Goal: Task Accomplishment & Management: Use online tool/utility

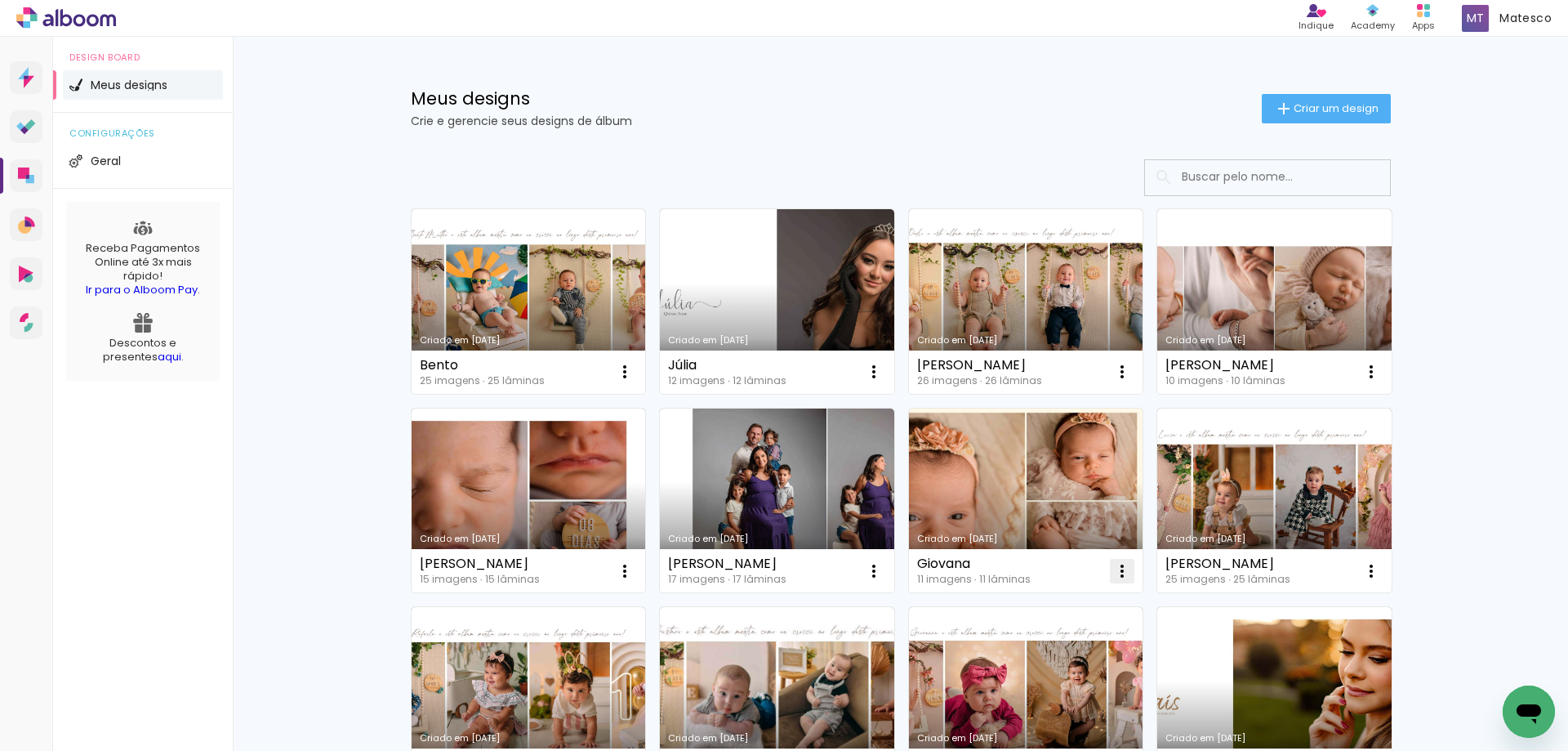
click at [1114, 571] on iron-icon at bounding box center [1122, 571] width 19 height 19
click at [1099, 668] on paper-item "Excluir" at bounding box center [1051, 679] width 161 height 33
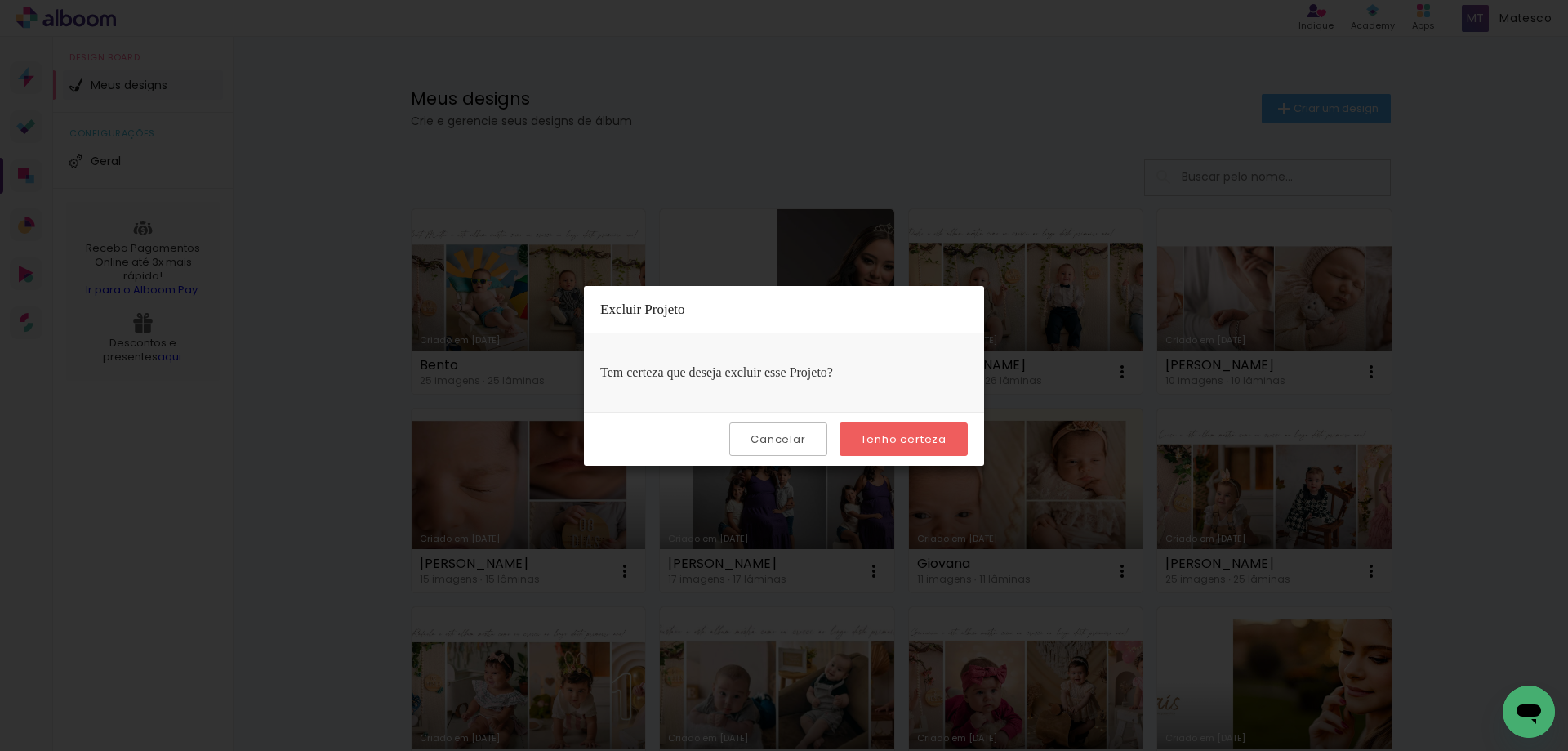
click at [878, 426] on paper-button "Tenho certeza" at bounding box center [904, 439] width 128 height 34
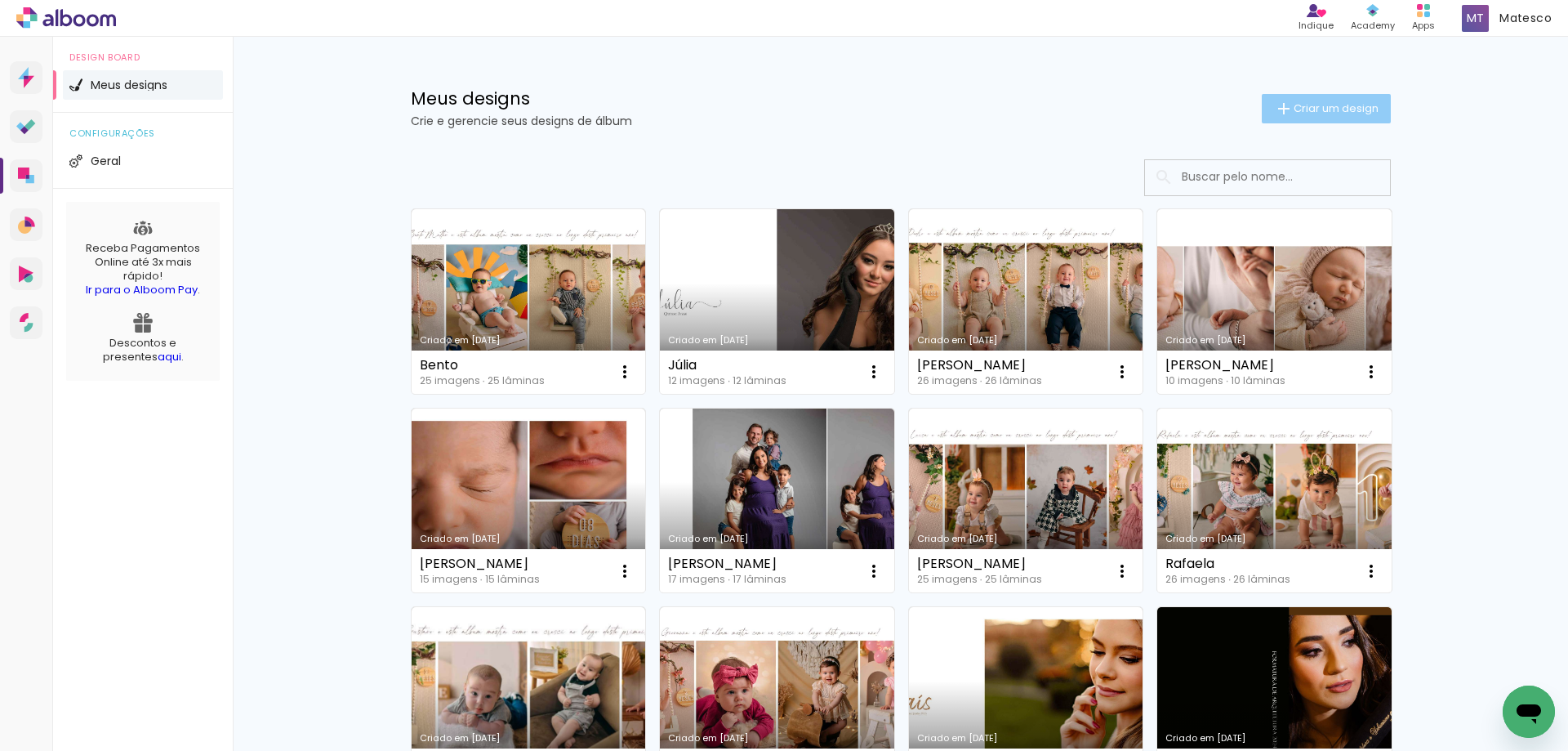
click at [1350, 106] on span "Criar um design" at bounding box center [1336, 108] width 85 height 11
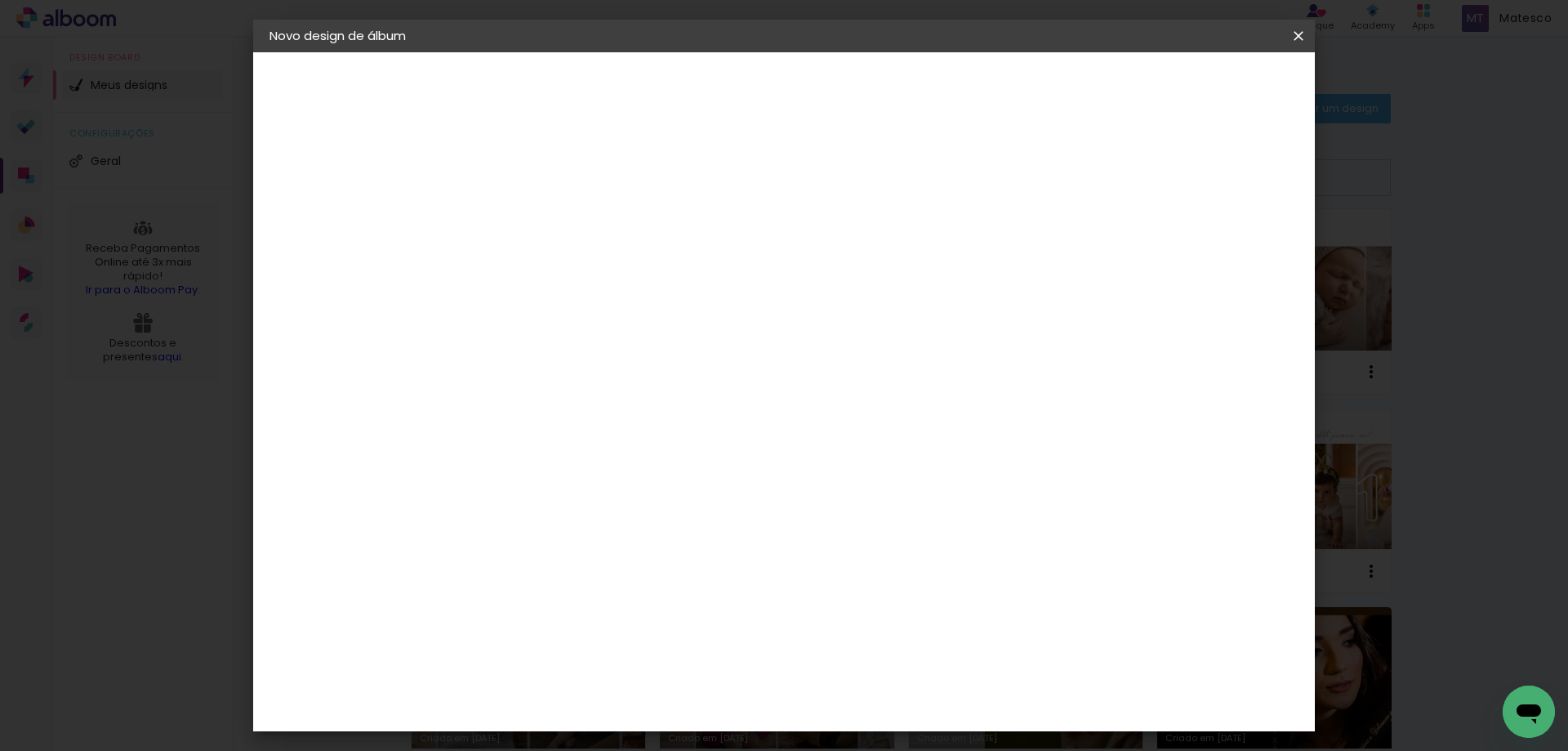
click at [536, 220] on input at bounding box center [536, 219] width 0 height 25
type input "Giovana"
type paper-input "Giovana"
click at [0, 0] on slot "Avançar" at bounding box center [0, 0] width 0 height 0
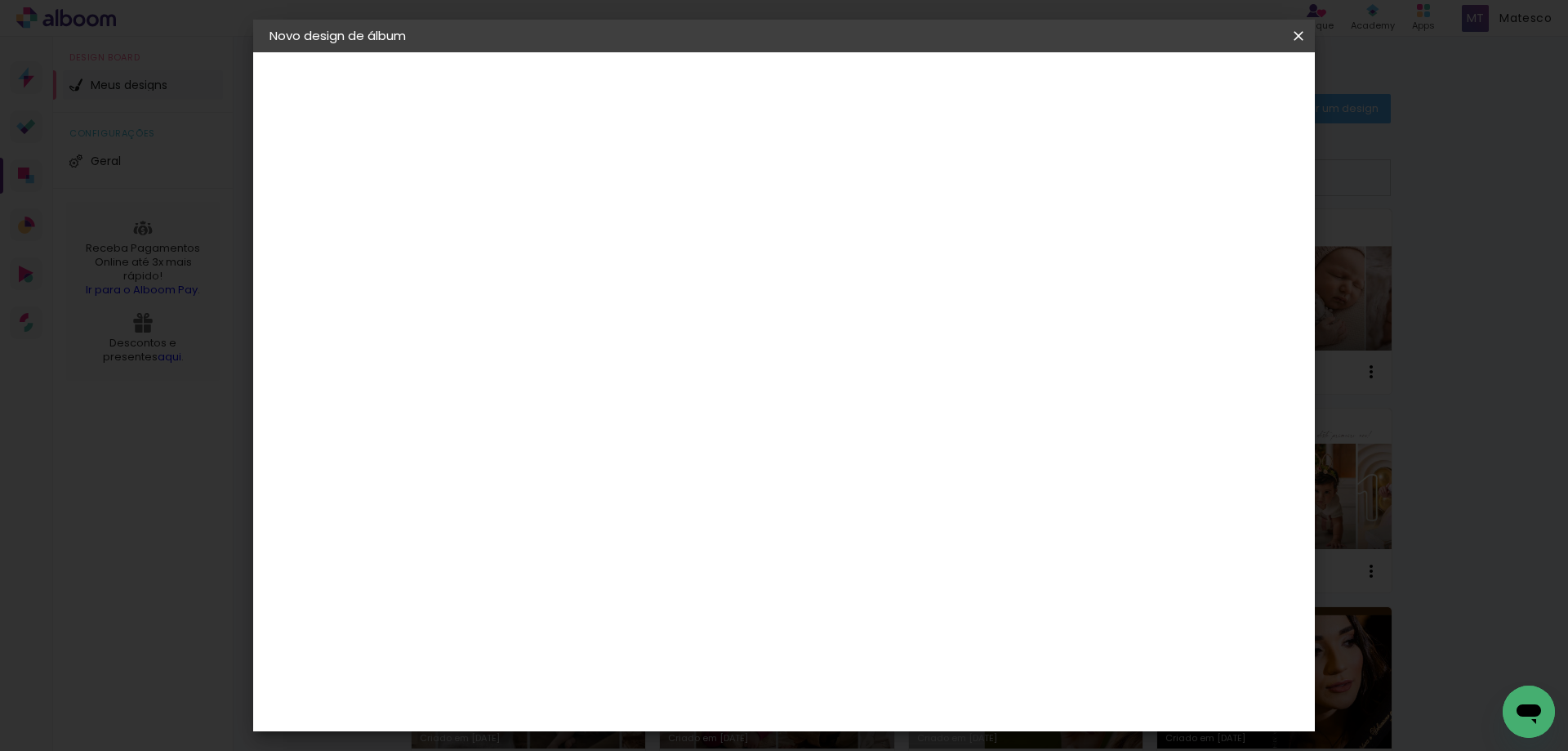
click at [0, 0] on slot "Avançar" at bounding box center [0, 0] width 0 height 0
click at [761, 351] on span "20.3 × 50.6 cm" at bounding box center [734, 373] width 54 height 44
click at [0, 0] on slot "Avançar" at bounding box center [0, 0] width 0 height 0
click at [1104, 178] on div at bounding box center [1096, 176] width 15 height 15
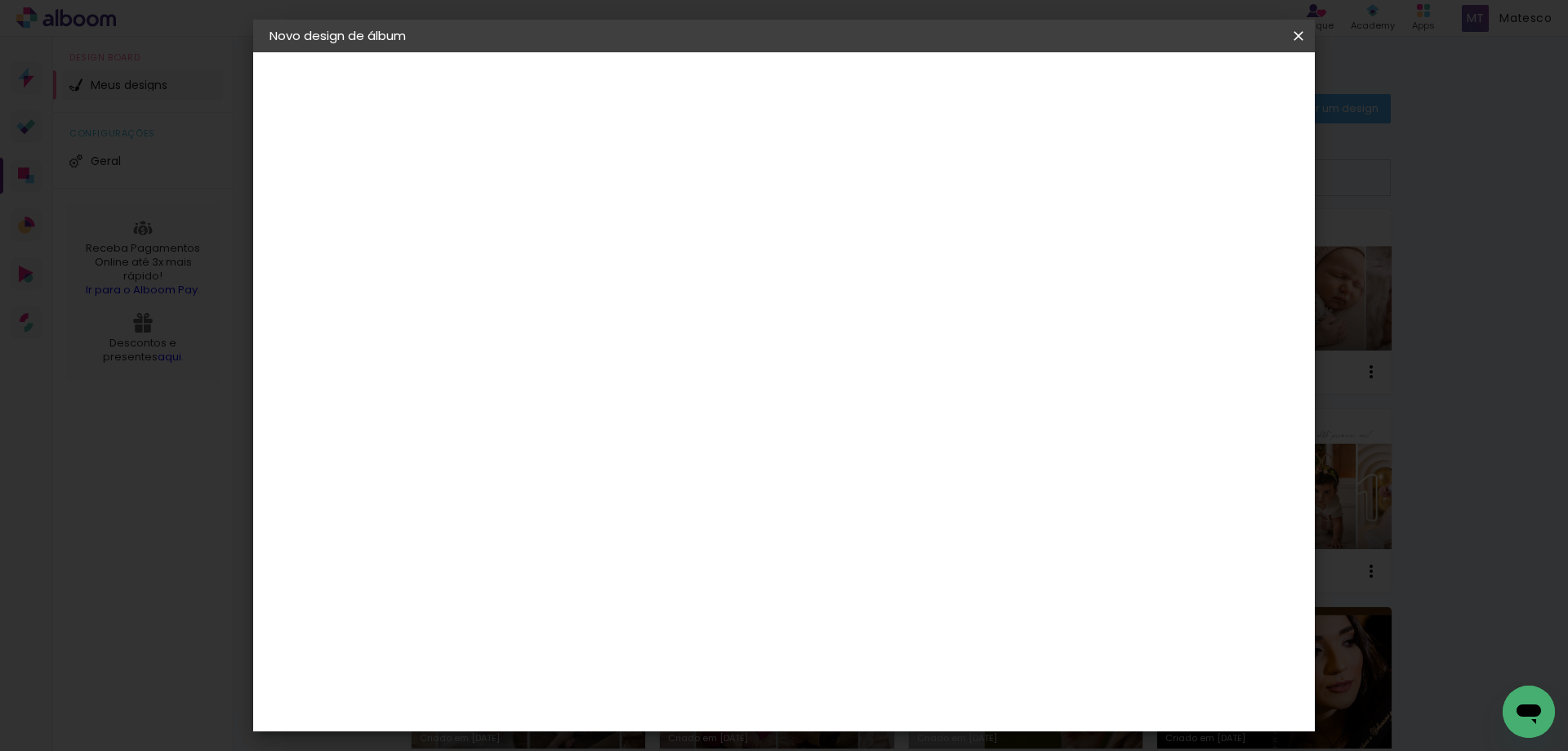
type paper-checkbox "on"
click at [1197, 90] on span "Iniciar design" at bounding box center [1159, 86] width 75 height 12
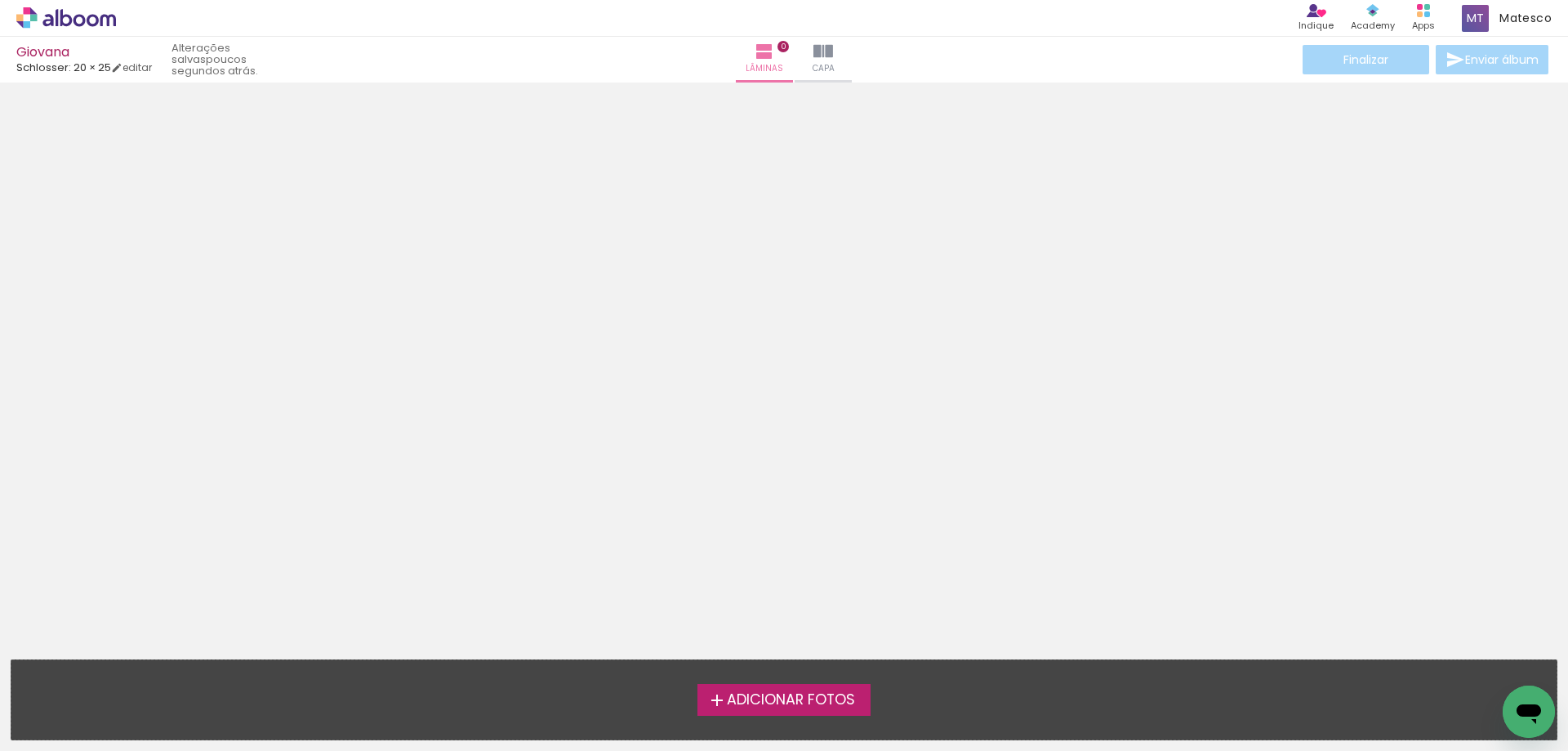
click at [831, 702] on span "Adicionar Fotos" at bounding box center [790, 700] width 128 height 15
click at [0, 0] on input "file" at bounding box center [0, 0] width 0 height 0
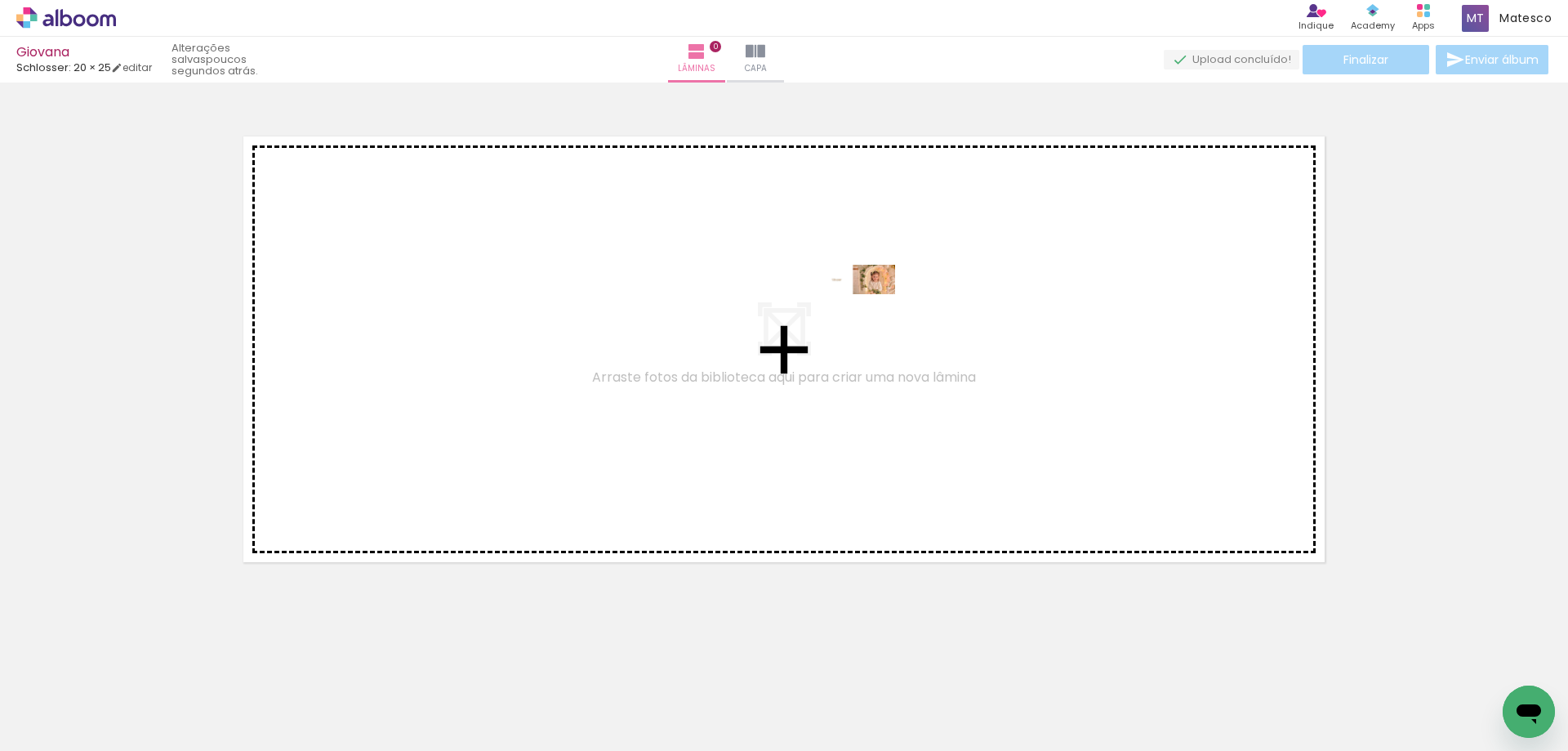
drag, startPoint x: 196, startPoint y: 706, endPoint x: 871, endPoint y: 313, distance: 781.1
click at [871, 313] on quentale-workspace at bounding box center [784, 376] width 1568 height 751
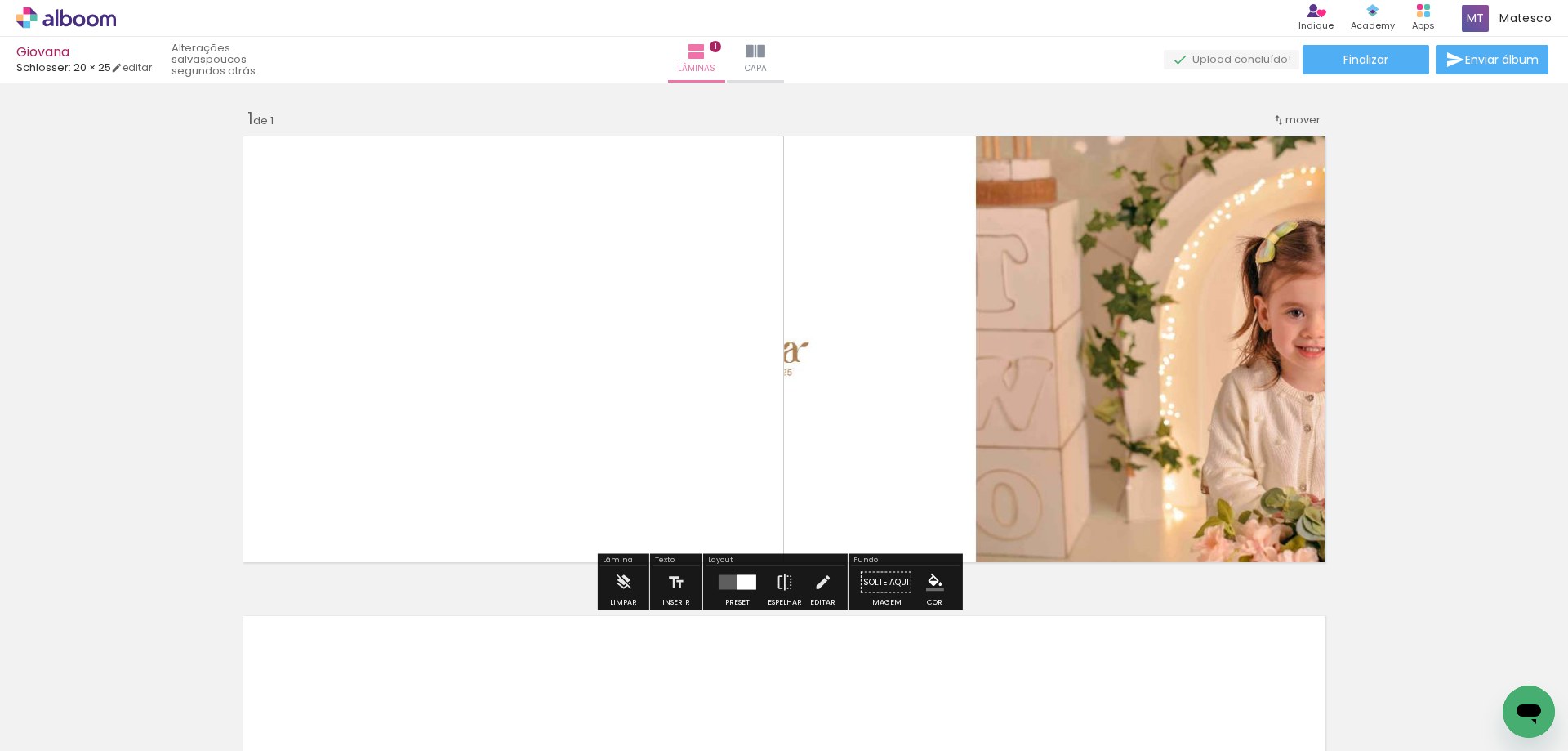
click at [738, 577] on div at bounding box center [746, 582] width 18 height 15
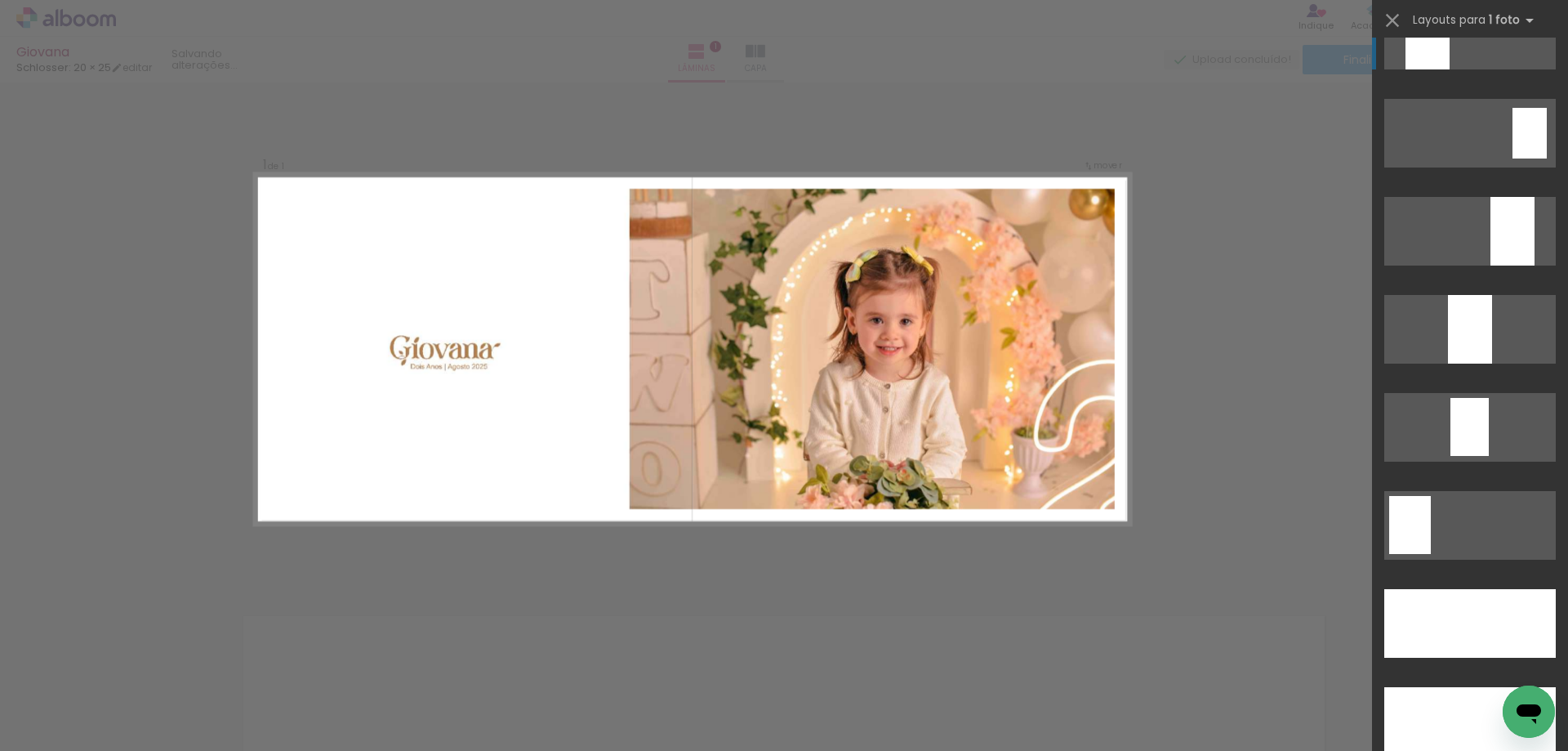
scroll to position [4657, 0]
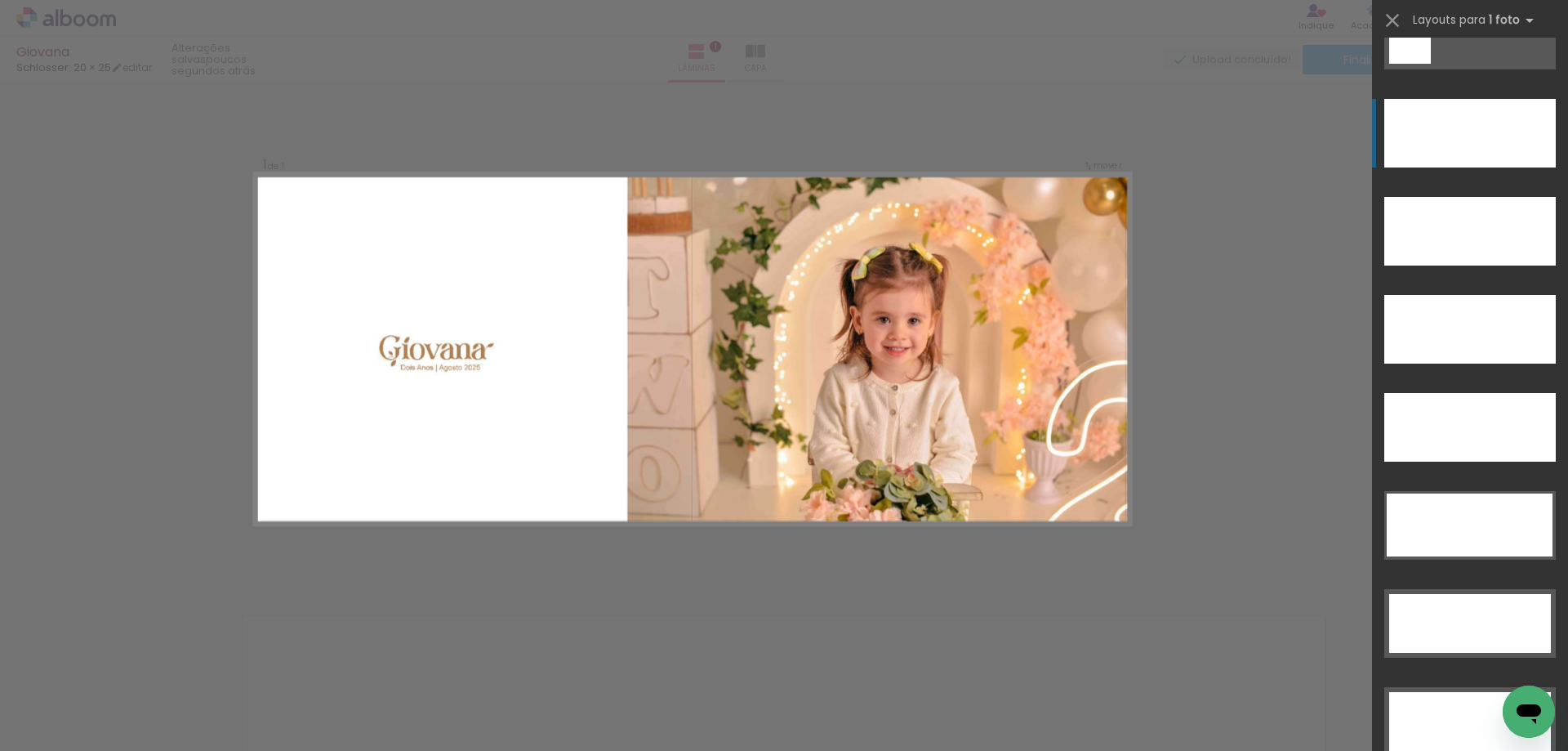
click at [1458, 149] on div at bounding box center [1469, 133] width 172 height 69
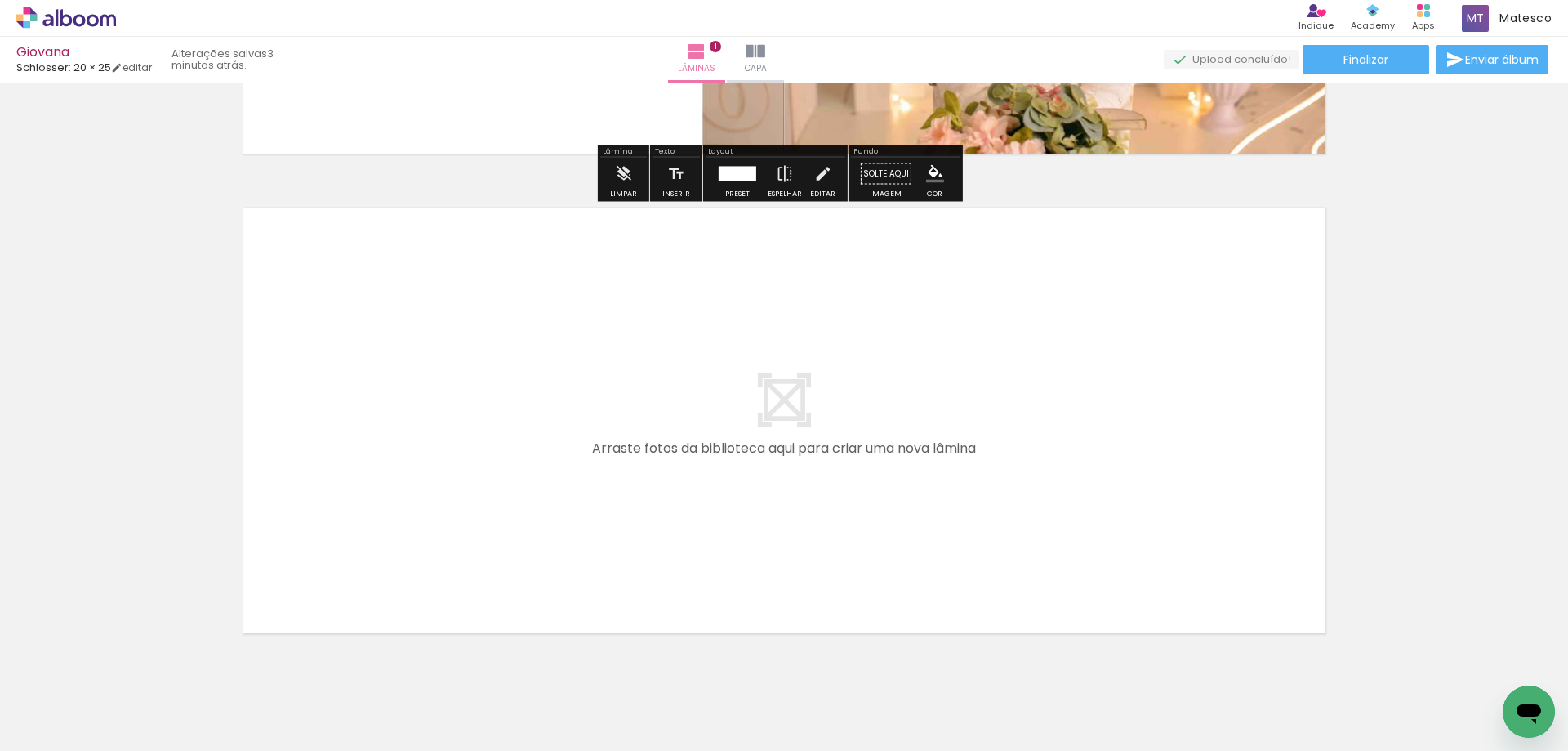
scroll to position [457, 0]
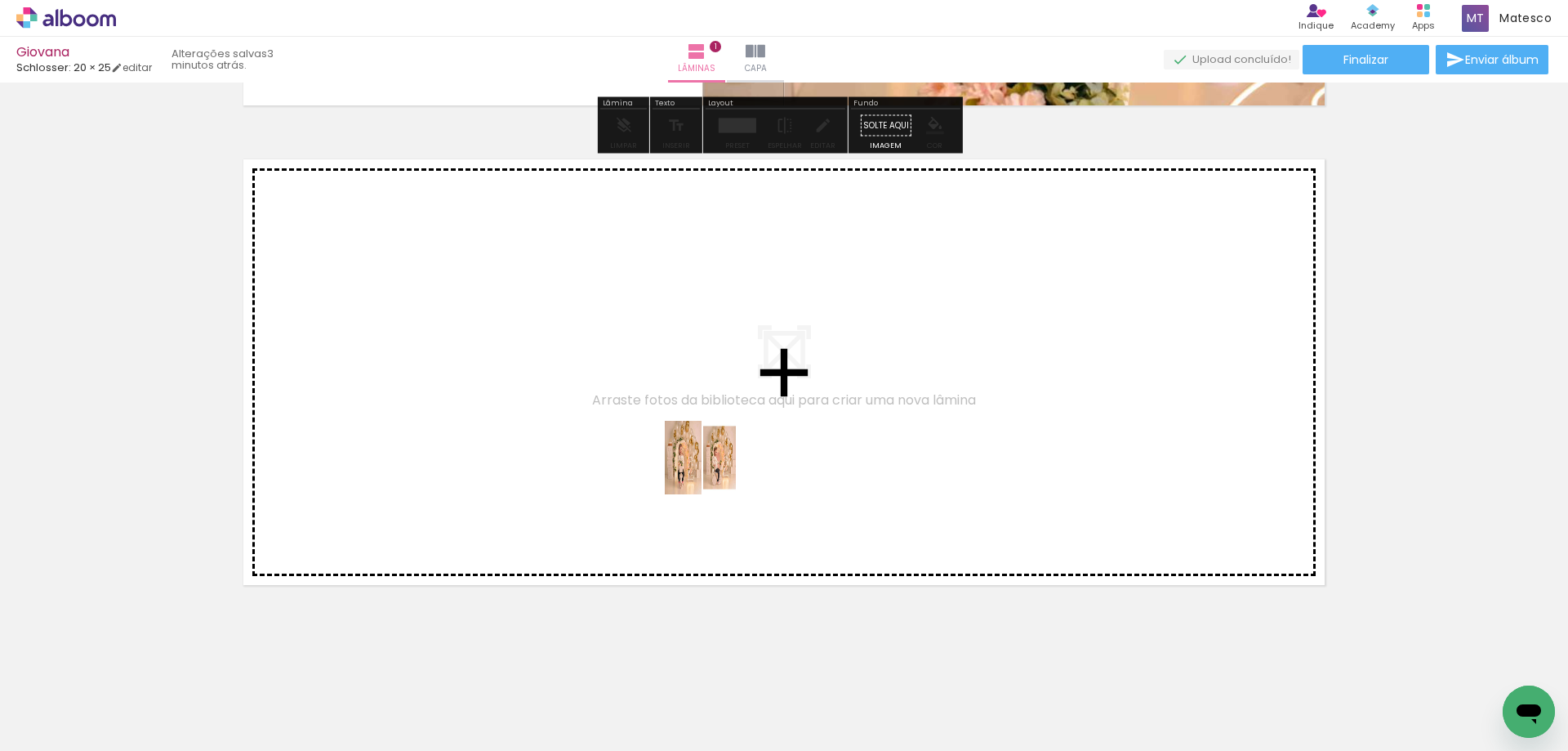
drag, startPoint x: 280, startPoint y: 704, endPoint x: 728, endPoint y: 466, distance: 507.3
click at [728, 466] on quentale-workspace at bounding box center [784, 376] width 1568 height 751
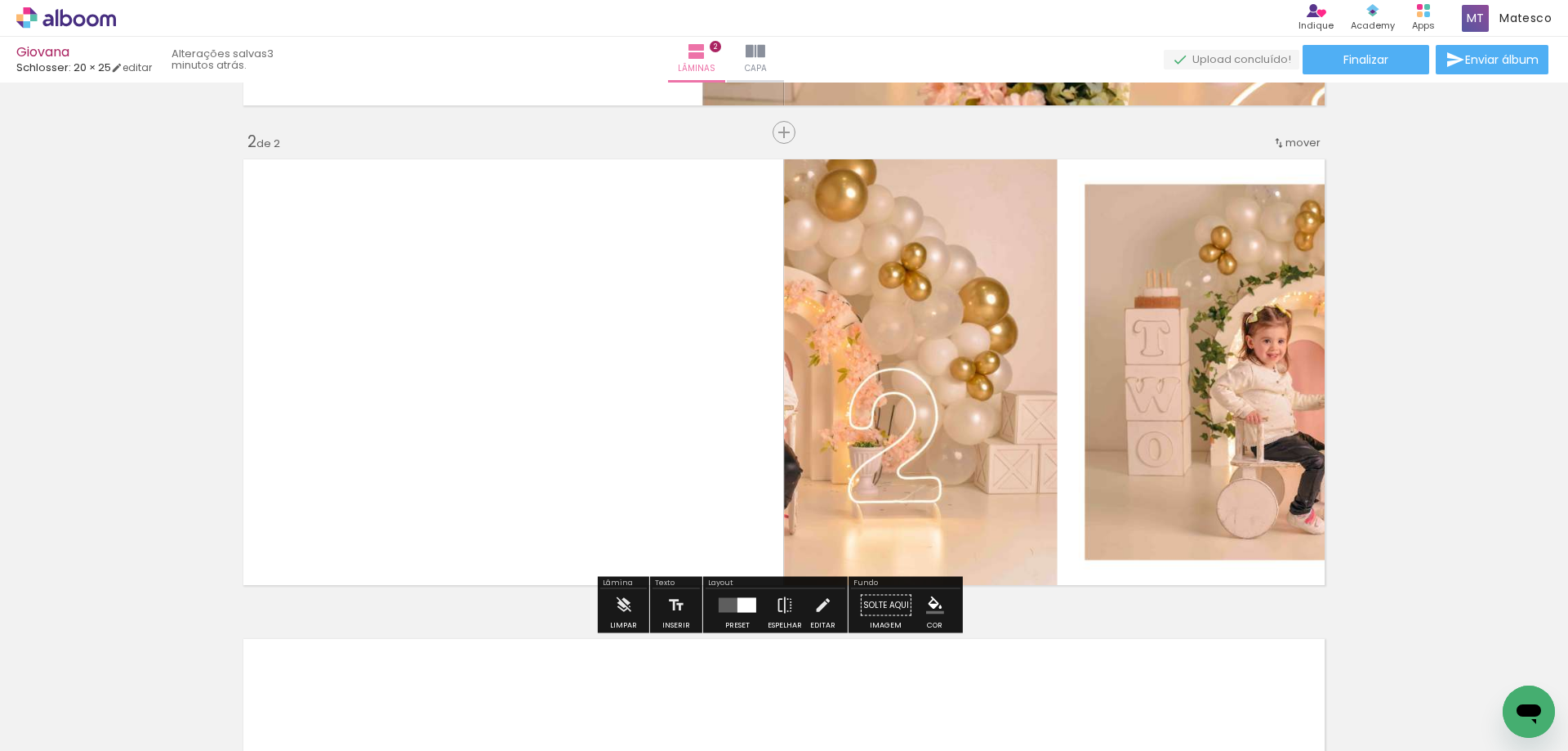
scroll to position [463, 0]
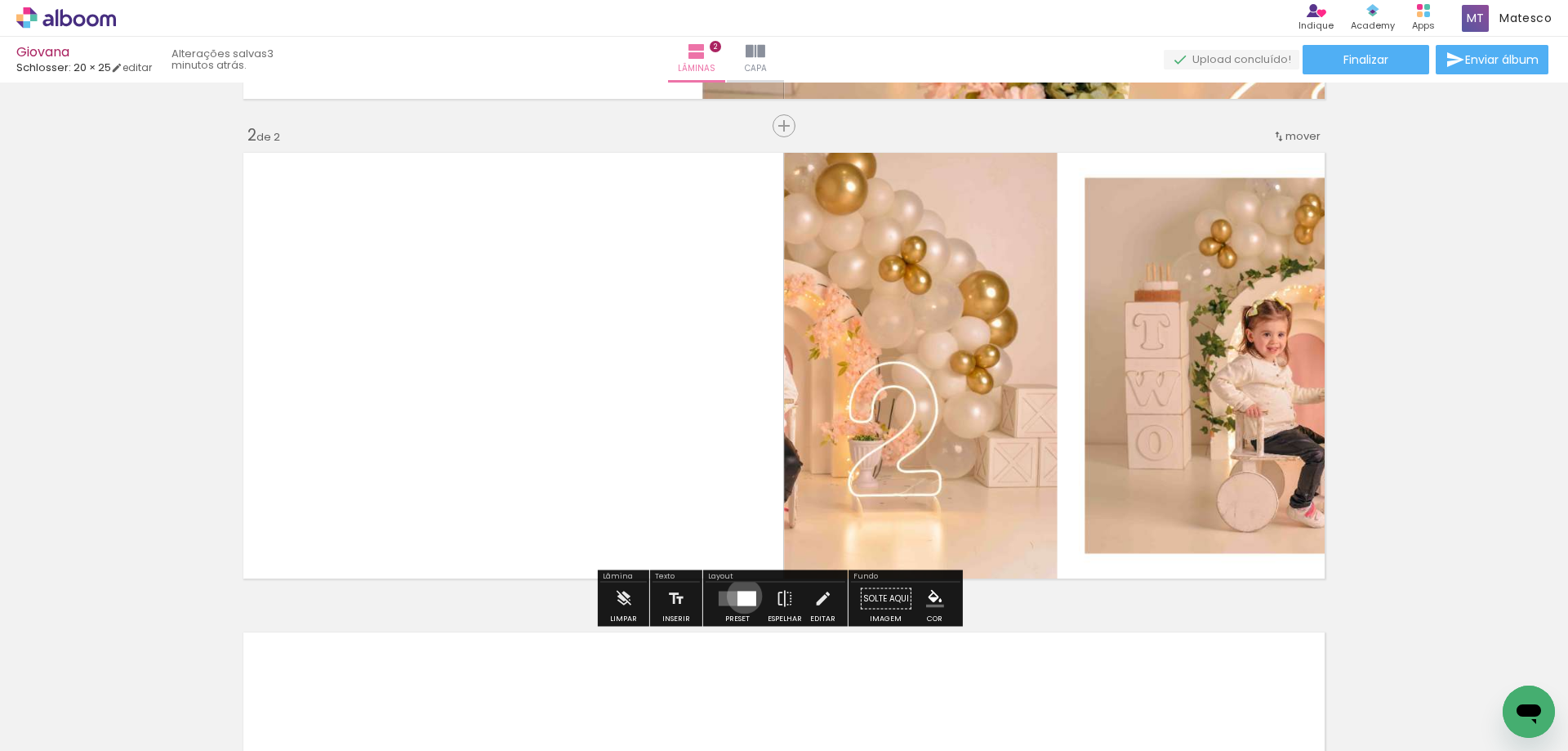
click at [741, 596] on div at bounding box center [746, 599] width 18 height 15
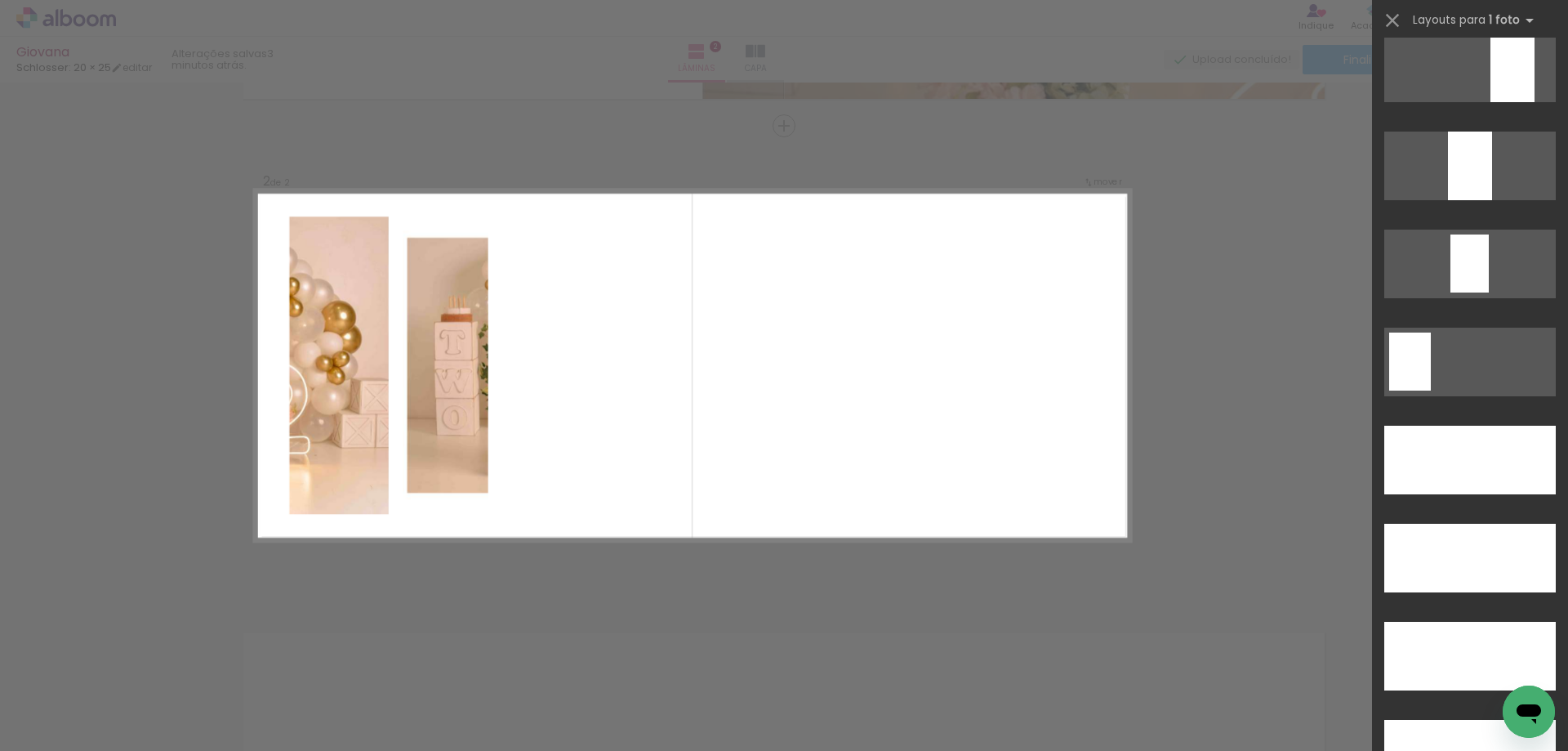
scroll to position [4576, 0]
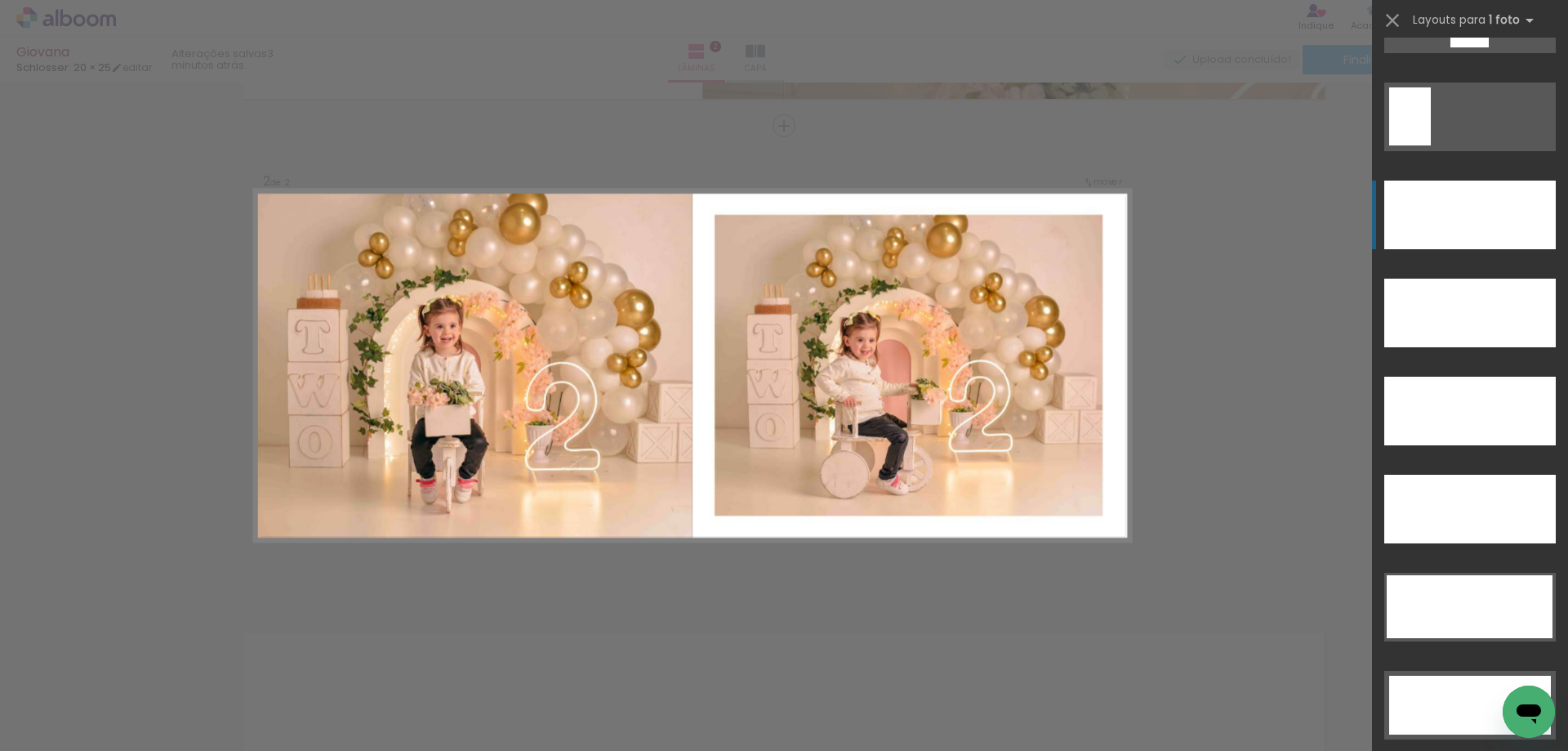
click at [1465, 211] on div at bounding box center [1469, 214] width 172 height 69
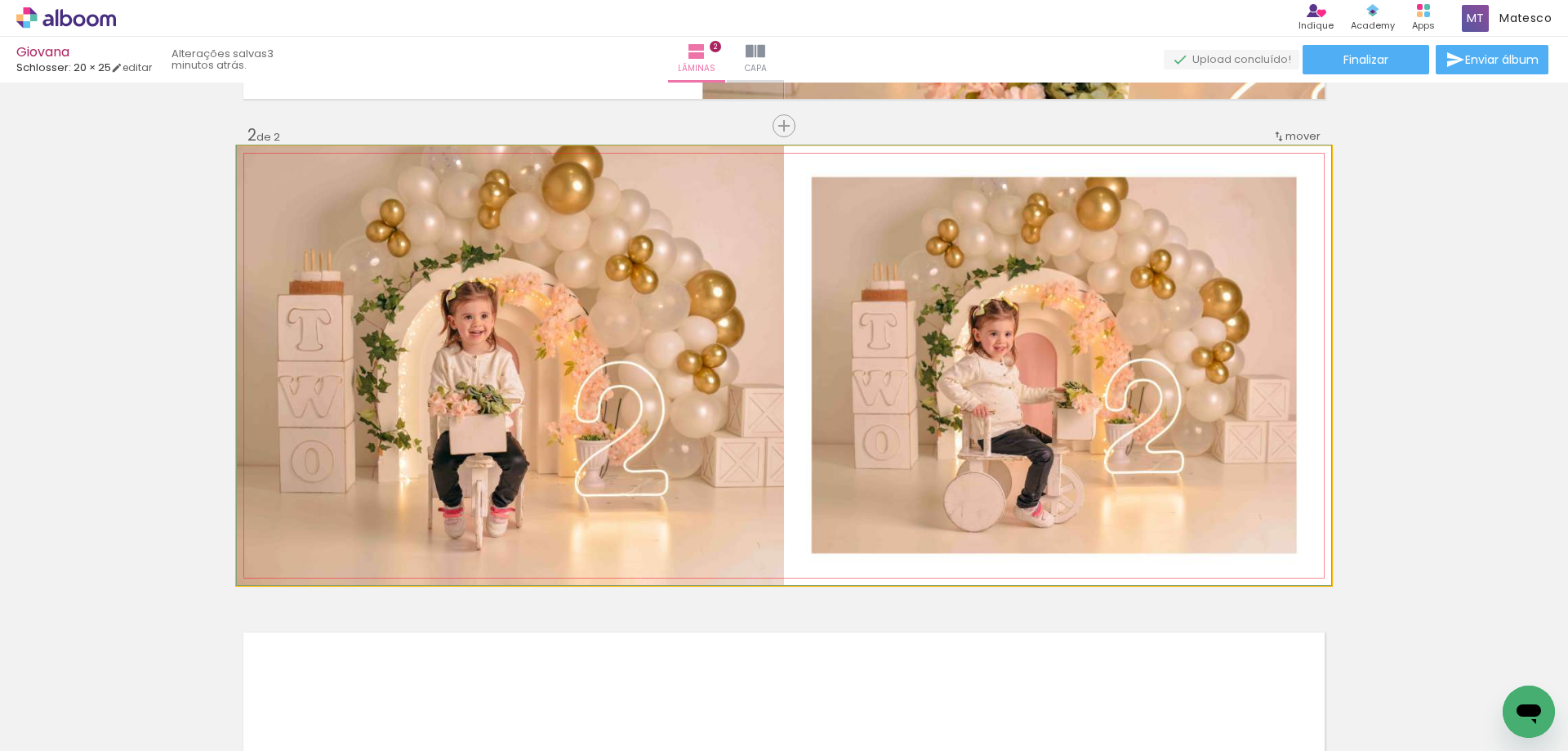
click at [1147, 360] on quentale-photo at bounding box center [784, 366] width 1094 height 439
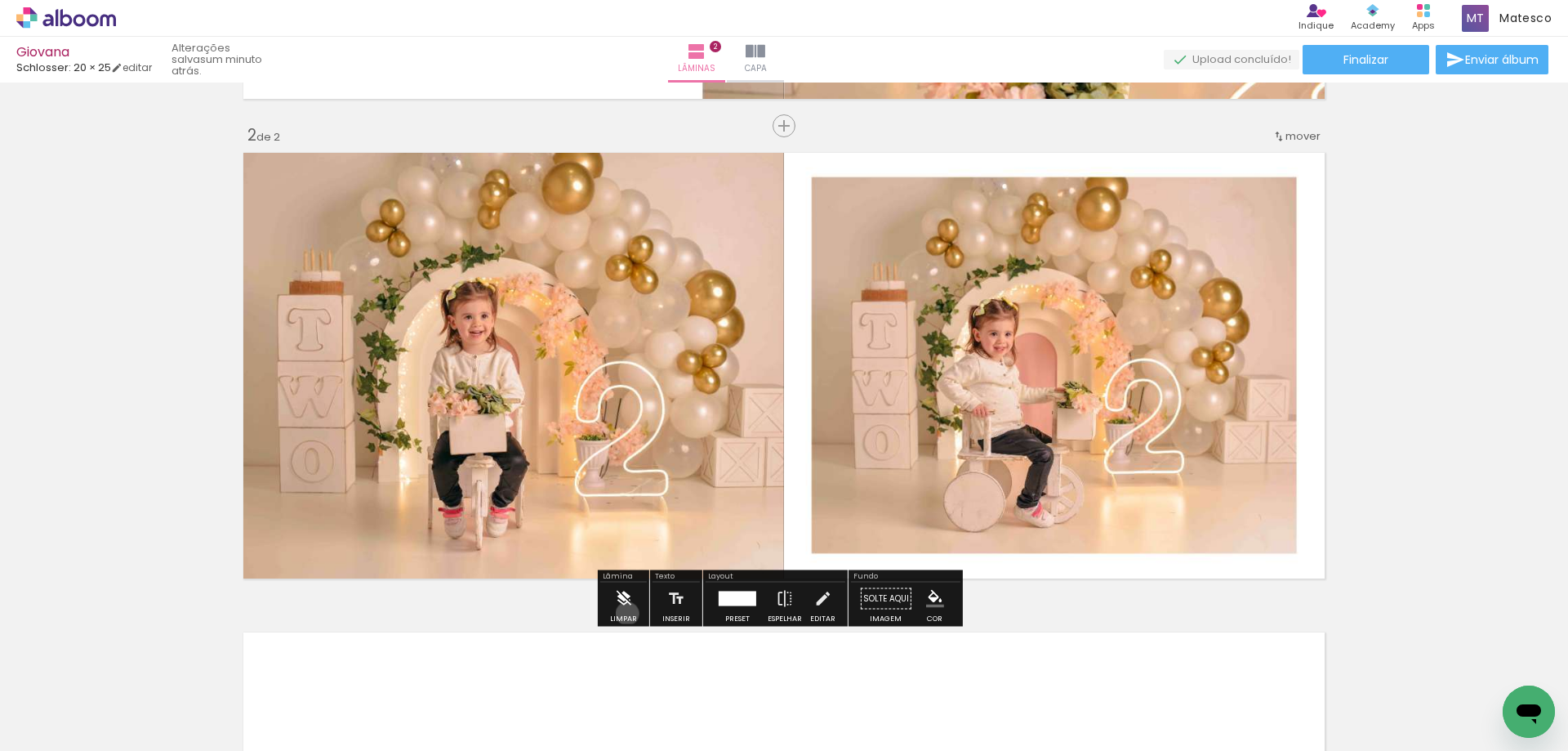
click at [627, 613] on iron-icon at bounding box center [623, 599] width 18 height 33
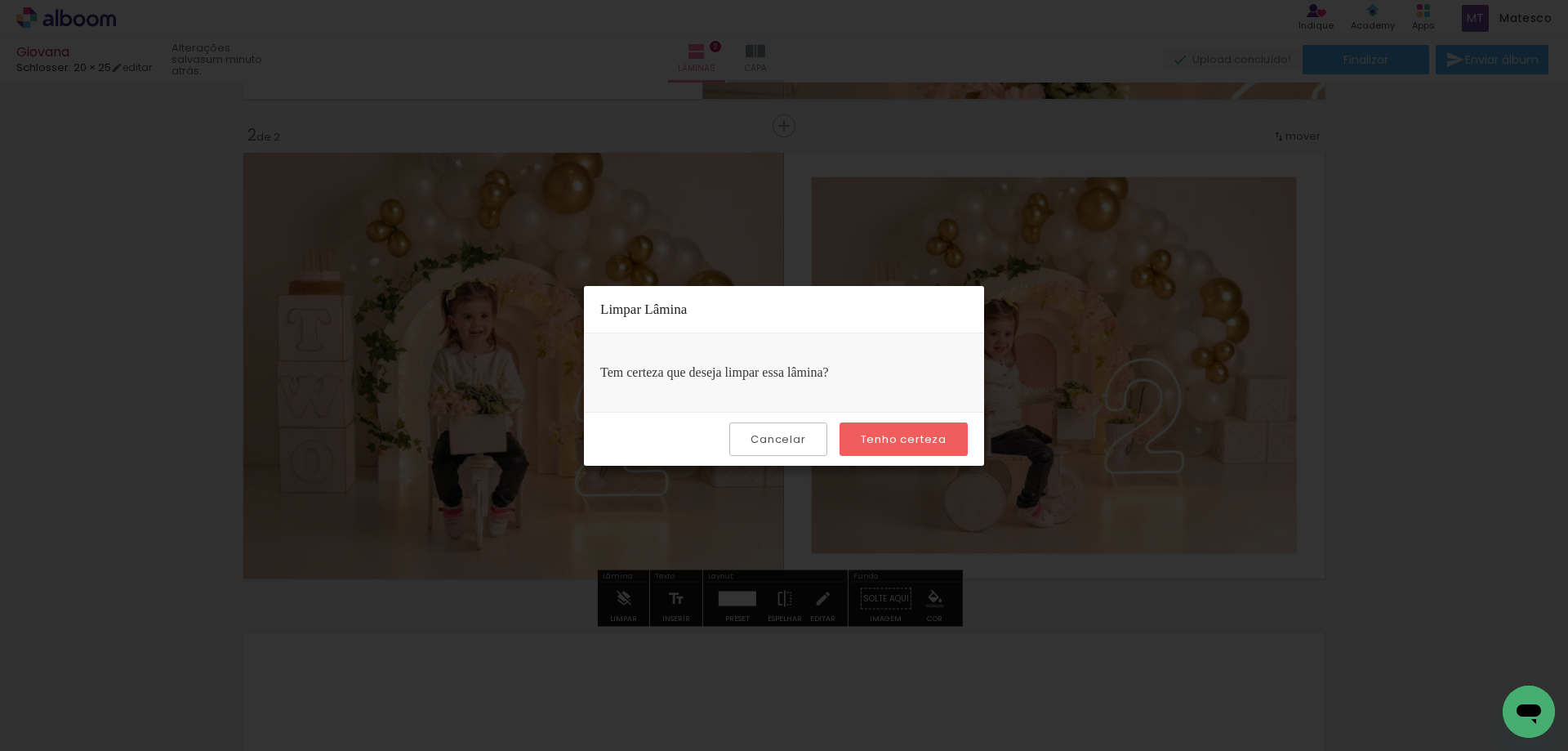
click at [949, 442] on paper-button "Tenho certeza" at bounding box center [904, 439] width 128 height 34
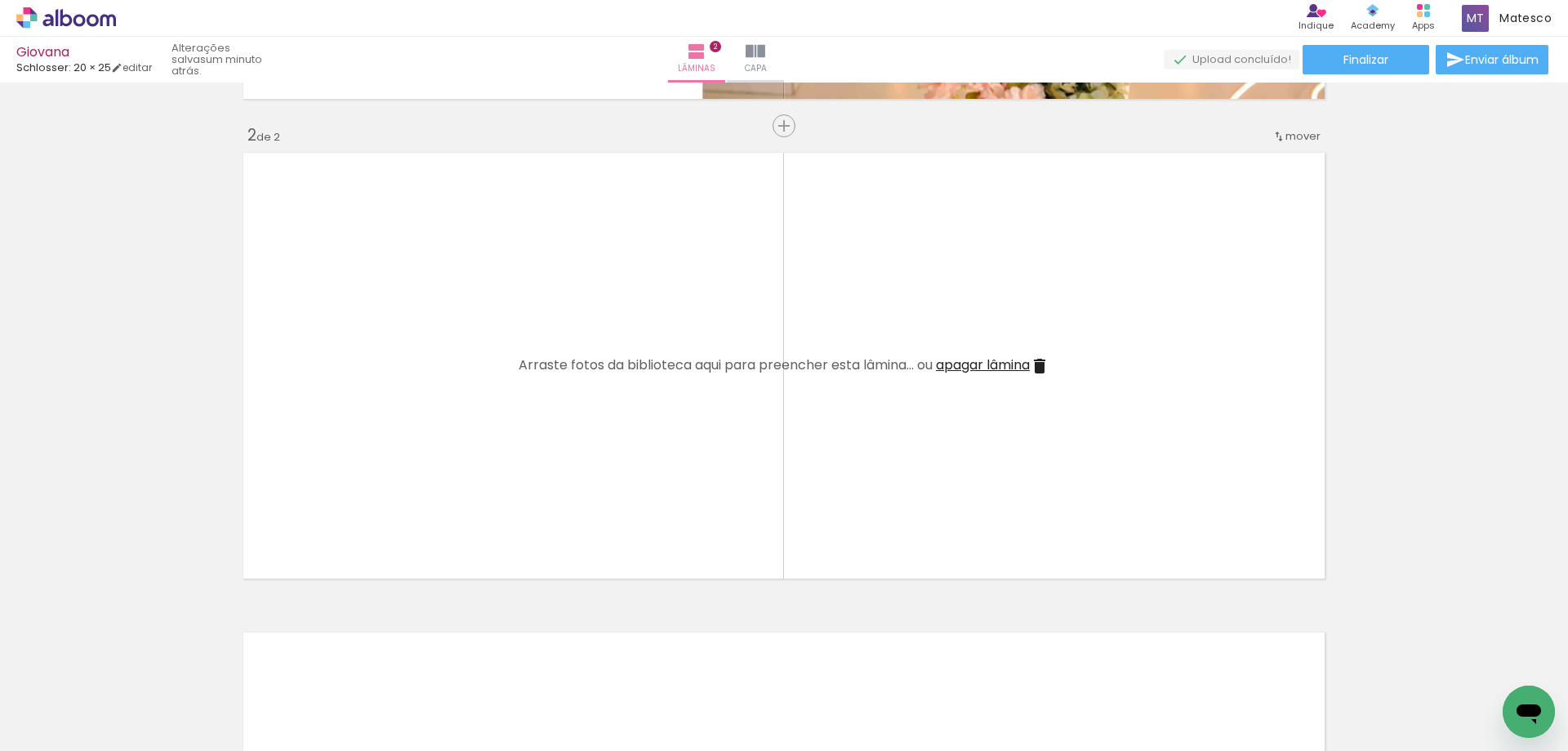
click at [228, 660] on iron-icon at bounding box center [219, 664] width 17 height 17
click at [70, 728] on span "Adicionar Fotos" at bounding box center [58, 729] width 49 height 18
click at [0, 0] on input "file" at bounding box center [0, 0] width 0 height 0
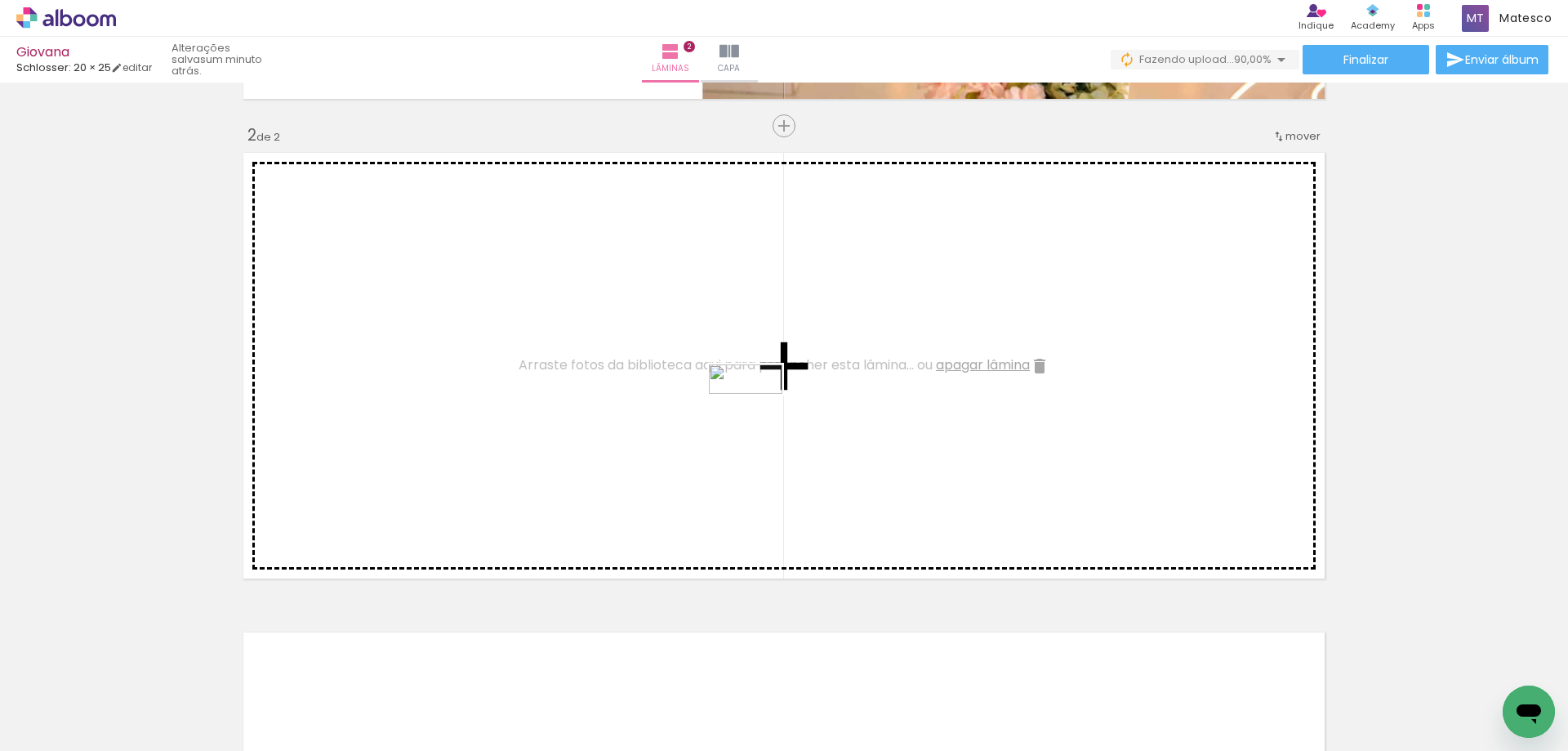
drag, startPoint x: 274, startPoint y: 702, endPoint x: 757, endPoint y: 413, distance: 562.9
click at [757, 413] on quentale-workspace at bounding box center [784, 376] width 1568 height 751
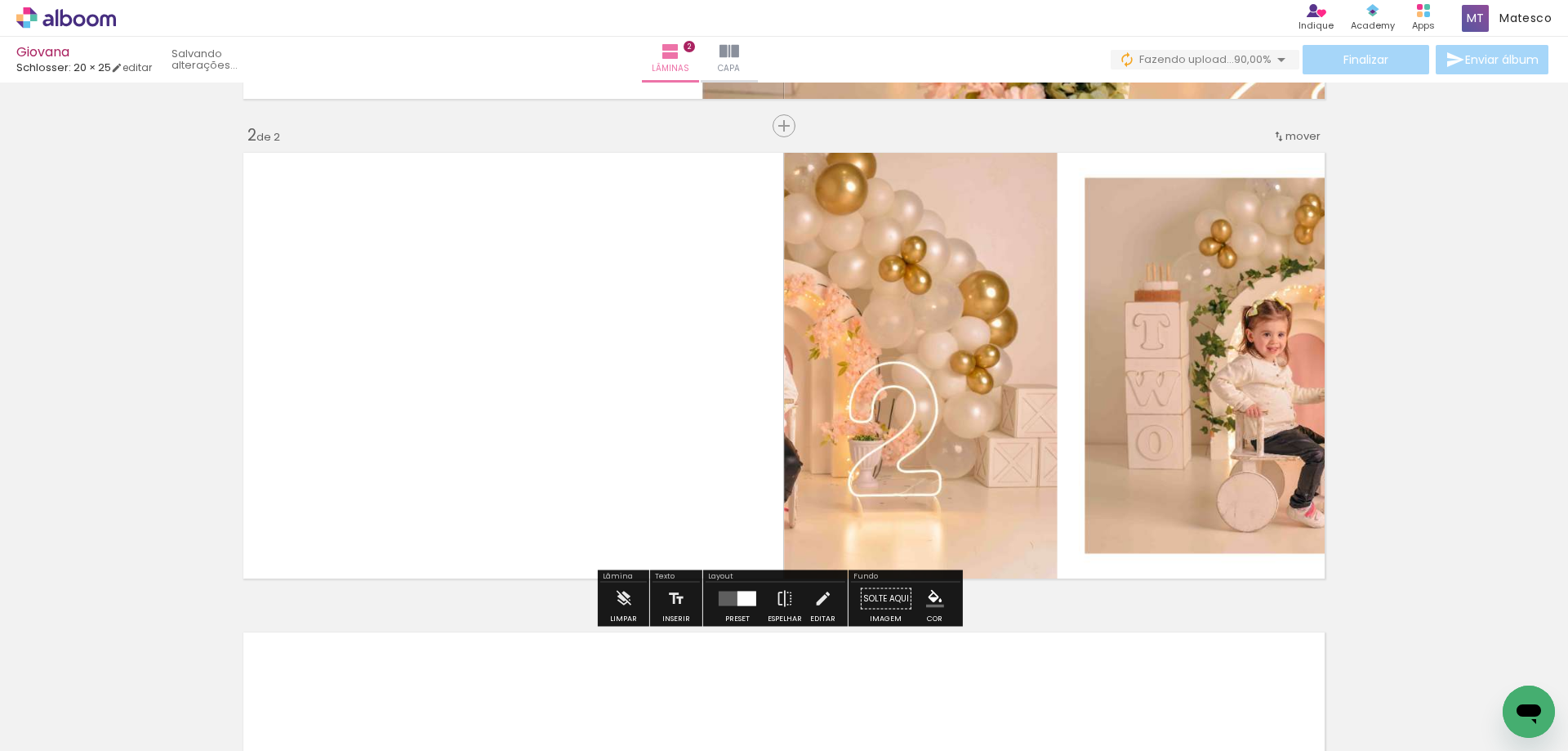
click at [737, 595] on div at bounding box center [746, 599] width 18 height 15
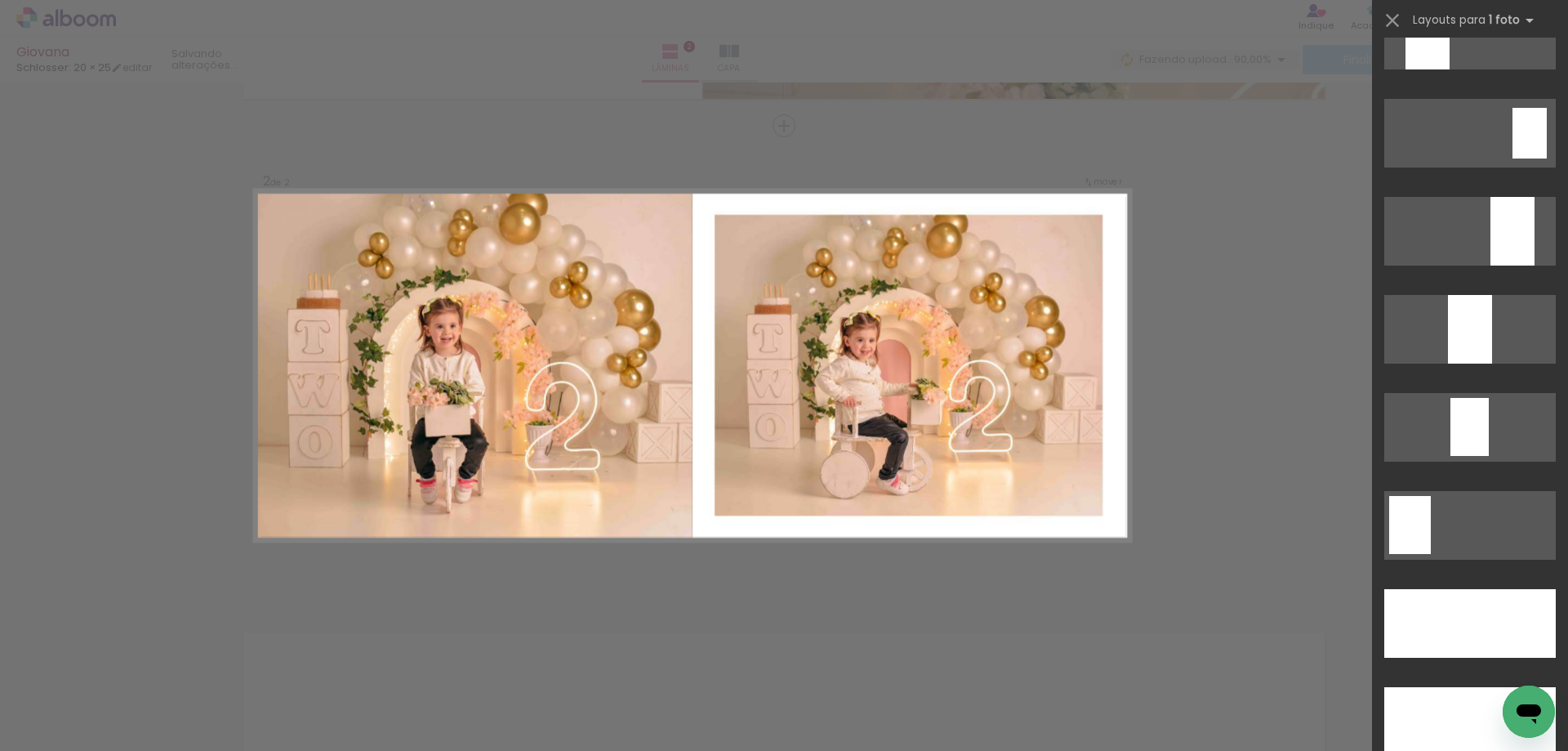
scroll to position [4494, 0]
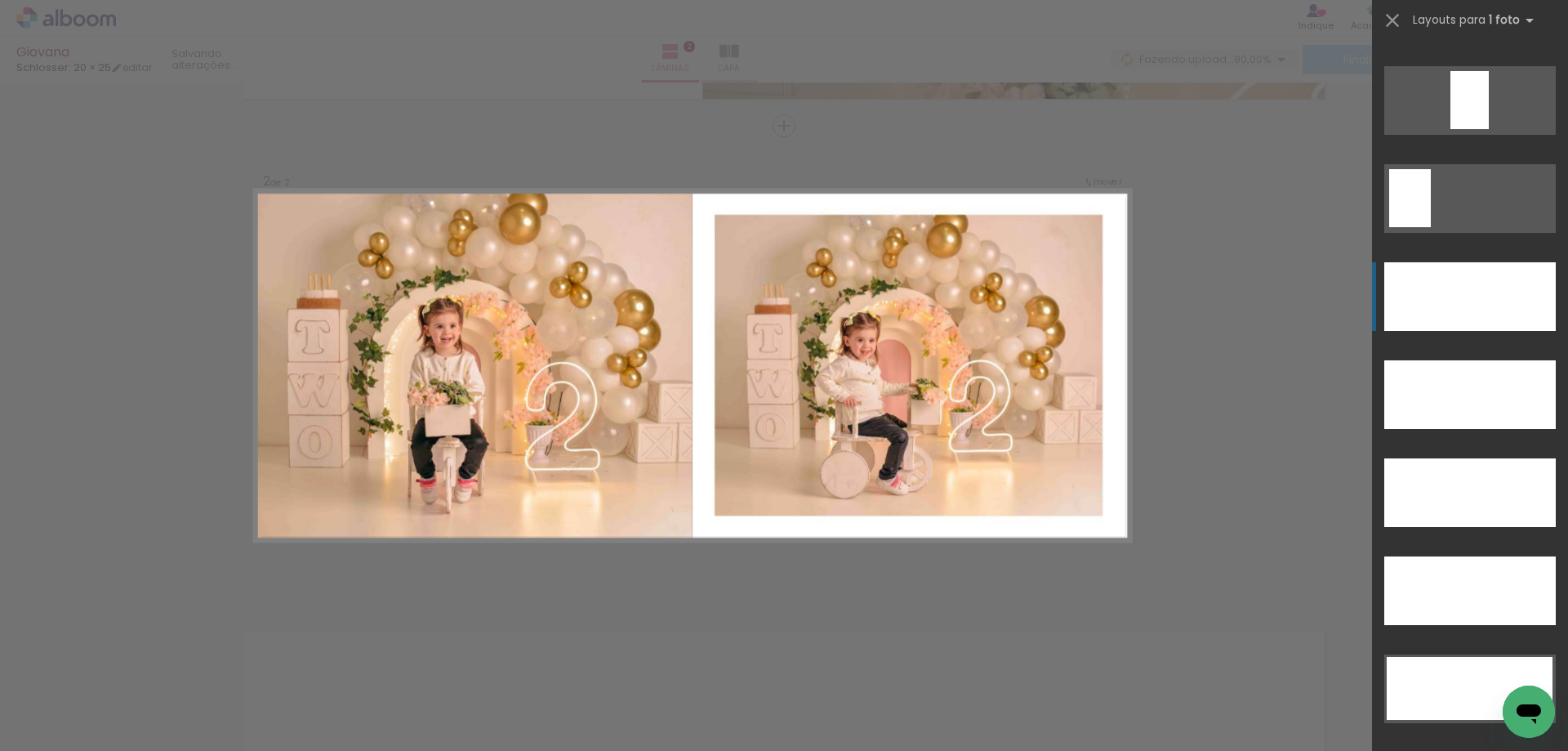
click at [1483, 302] on div at bounding box center [1469, 296] width 172 height 69
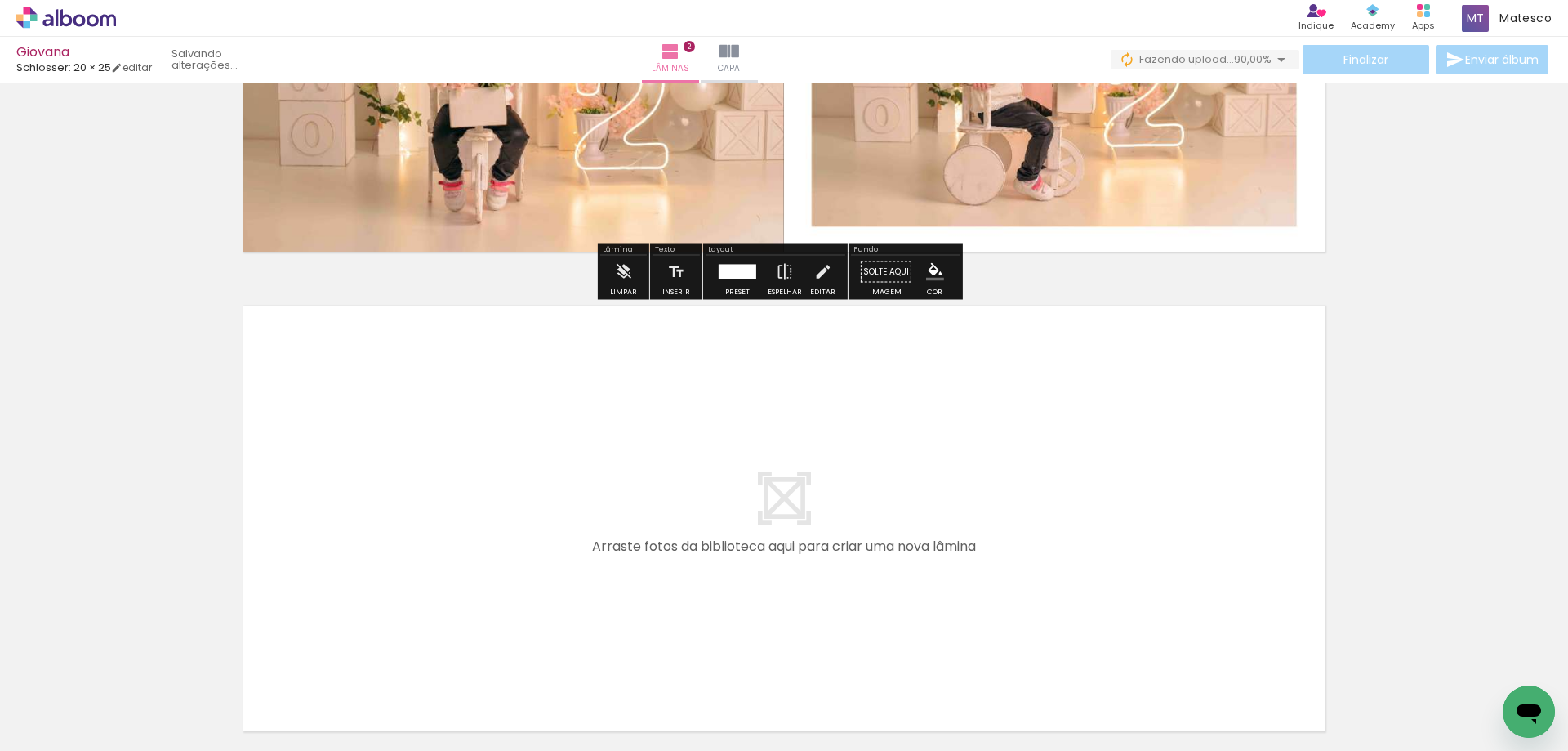
scroll to position [936, 0]
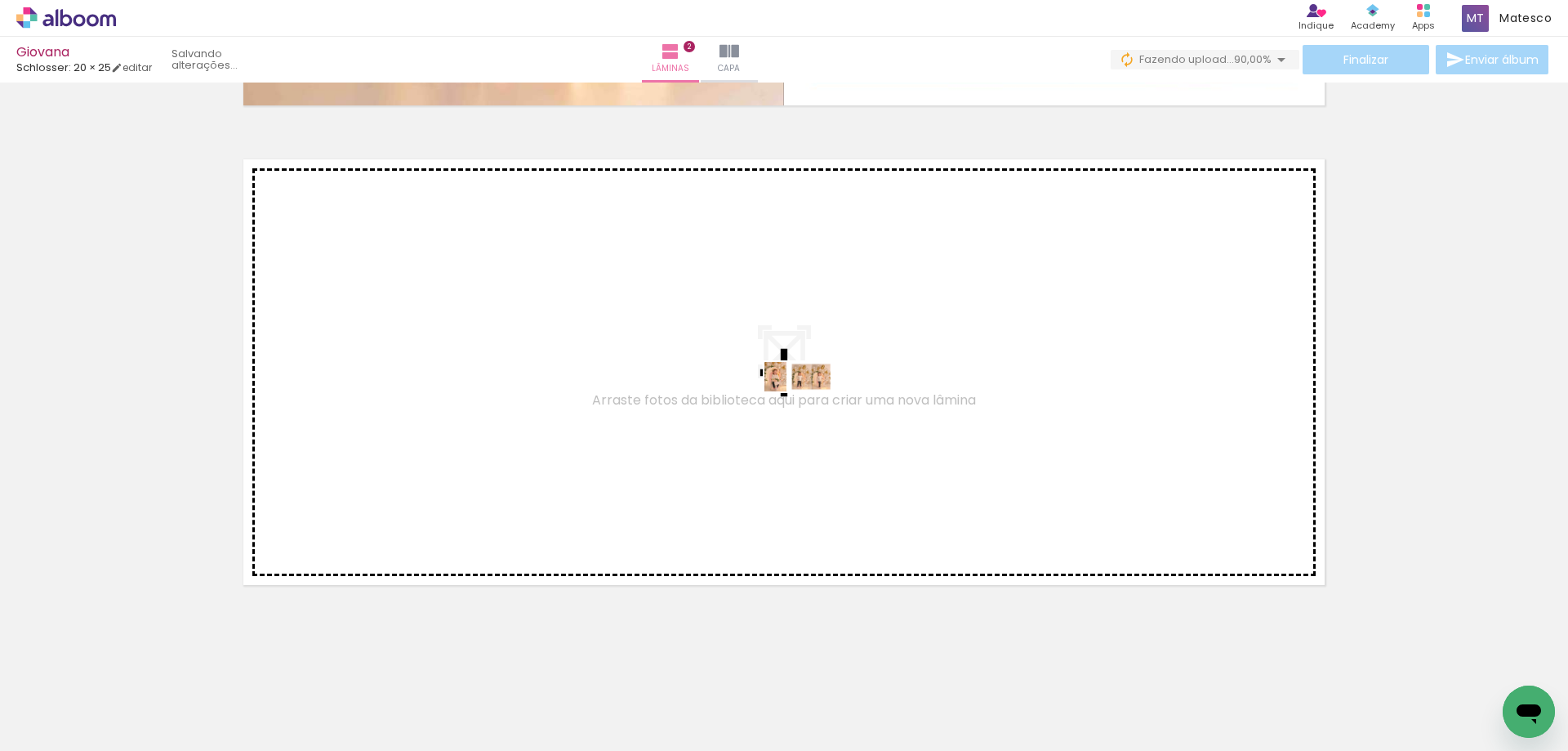
drag, startPoint x: 365, startPoint y: 702, endPoint x: 814, endPoint y: 411, distance: 535.1
click at [814, 411] on quentale-workspace at bounding box center [784, 376] width 1568 height 751
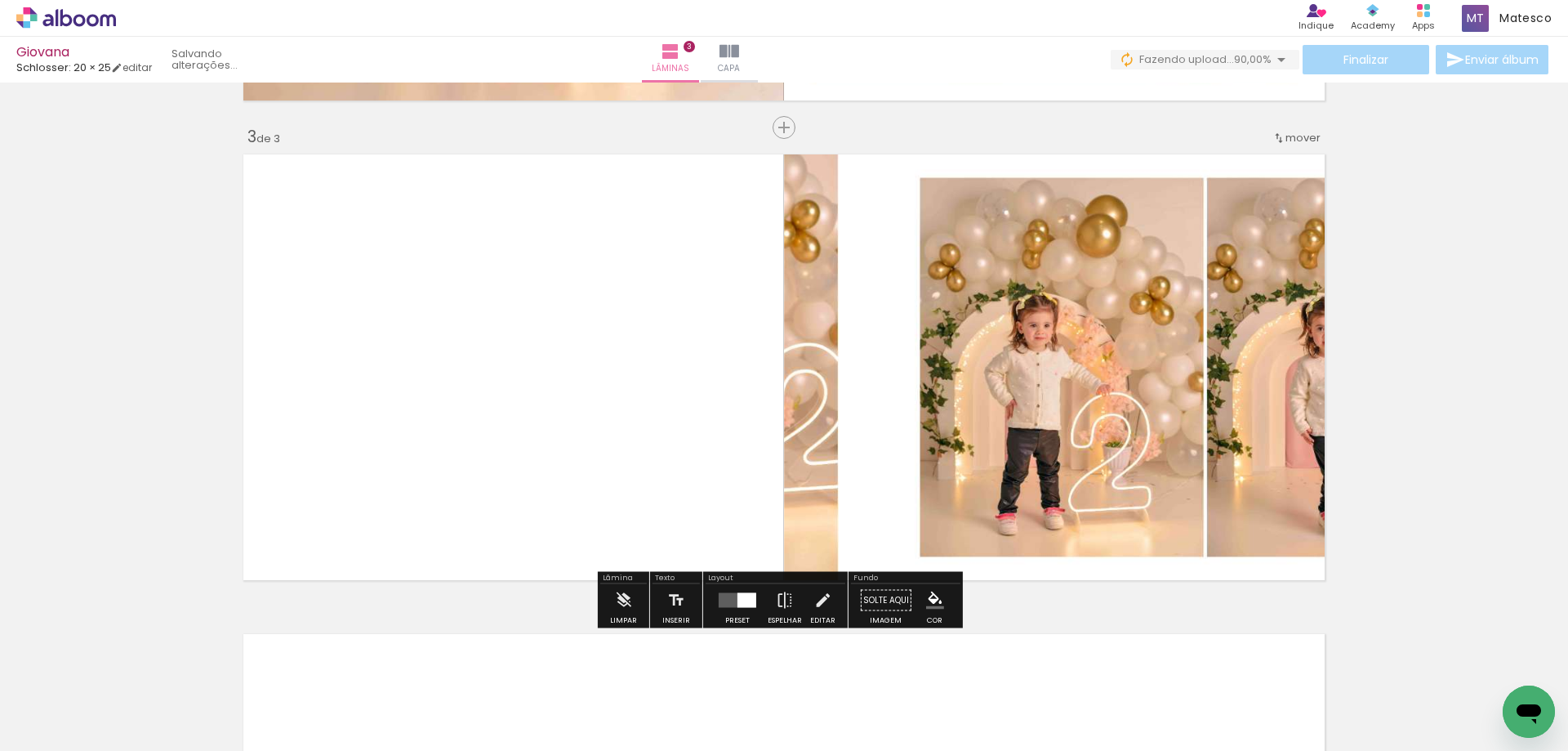
scroll to position [943, 0]
click at [737, 604] on div at bounding box center [746, 599] width 18 height 15
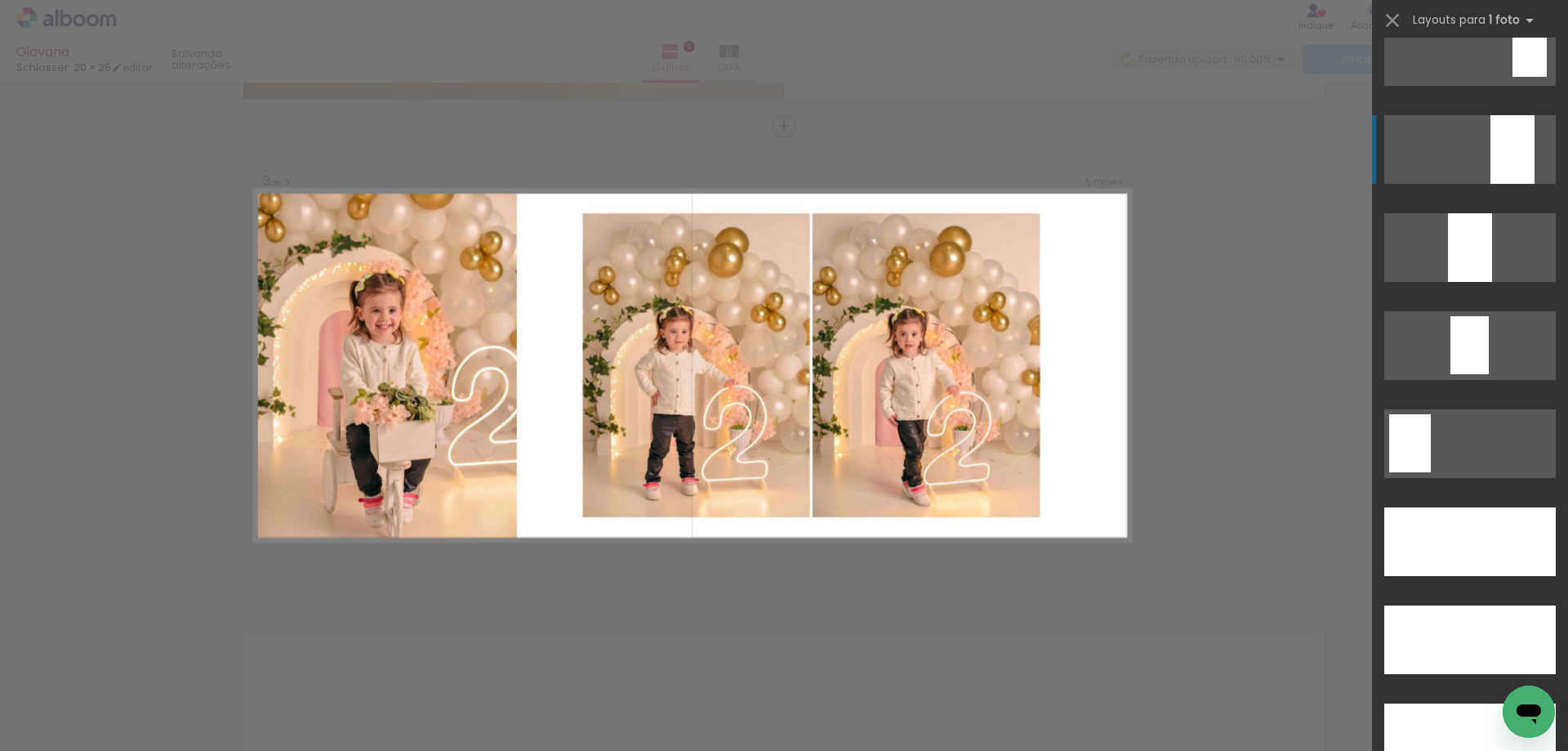
scroll to position [4494, 0]
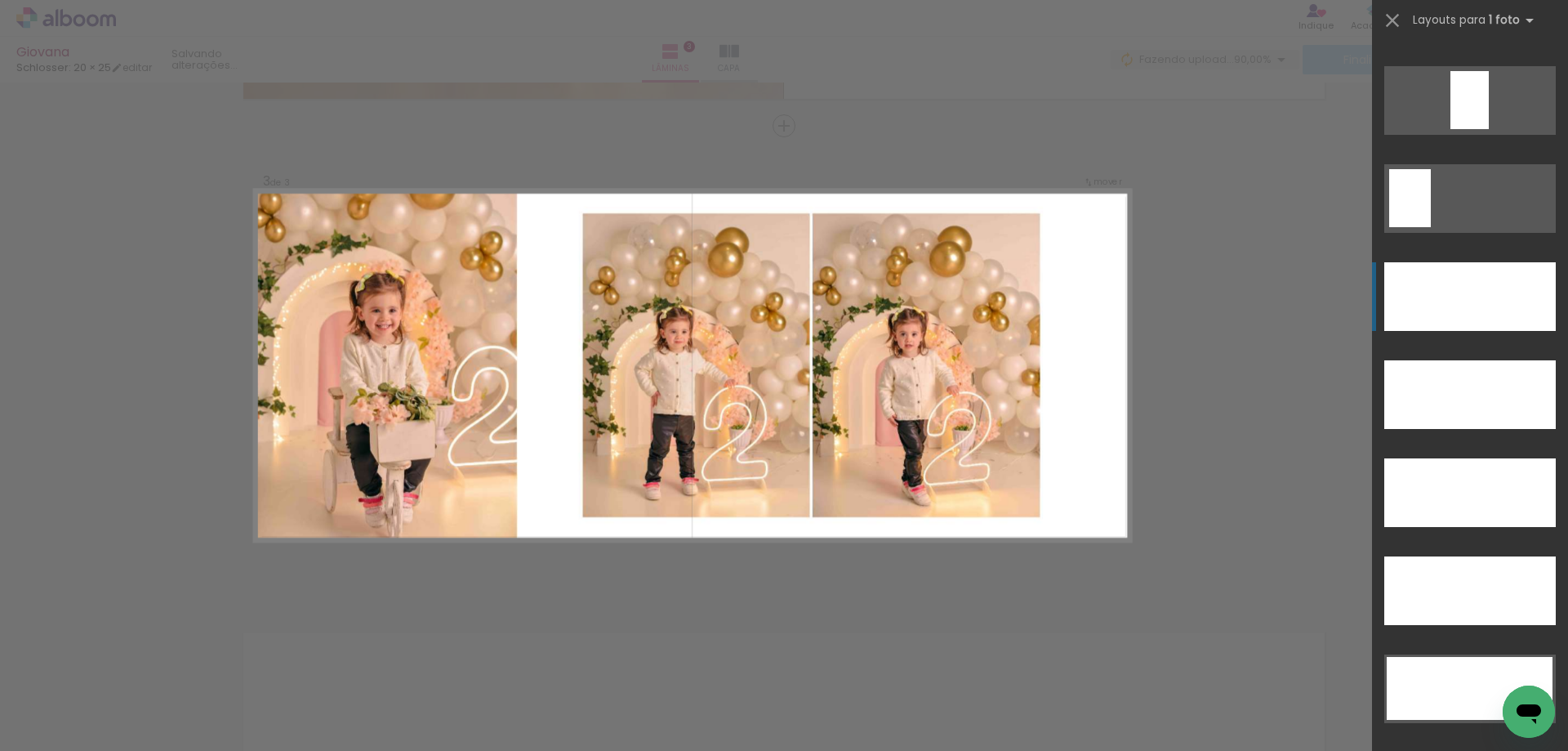
click at [1482, 318] on div at bounding box center [1469, 296] width 172 height 69
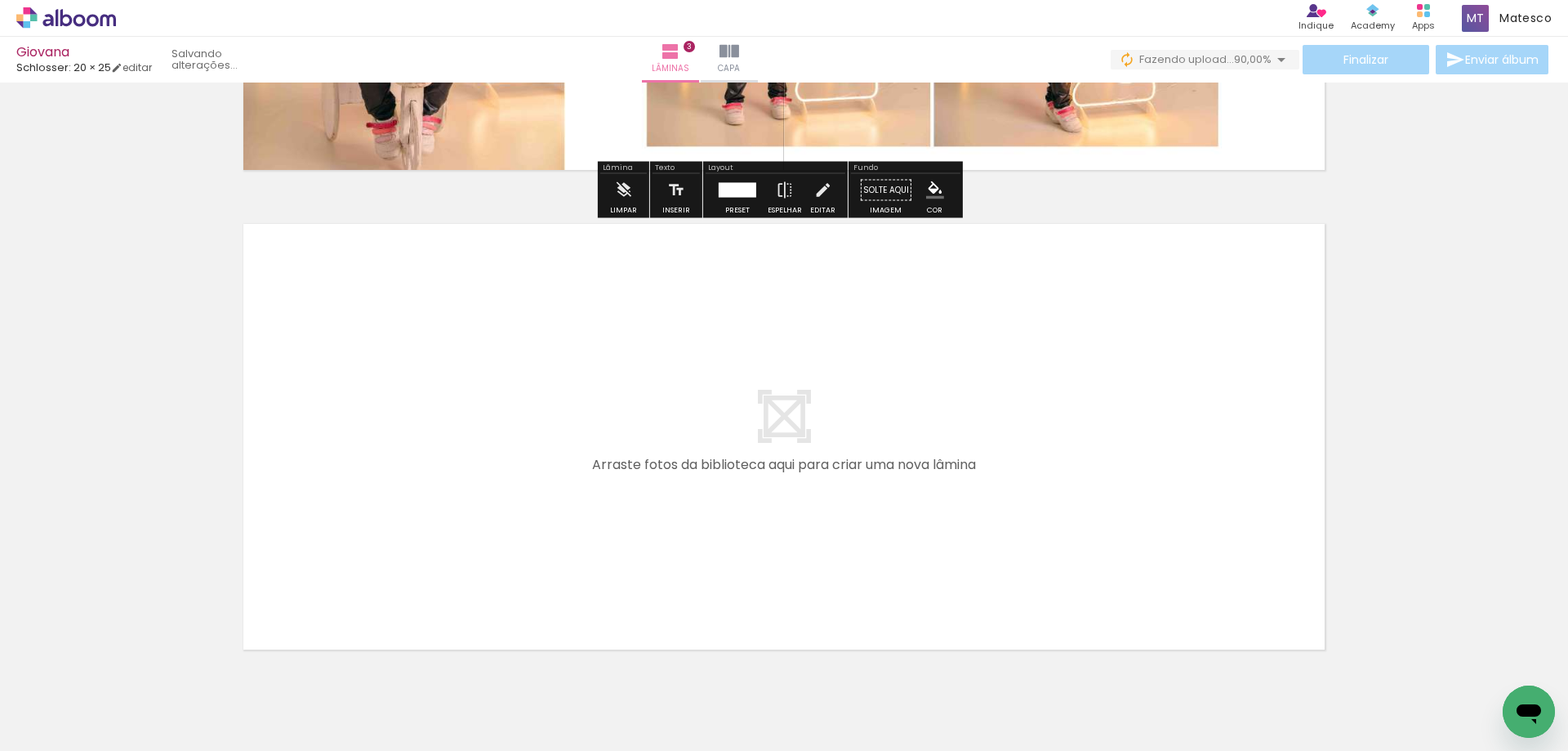
scroll to position [1416, 0]
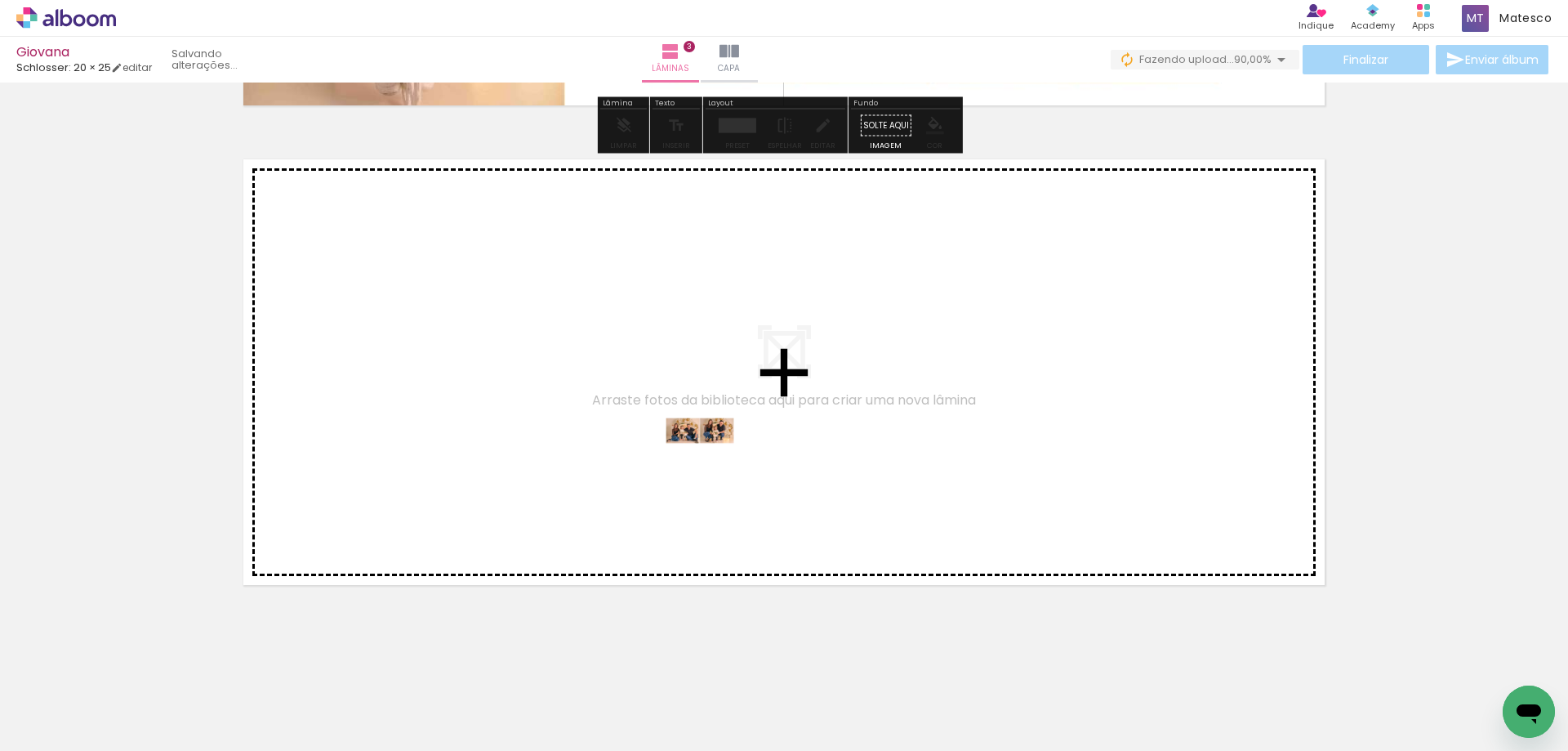
drag, startPoint x: 441, startPoint y: 696, endPoint x: 712, endPoint y: 465, distance: 356.1
click at [712, 465] on quentale-workspace at bounding box center [784, 376] width 1568 height 751
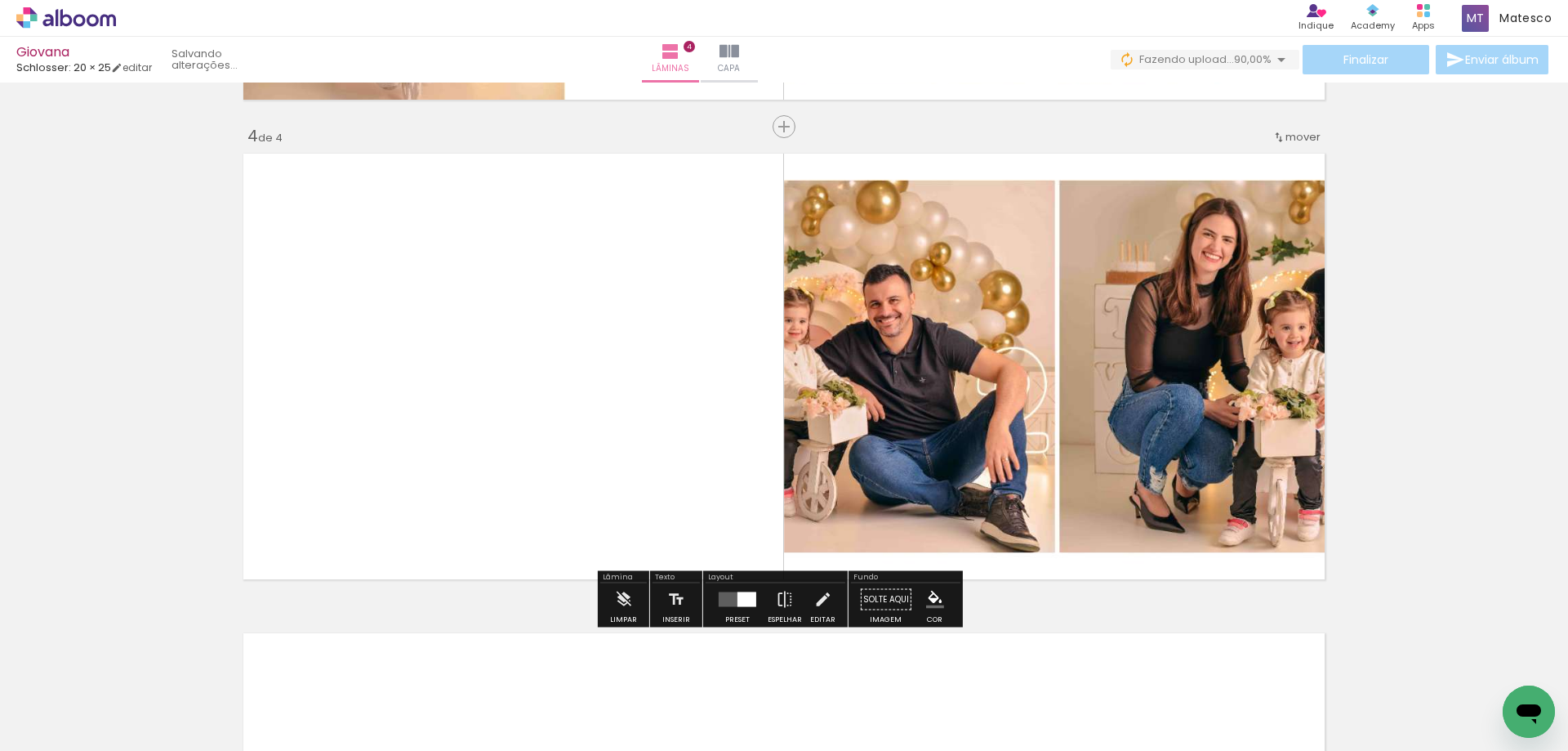
scroll to position [1422, 0]
click at [743, 599] on div at bounding box center [746, 599] width 18 height 15
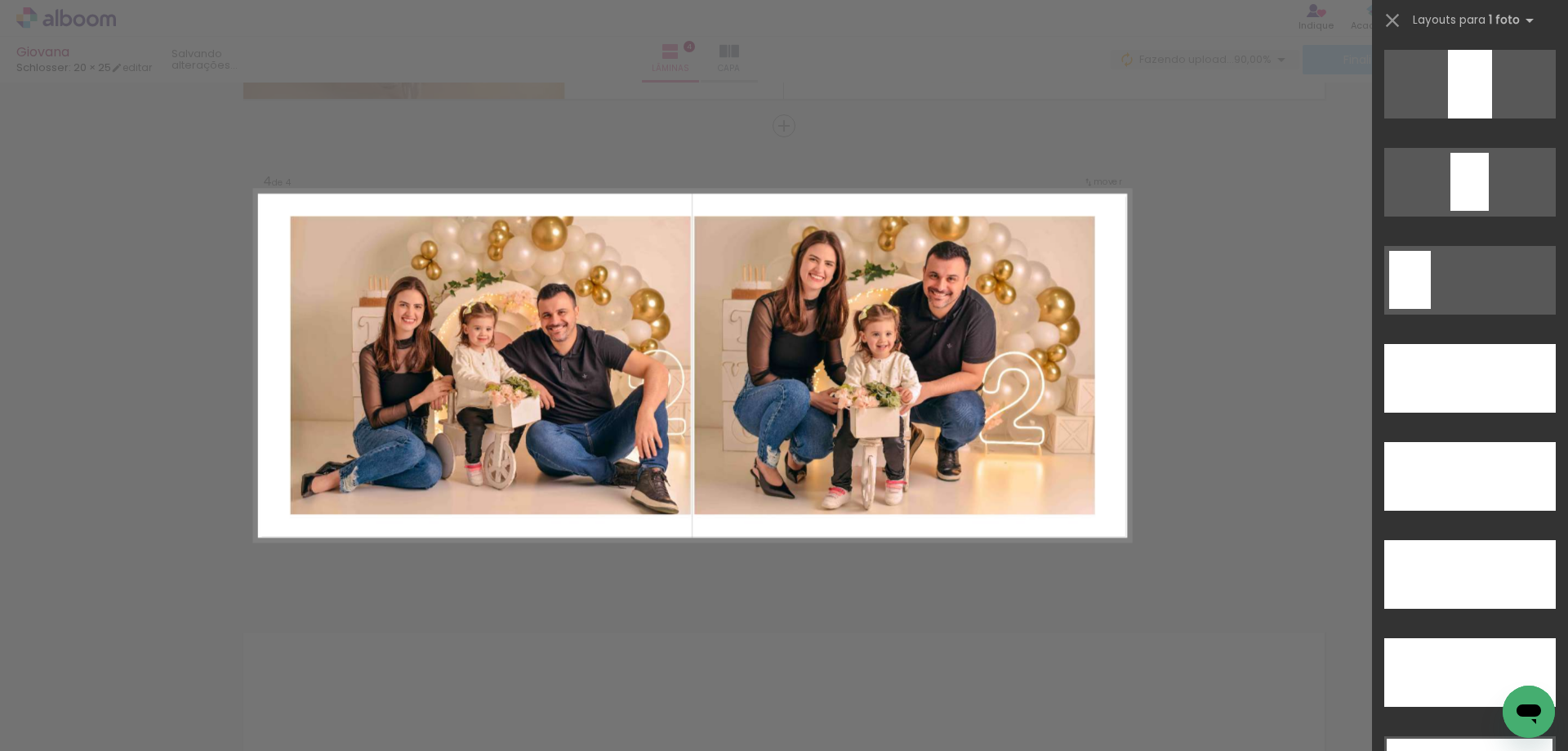
scroll to position [4576, 0]
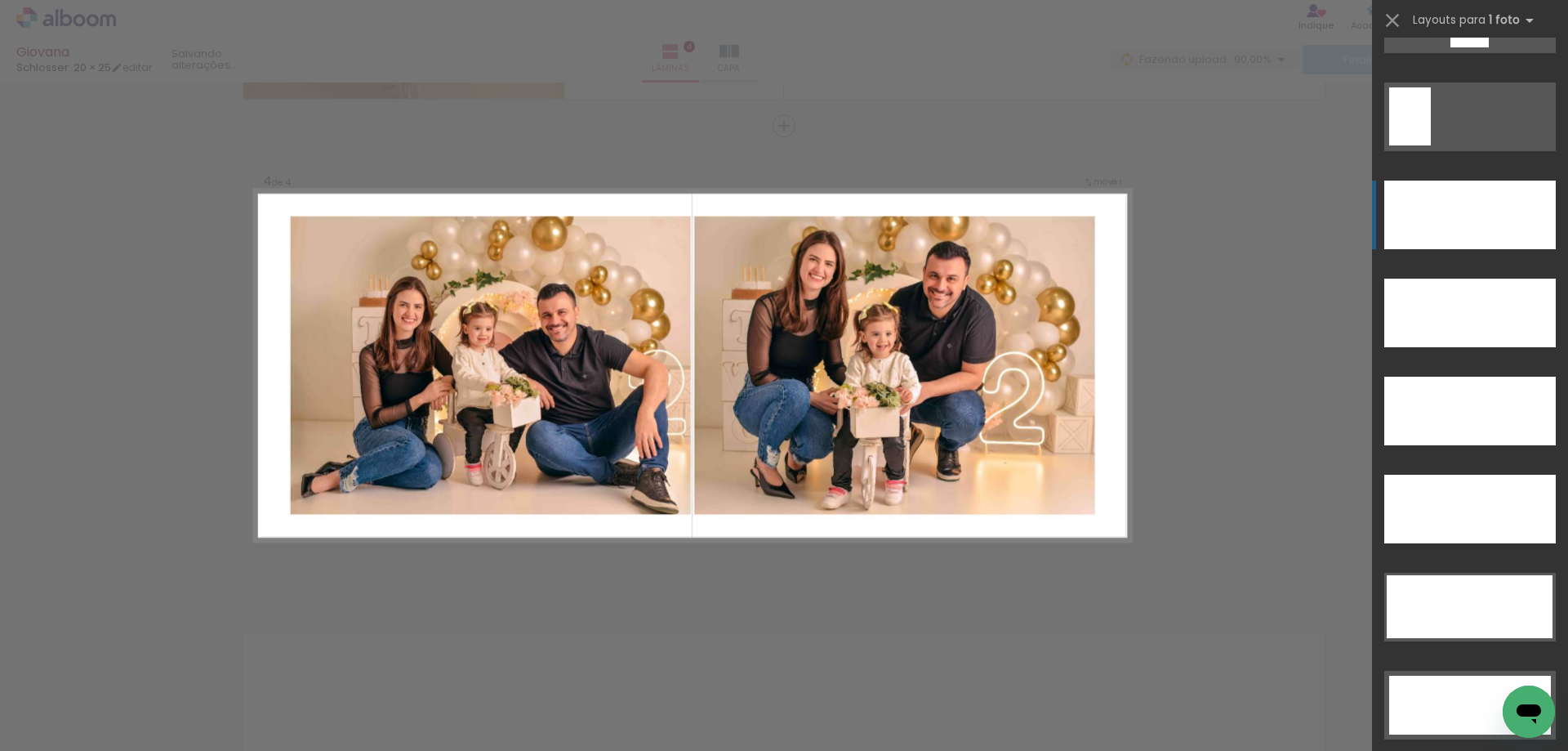
click at [1502, 212] on div at bounding box center [1469, 214] width 172 height 69
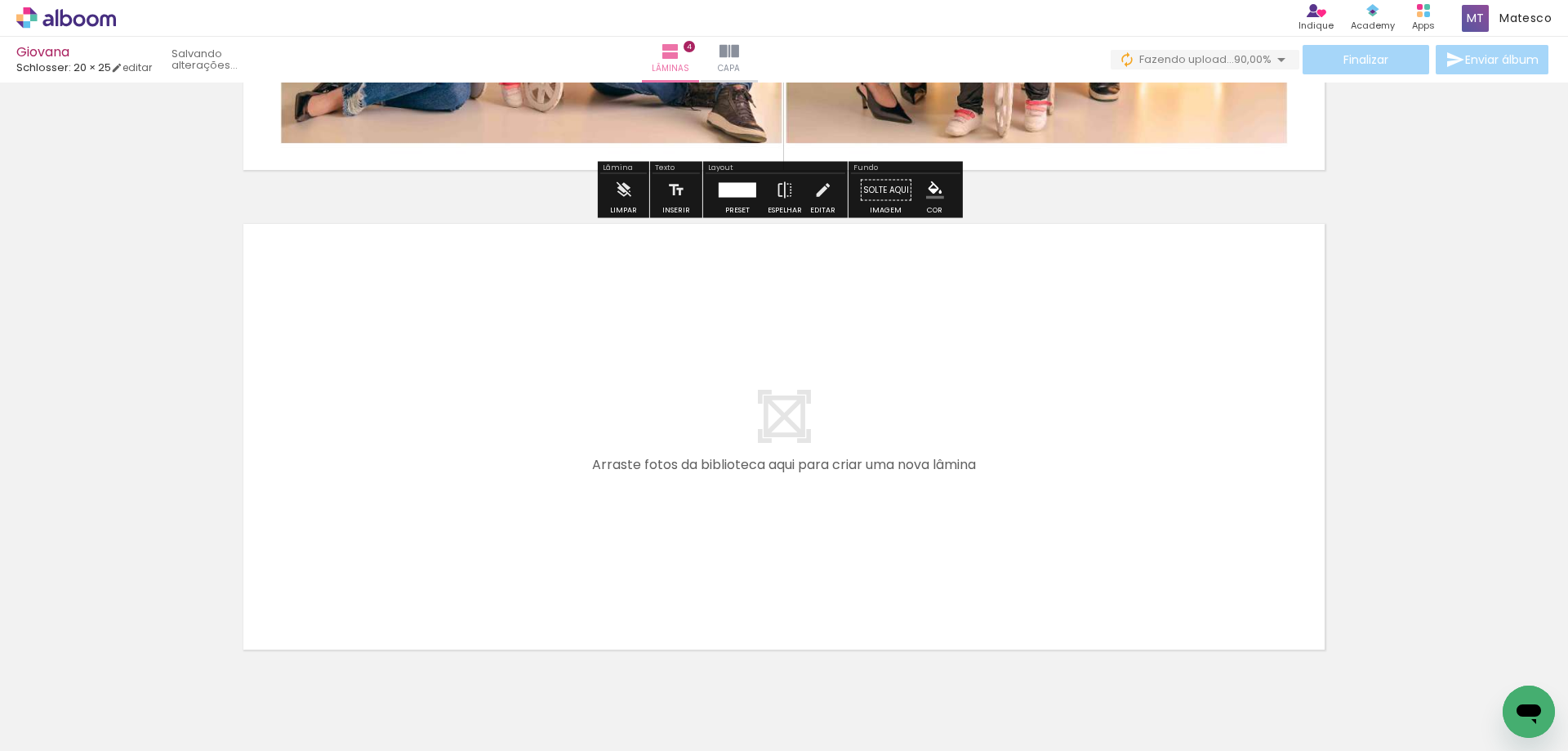
scroll to position [1896, 0]
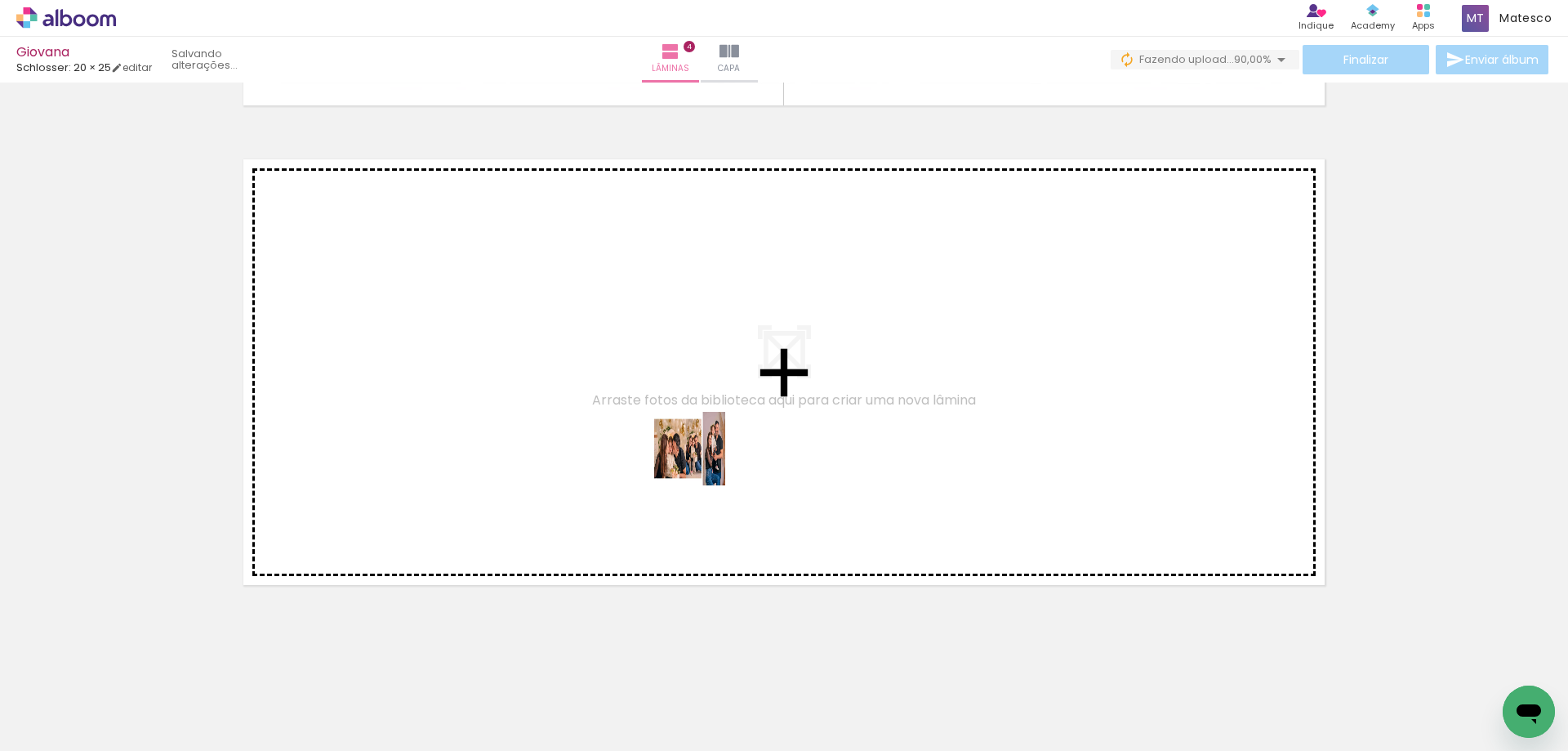
drag, startPoint x: 652, startPoint y: 523, endPoint x: 734, endPoint y: 425, distance: 127.8
click at [734, 425] on quentale-workspace at bounding box center [784, 376] width 1568 height 751
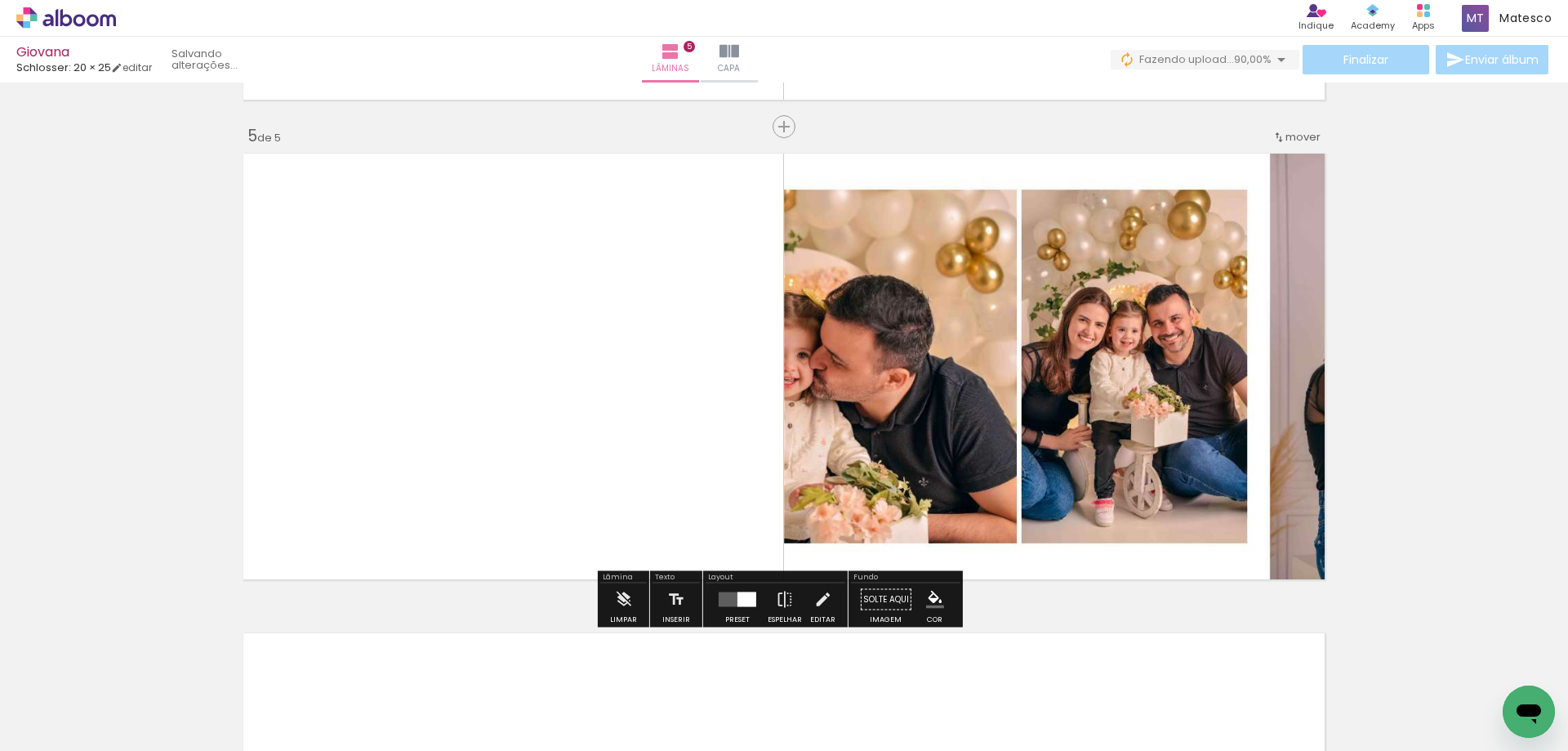
scroll to position [1902, 0]
click at [737, 600] on div at bounding box center [746, 599] width 18 height 15
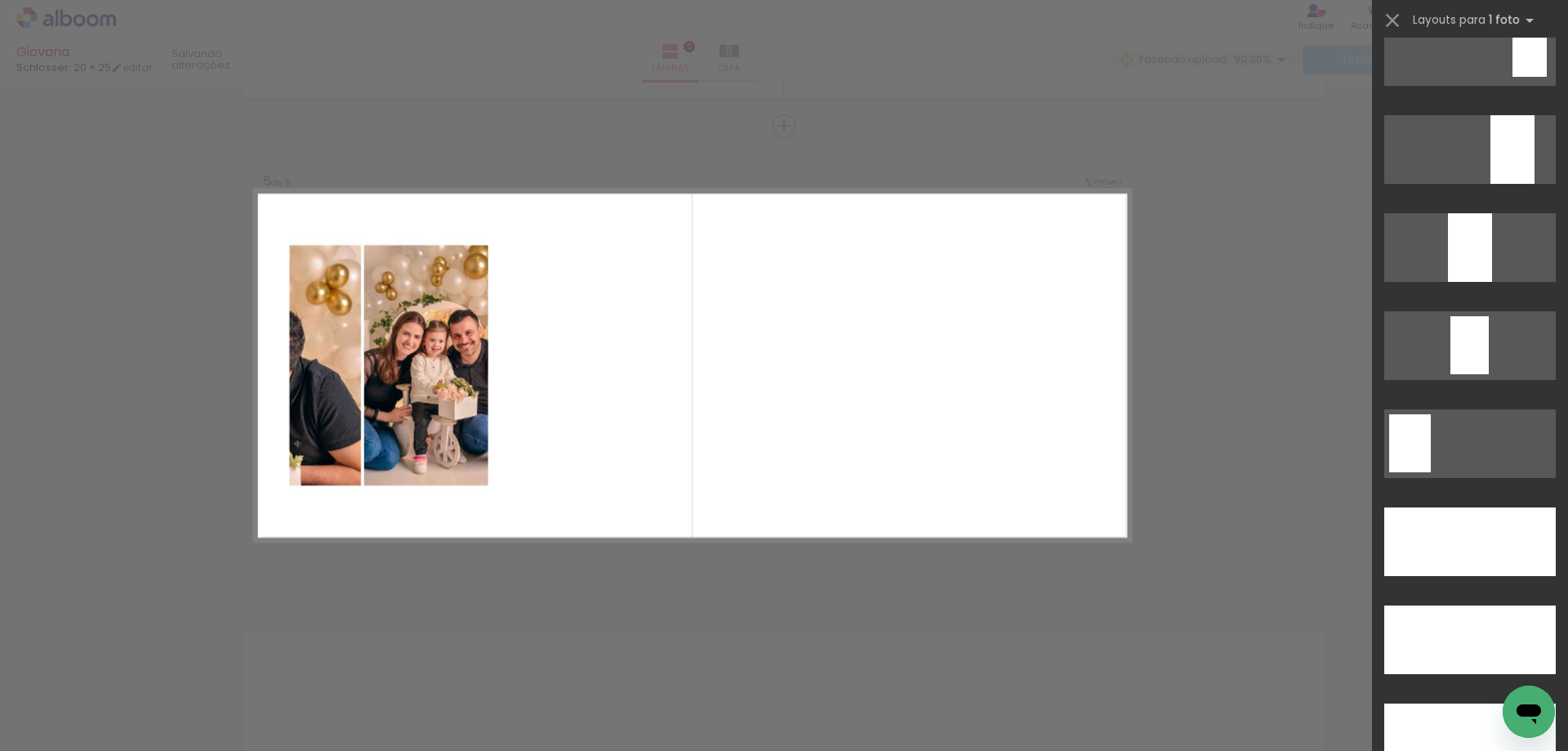
scroll to position [4576, 0]
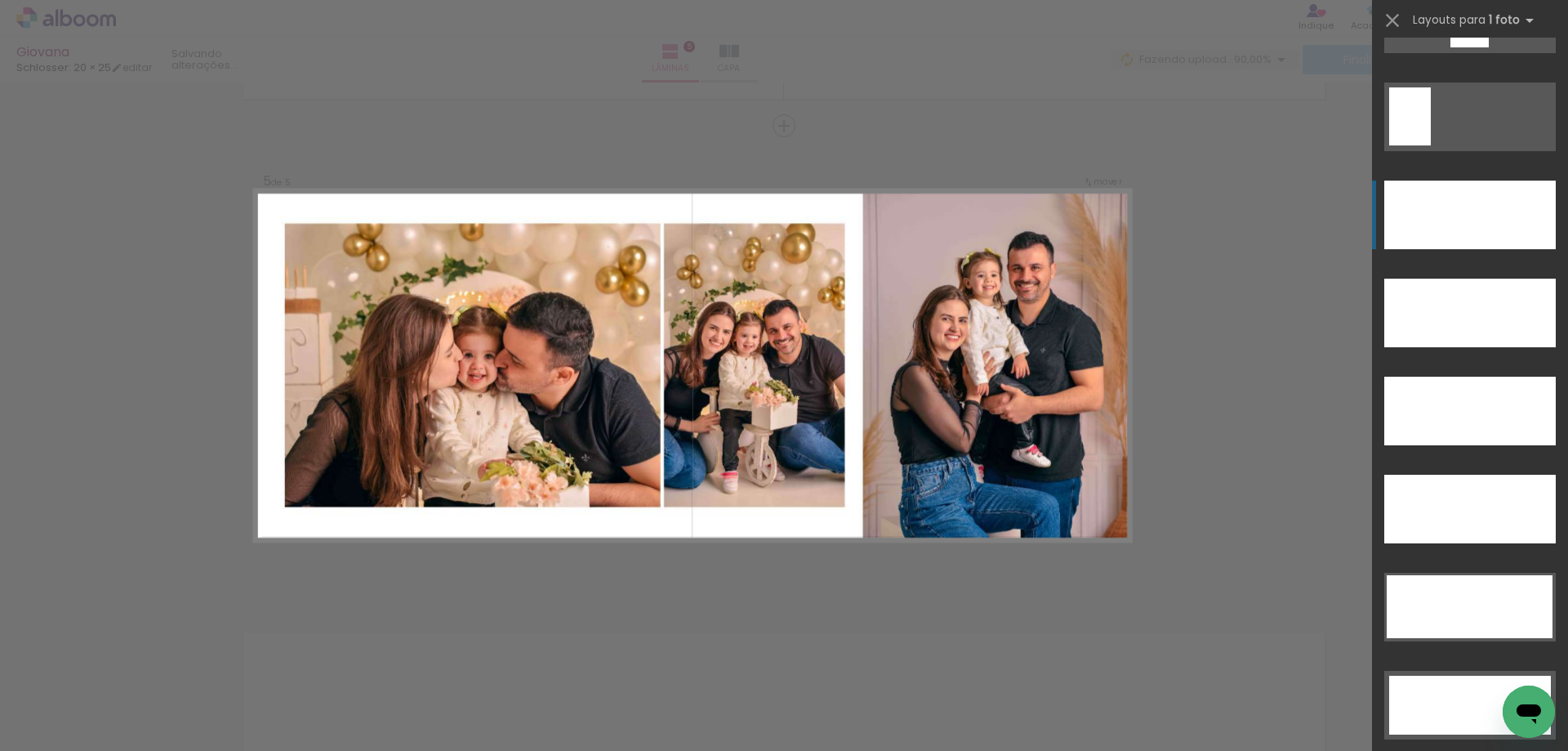
click at [1527, 221] on div at bounding box center [1469, 214] width 172 height 69
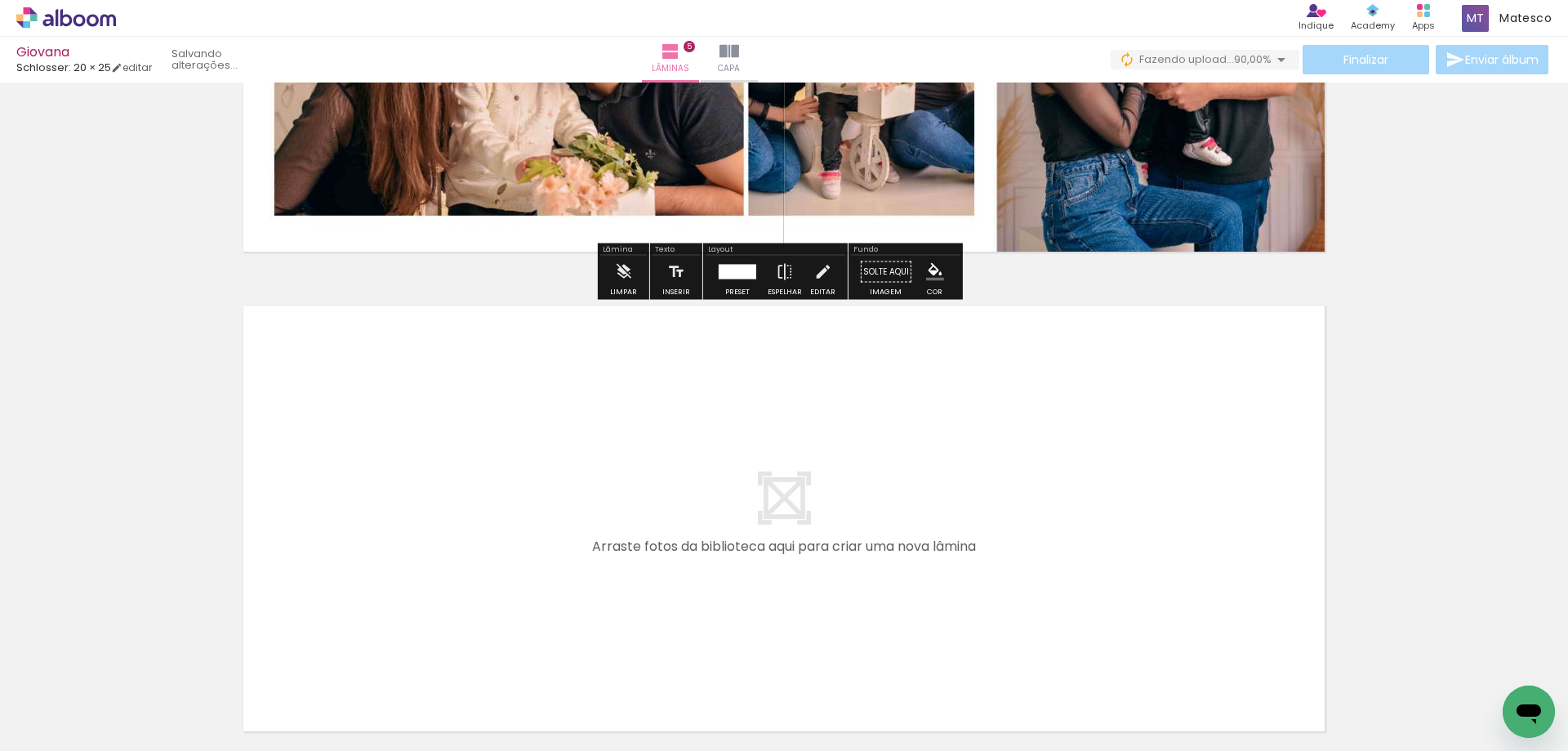
scroll to position [2375, 0]
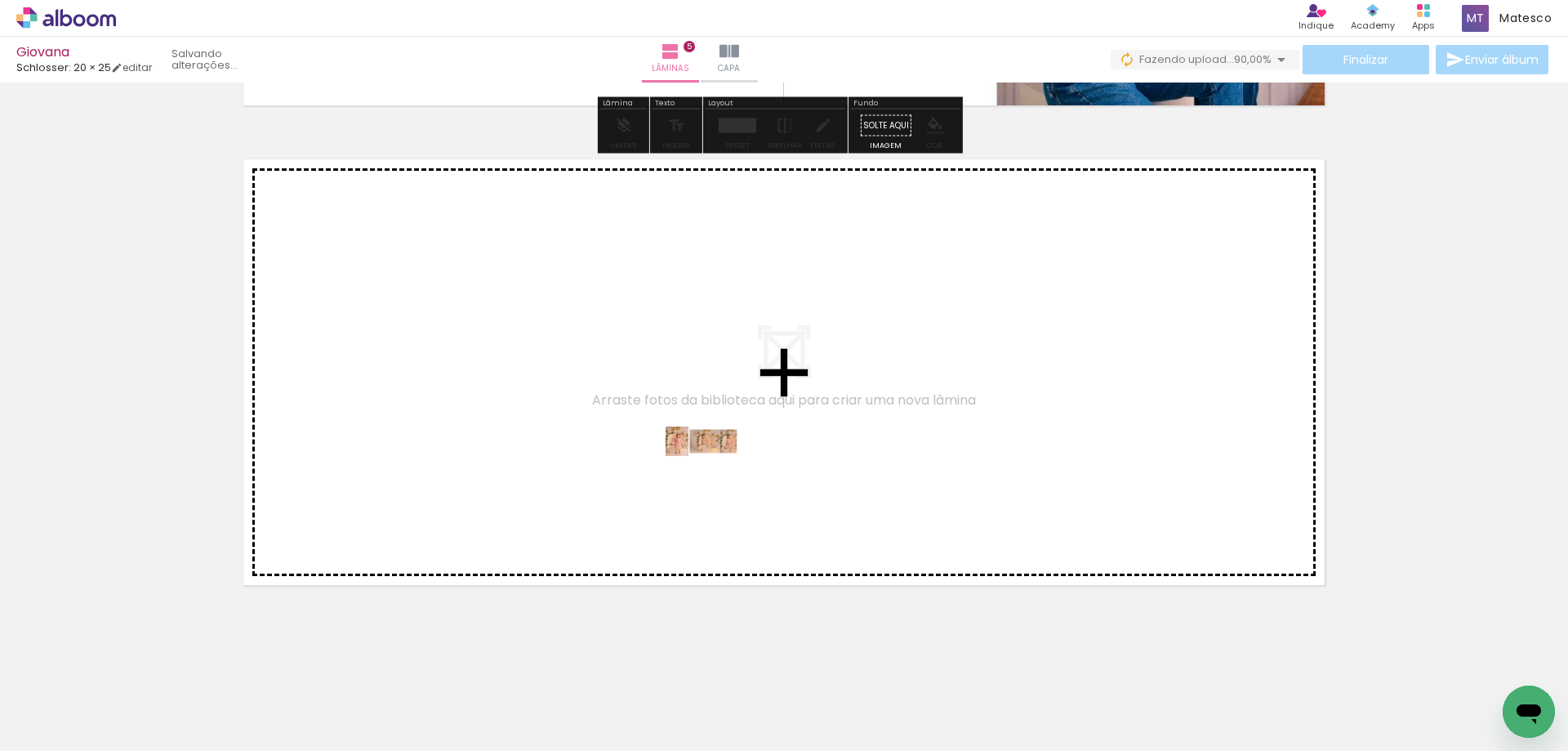
drag, startPoint x: 622, startPoint y: 696, endPoint x: 715, endPoint y: 475, distance: 239.8
click at [715, 475] on quentale-workspace at bounding box center [784, 376] width 1568 height 751
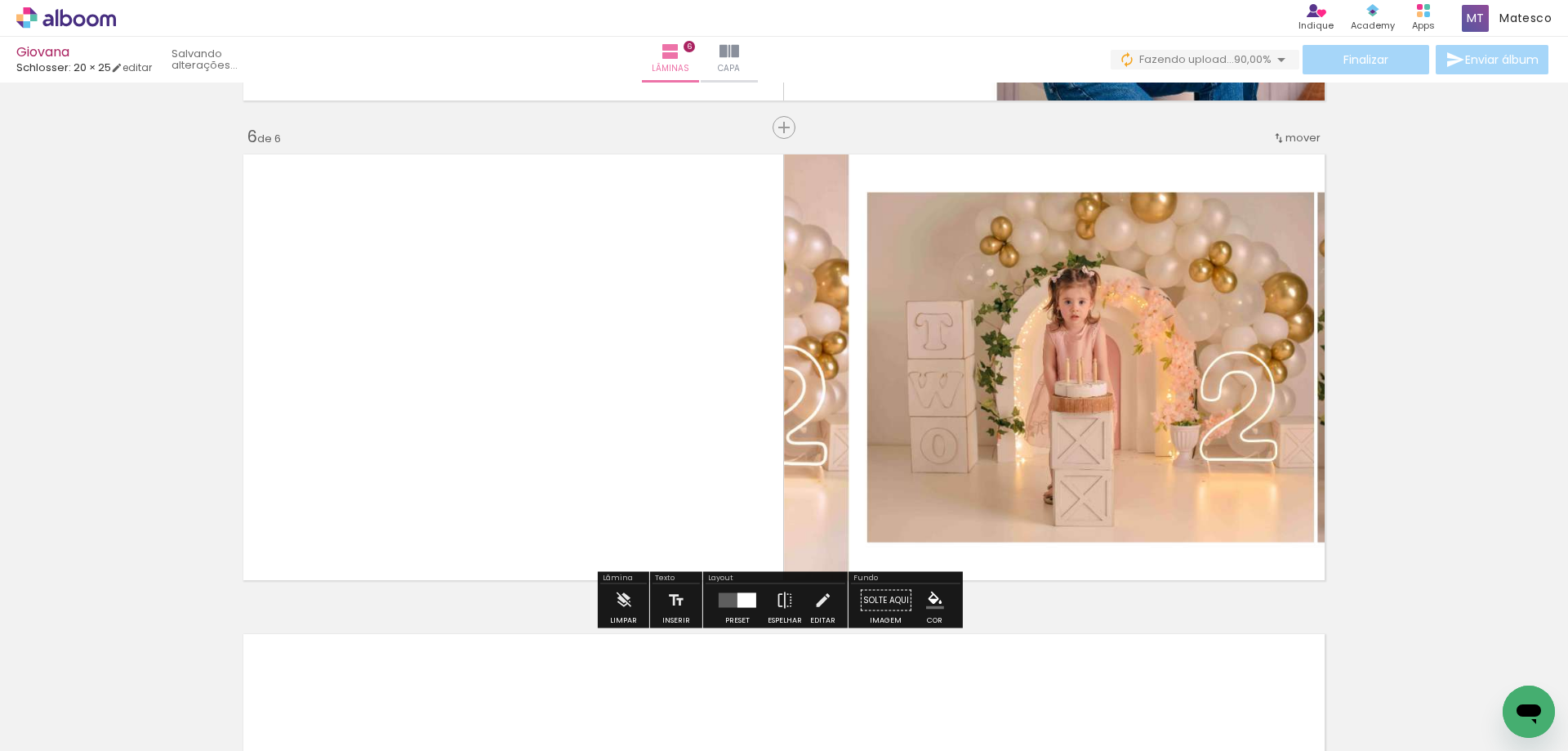
scroll to position [2382, 0]
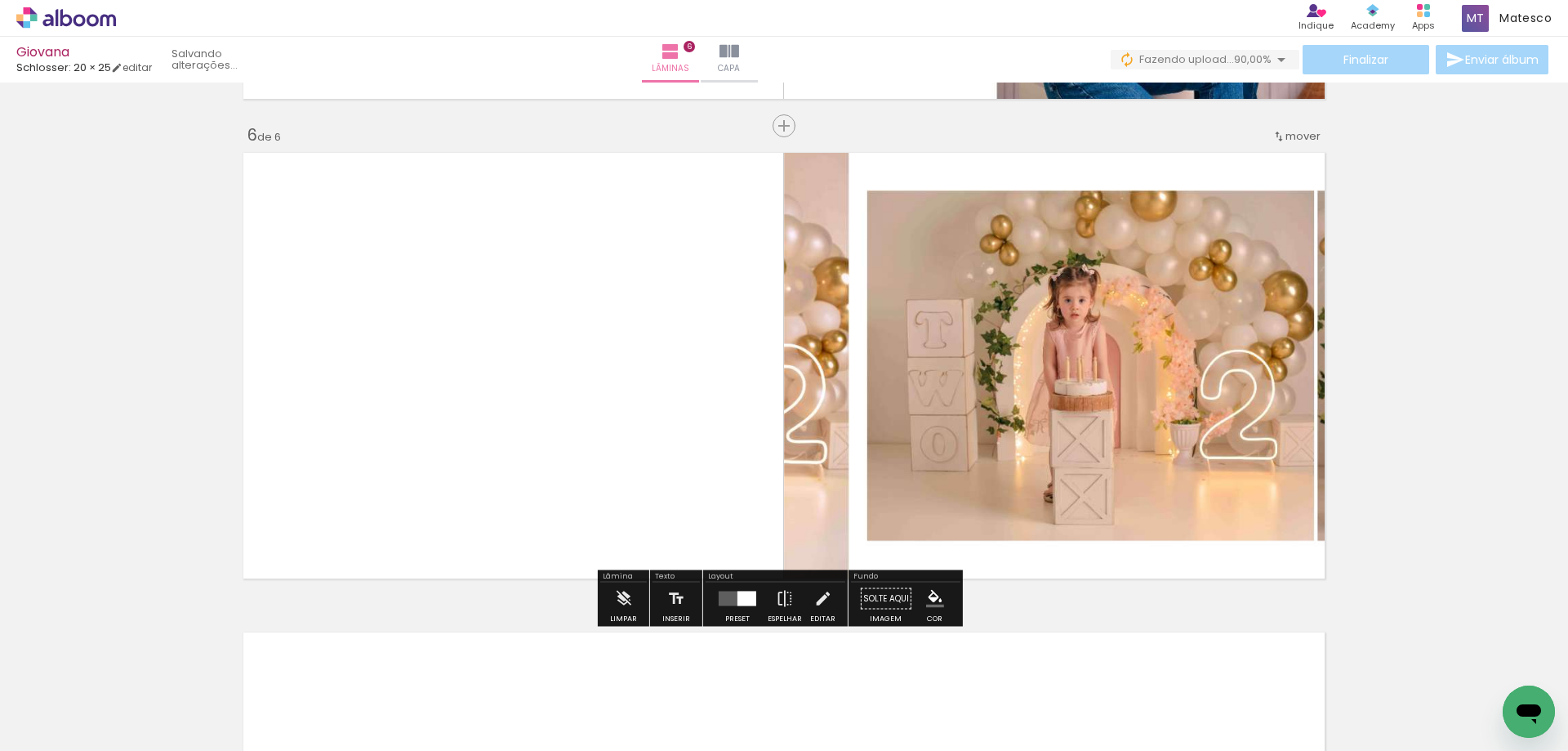
click at [737, 605] on div at bounding box center [746, 599] width 18 height 15
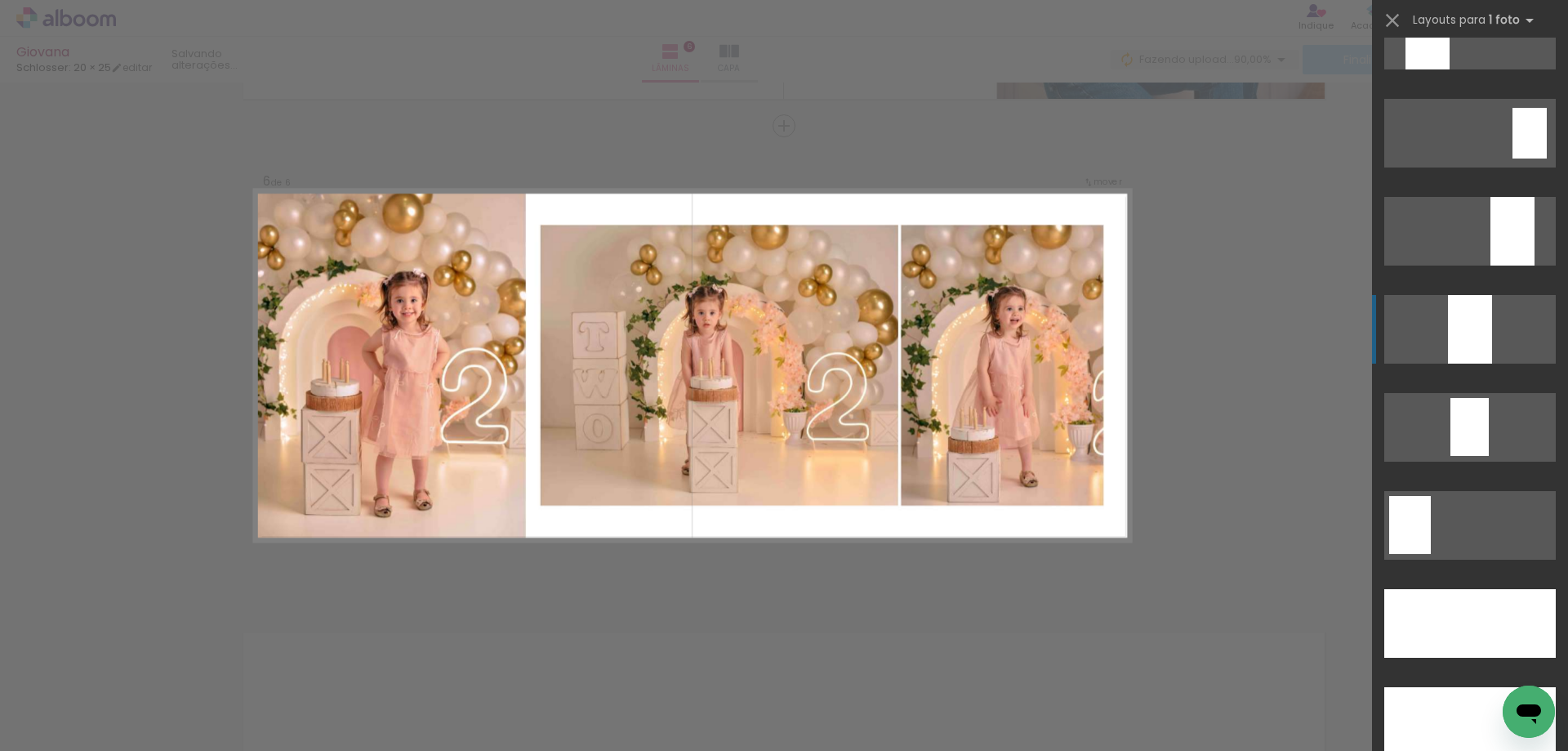
scroll to position [4494, 0]
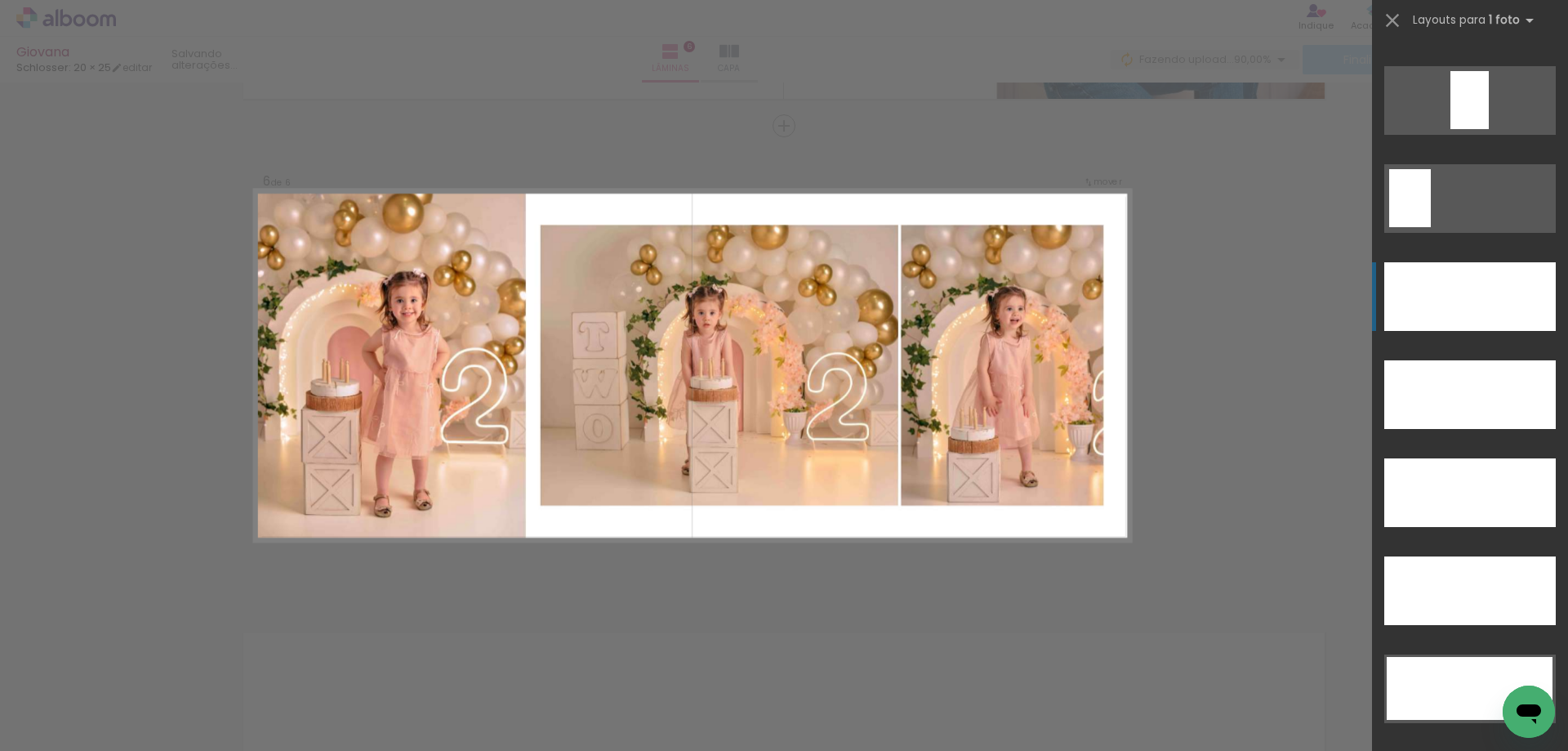
click at [1481, 304] on div at bounding box center [1469, 296] width 172 height 69
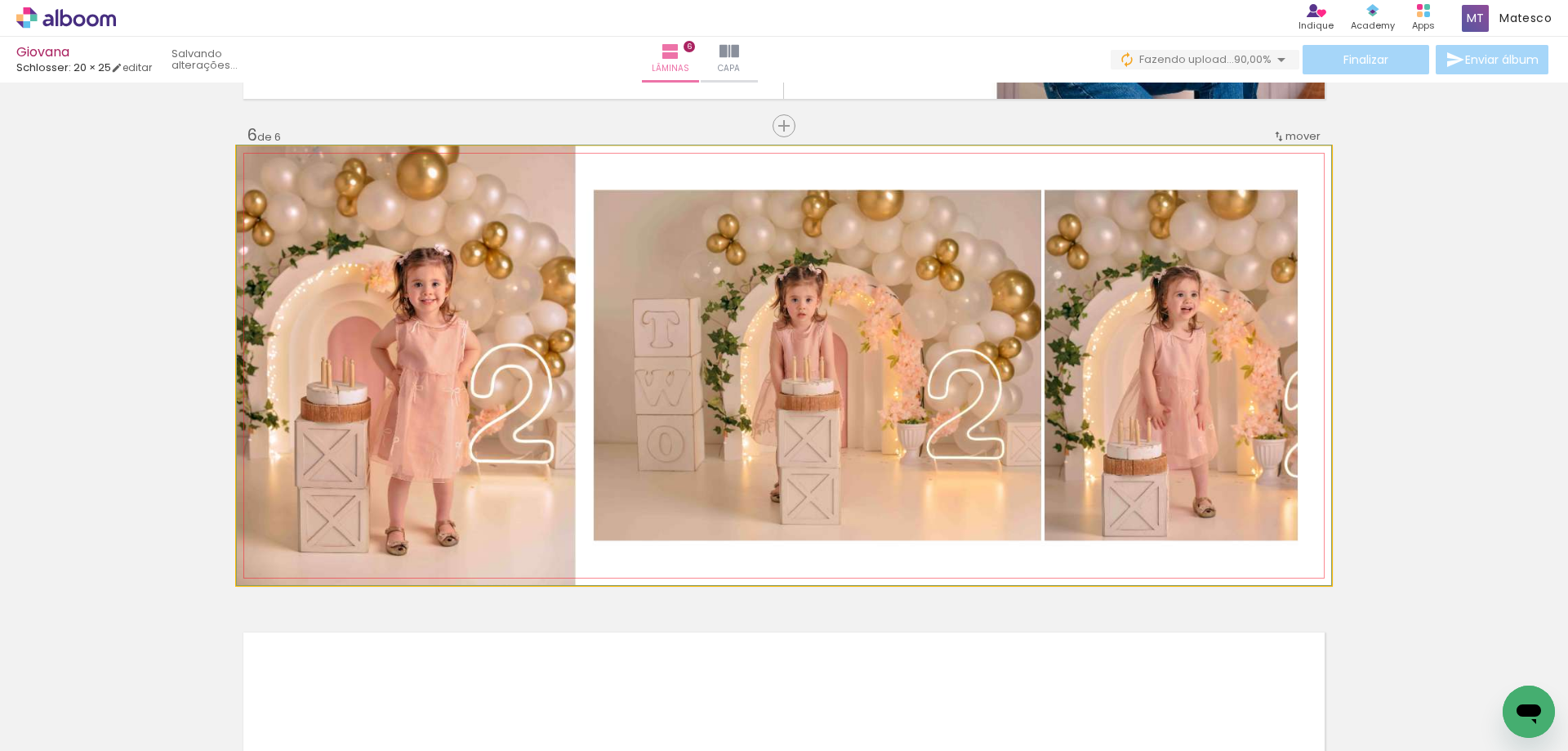
click at [1263, 509] on quentale-photo at bounding box center [784, 366] width 1094 height 439
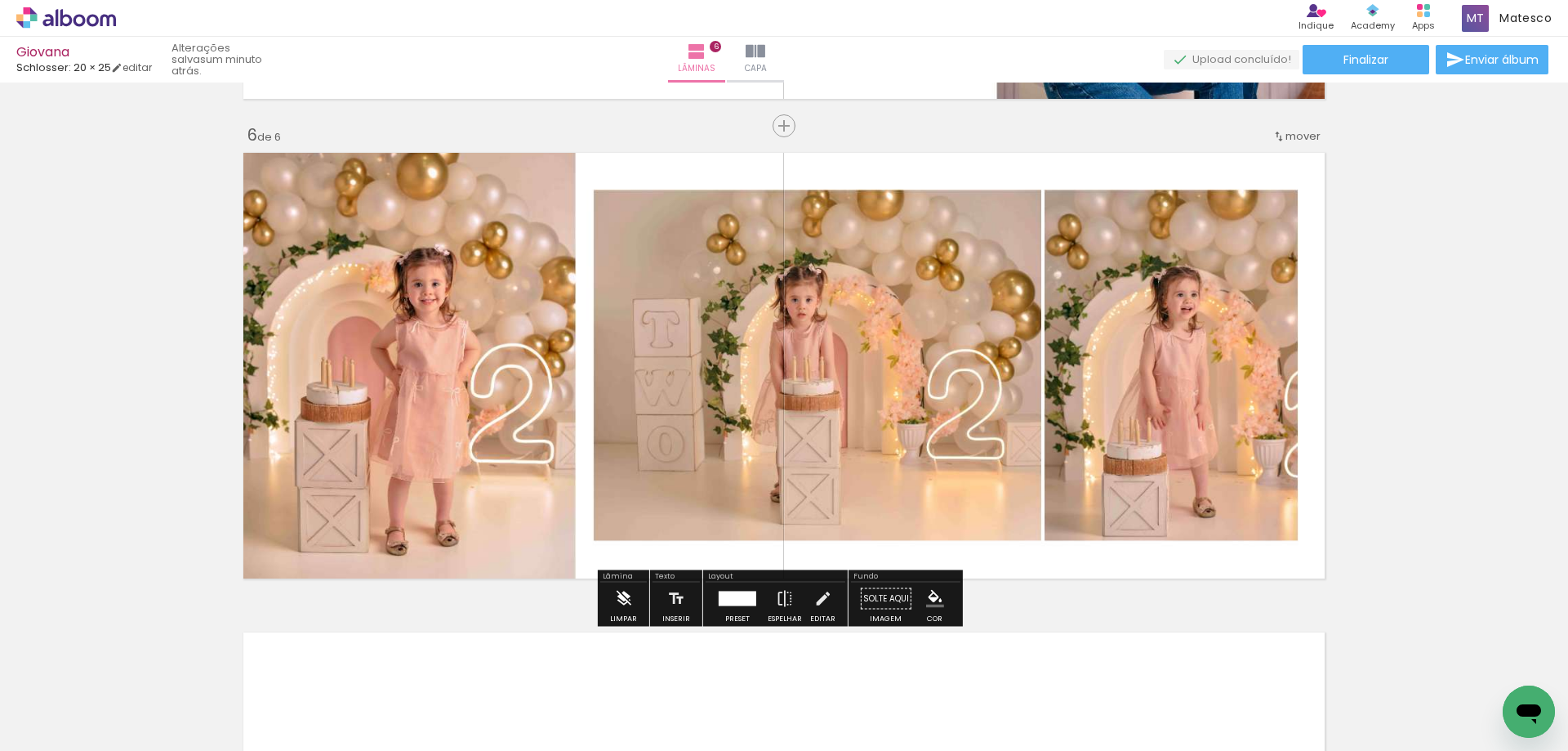
click at [612, 615] on div "Limpar" at bounding box center [624, 619] width 27 height 8
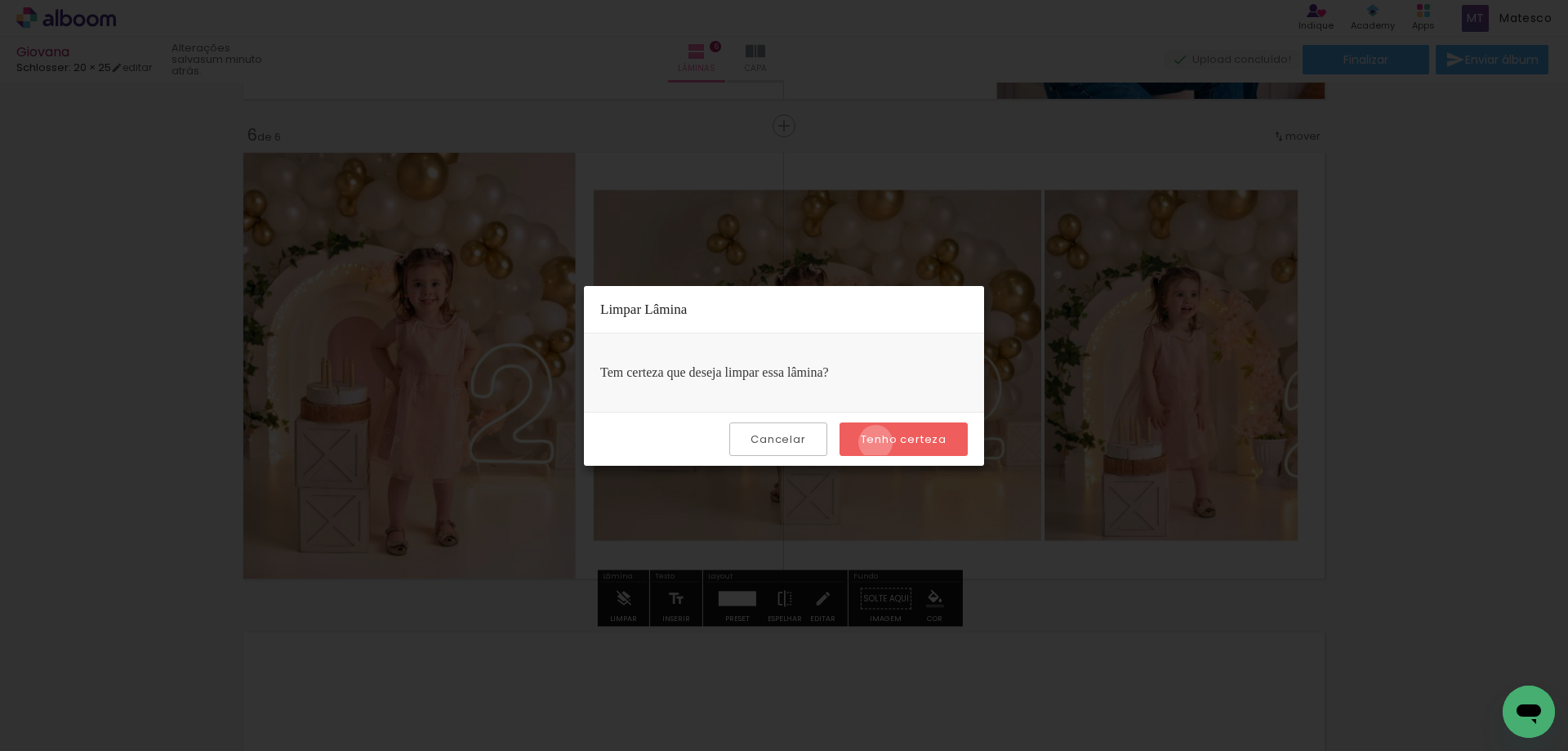
click at [0, 0] on slot "Tenho certeza" at bounding box center [0, 0] width 0 height 0
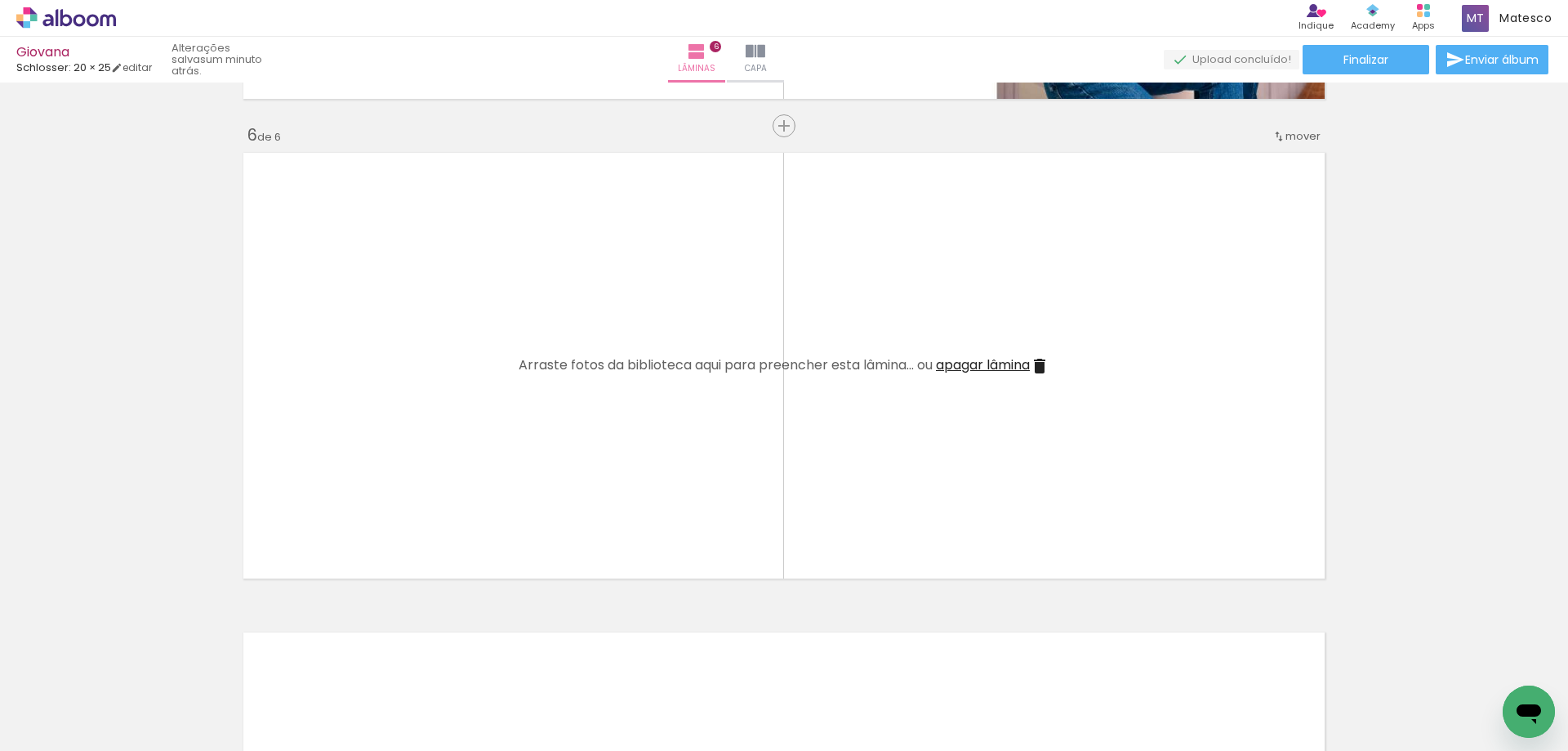
click at [575, 660] on quentale-thumb at bounding box center [529, 696] width 91 height 94
click at [586, 663] on iron-icon at bounding box center [586, 664] width 17 height 17
click at [52, 734] on span "Adicionar Fotos" at bounding box center [58, 729] width 49 height 18
click at [0, 0] on input "file" at bounding box center [0, 0] width 0 height 0
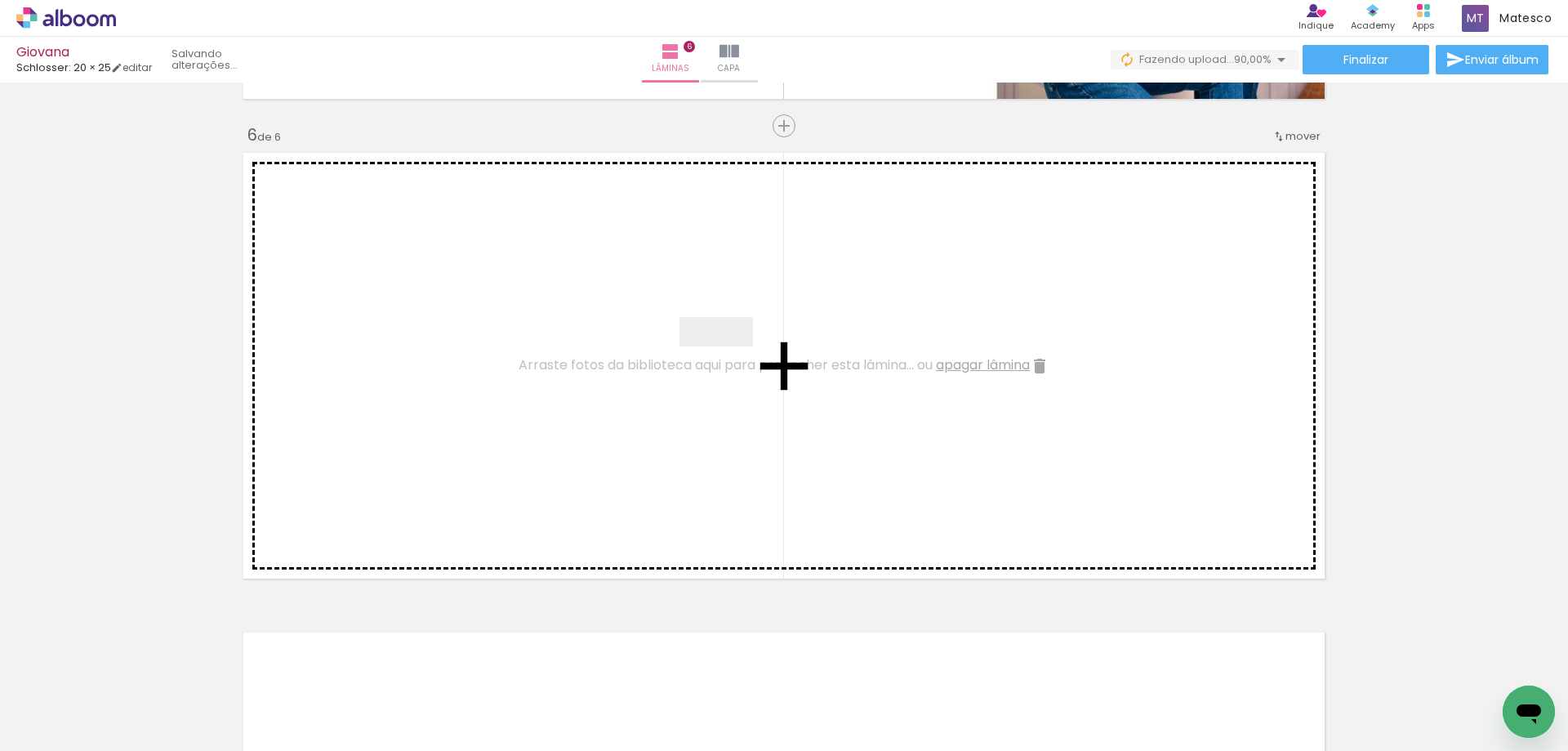
drag, startPoint x: 620, startPoint y: 706, endPoint x: 732, endPoint y: 360, distance: 363.7
click at [732, 360] on quentale-workspace at bounding box center [784, 376] width 1568 height 751
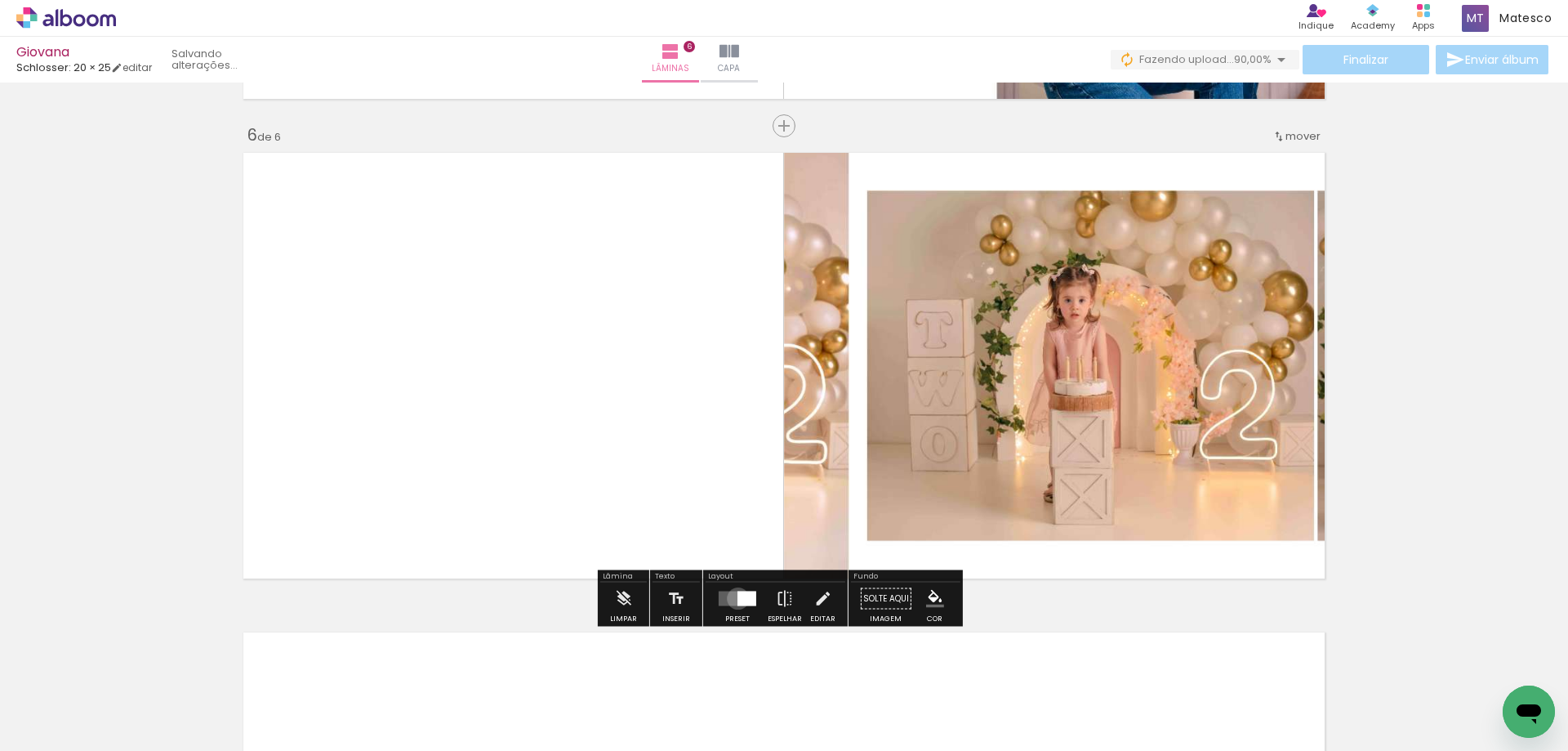
click at [737, 598] on div at bounding box center [746, 599] width 18 height 15
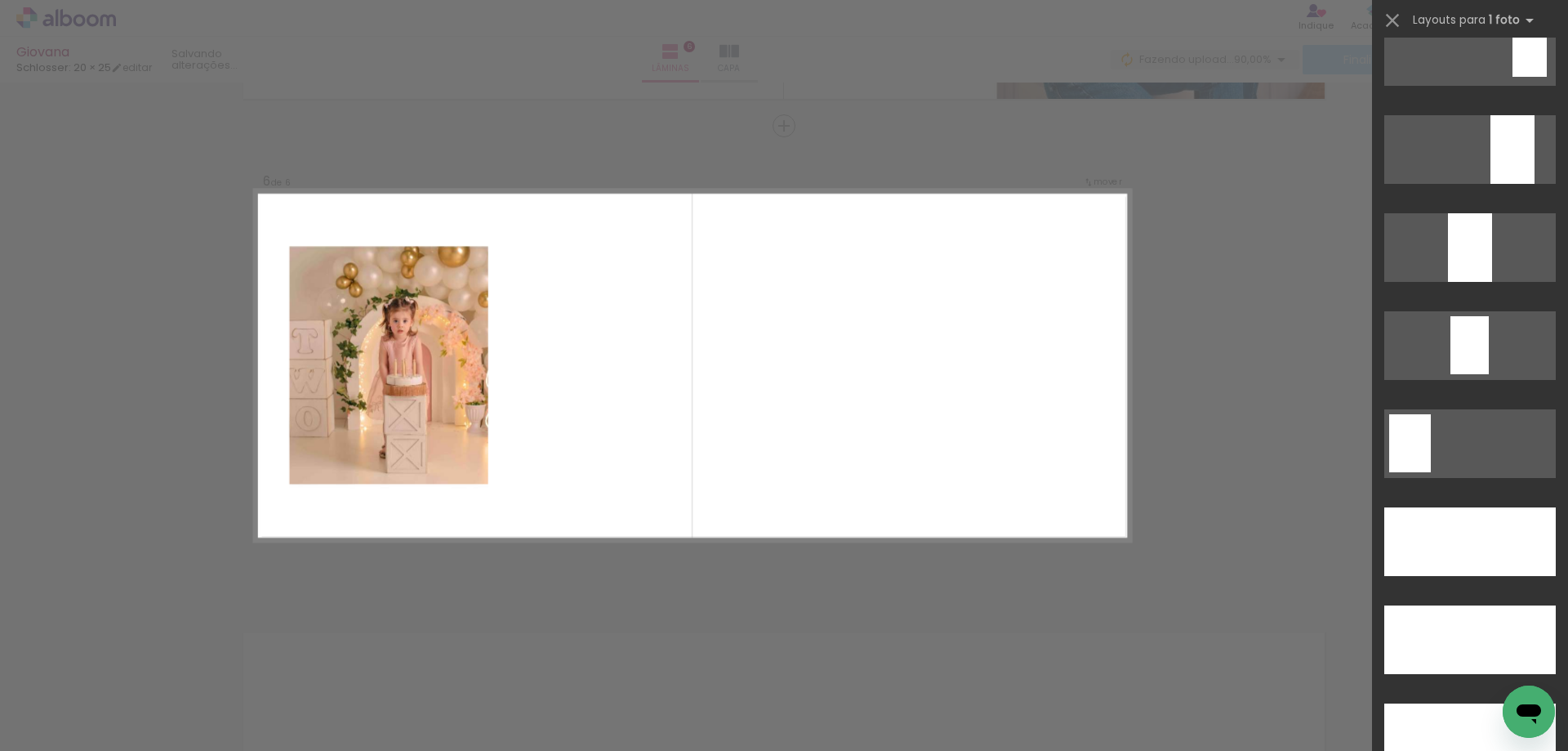
scroll to position [4494, 0]
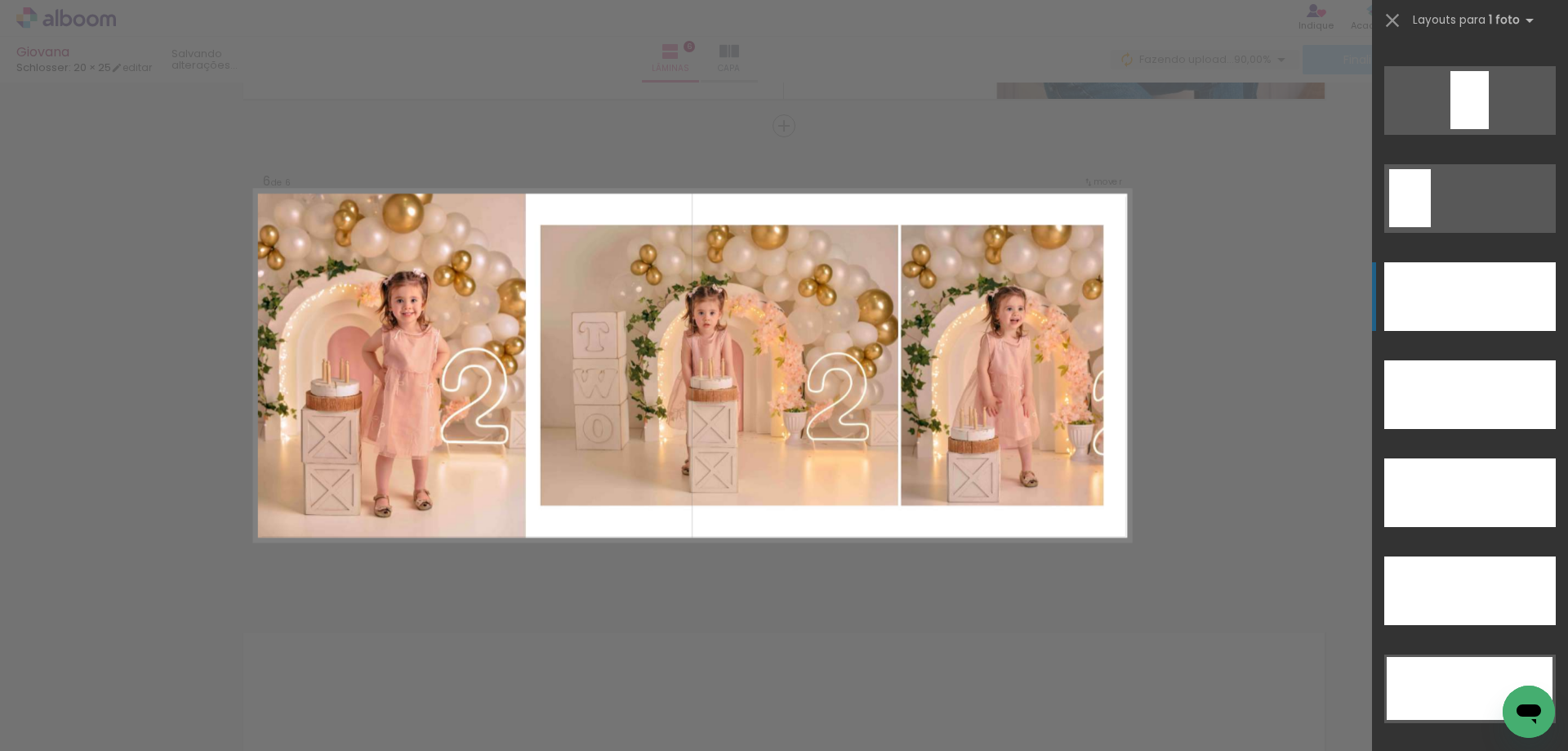
click at [1486, 287] on div at bounding box center [1469, 296] width 172 height 69
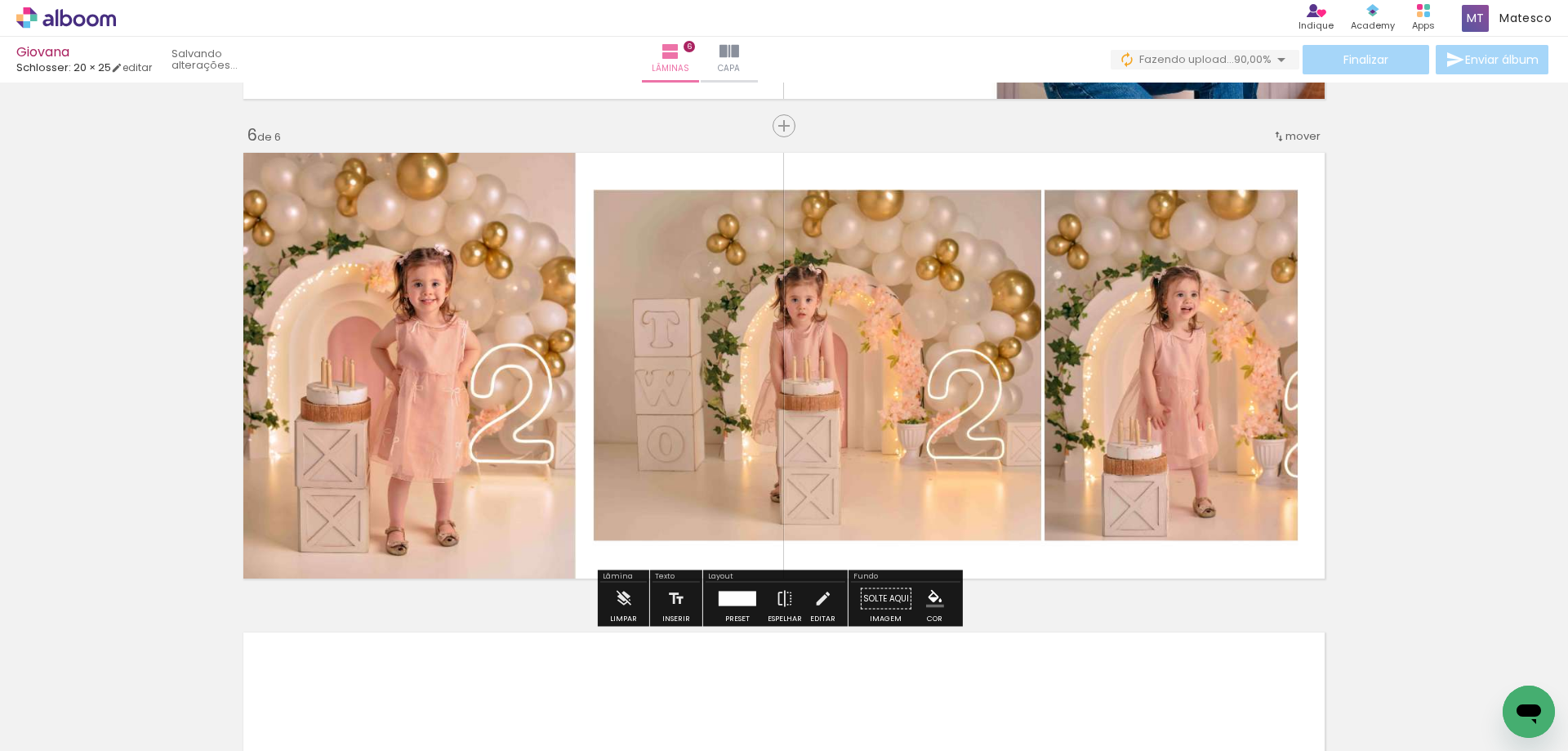
scroll to position [2855, 0]
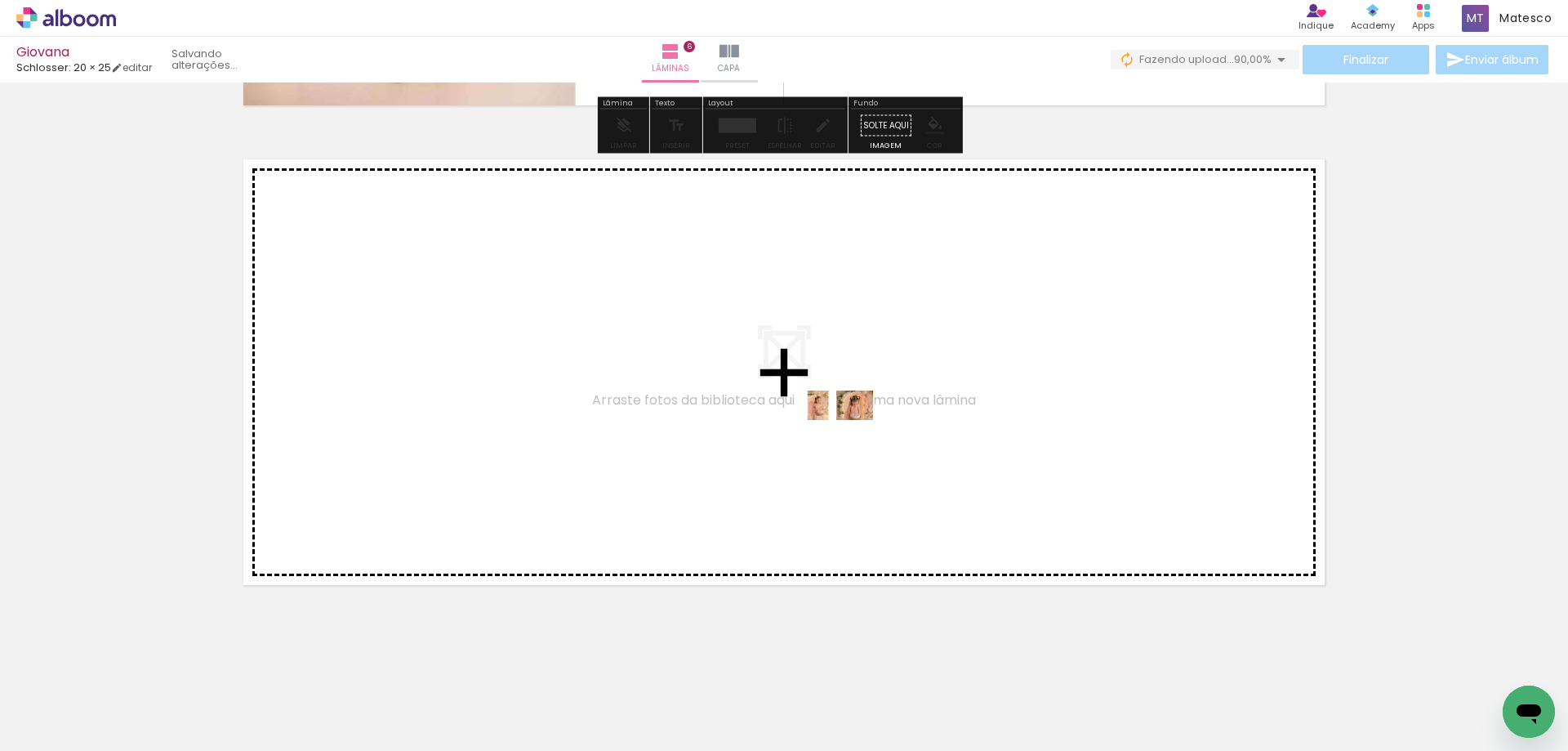
drag, startPoint x: 735, startPoint y: 675, endPoint x: 848, endPoint y: 440, distance: 260.8
click at [848, 440] on quentale-workspace at bounding box center [784, 376] width 1568 height 751
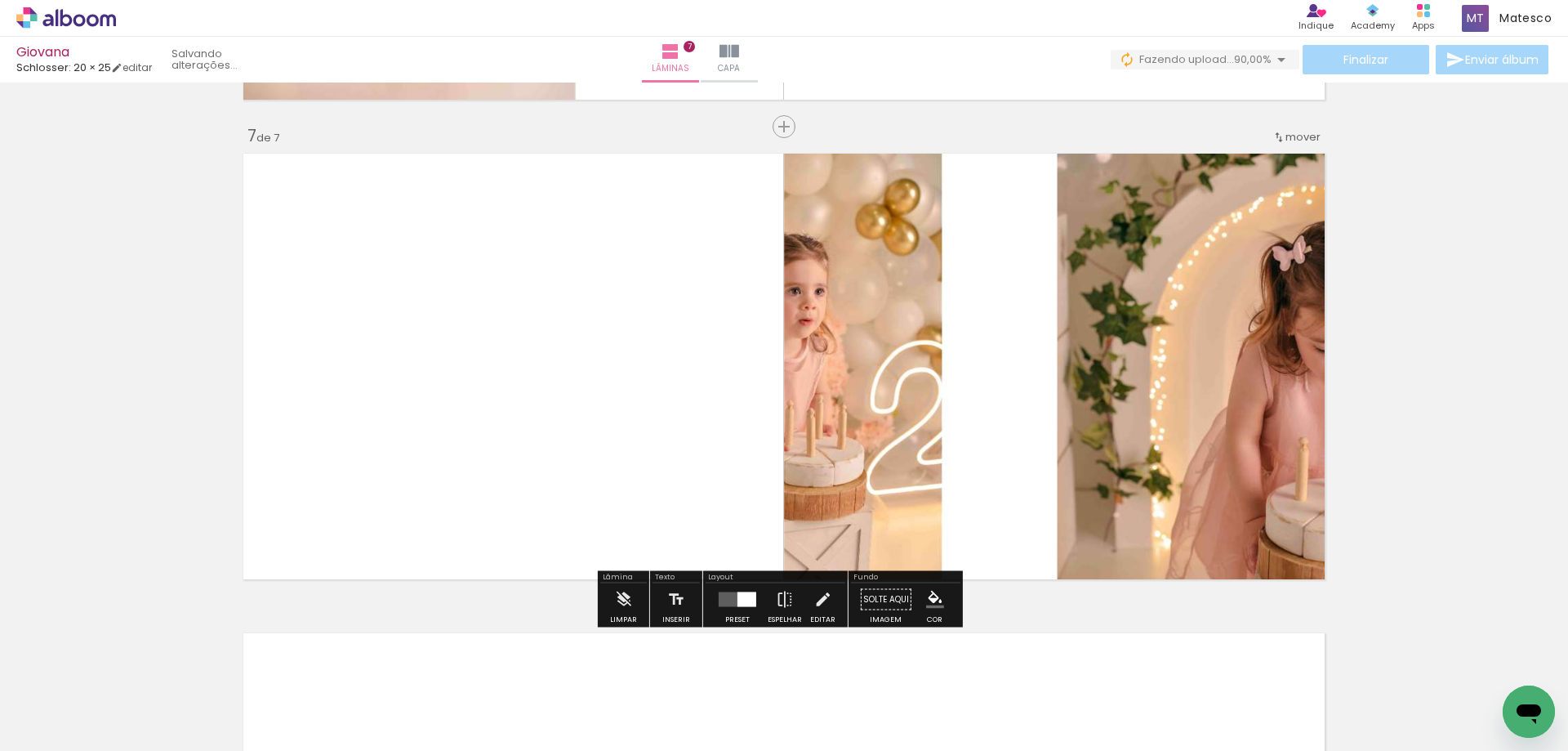
scroll to position [2861, 0]
click at [737, 604] on div at bounding box center [746, 599] width 18 height 15
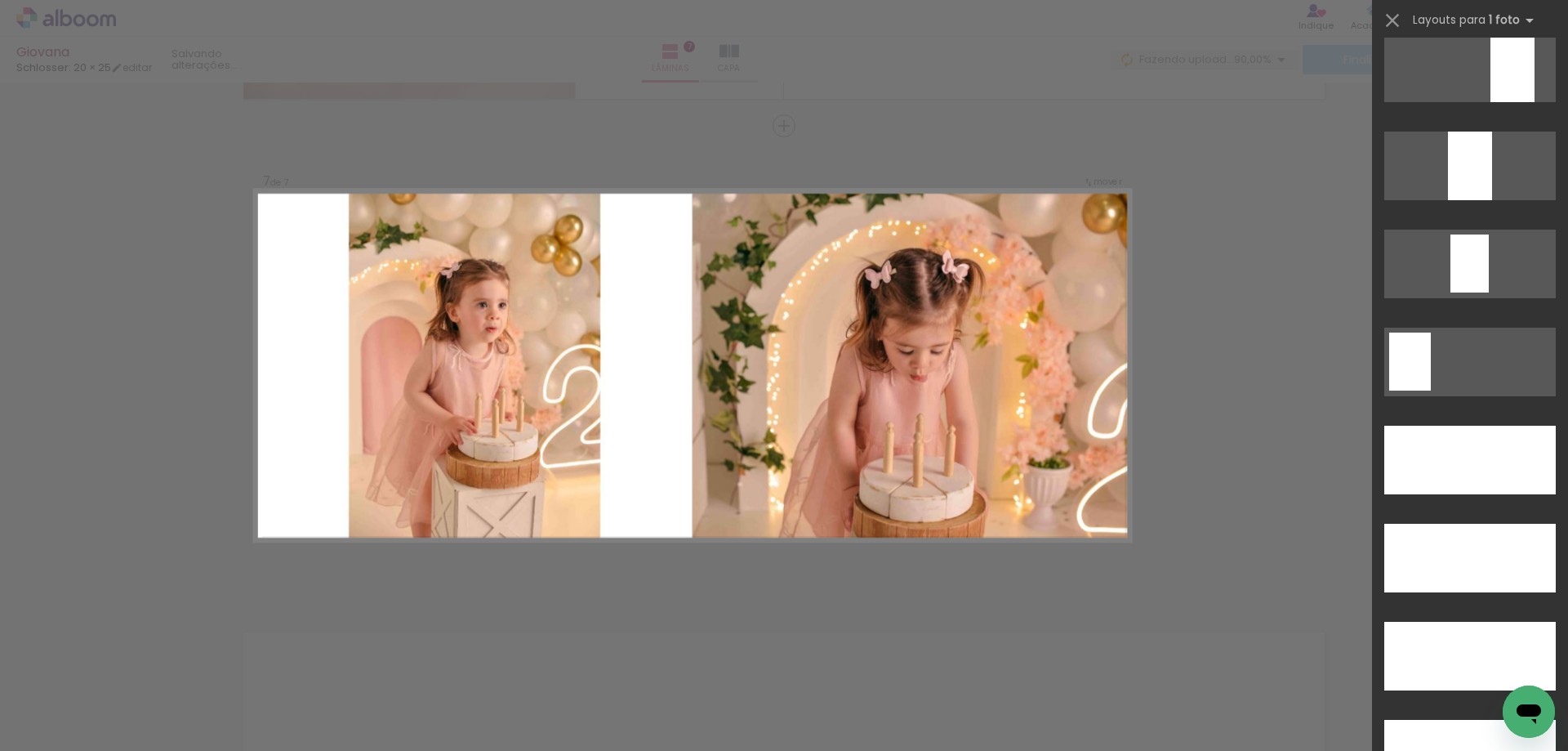
scroll to position [4412, 0]
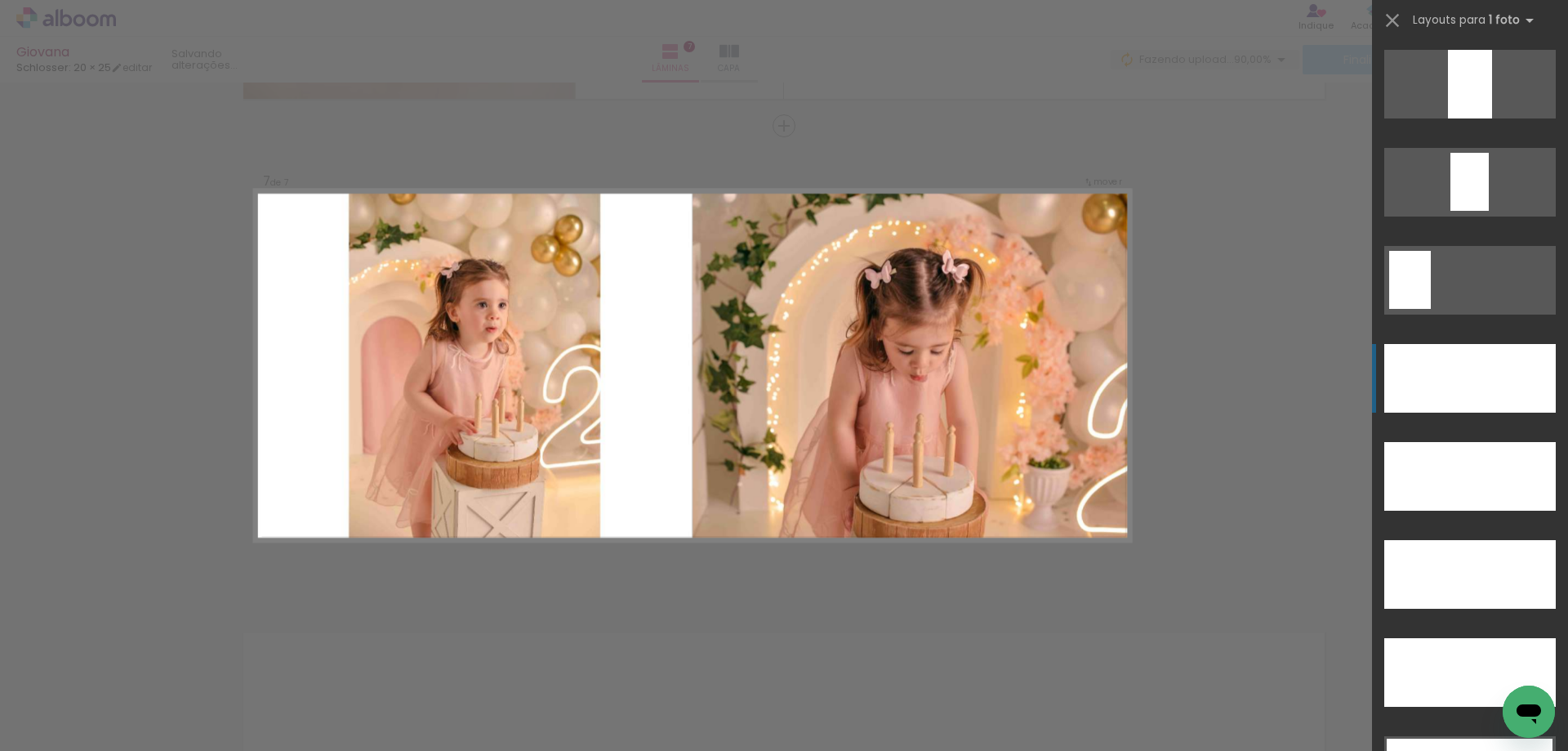
click at [1485, 394] on div at bounding box center [1469, 378] width 172 height 69
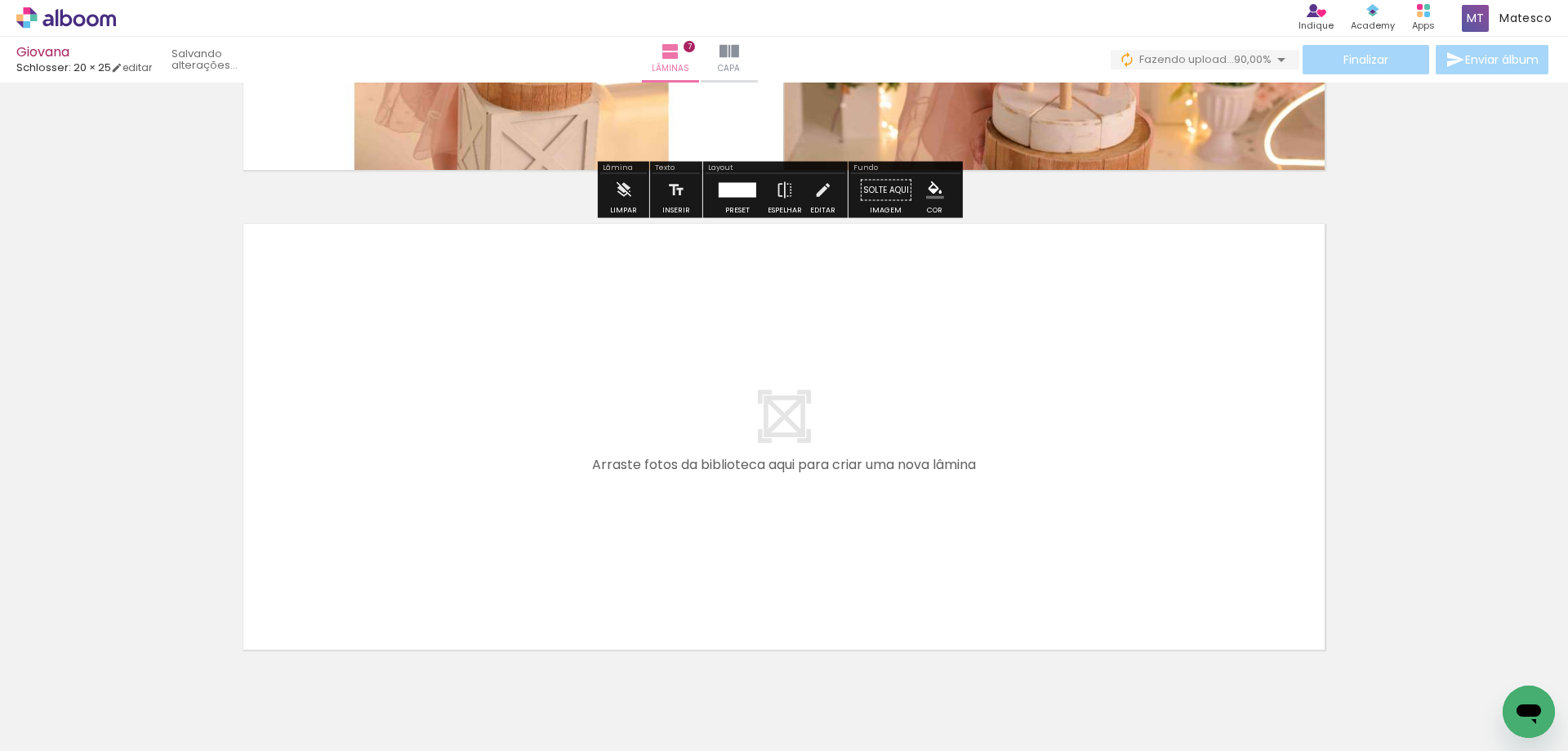
scroll to position [3335, 0]
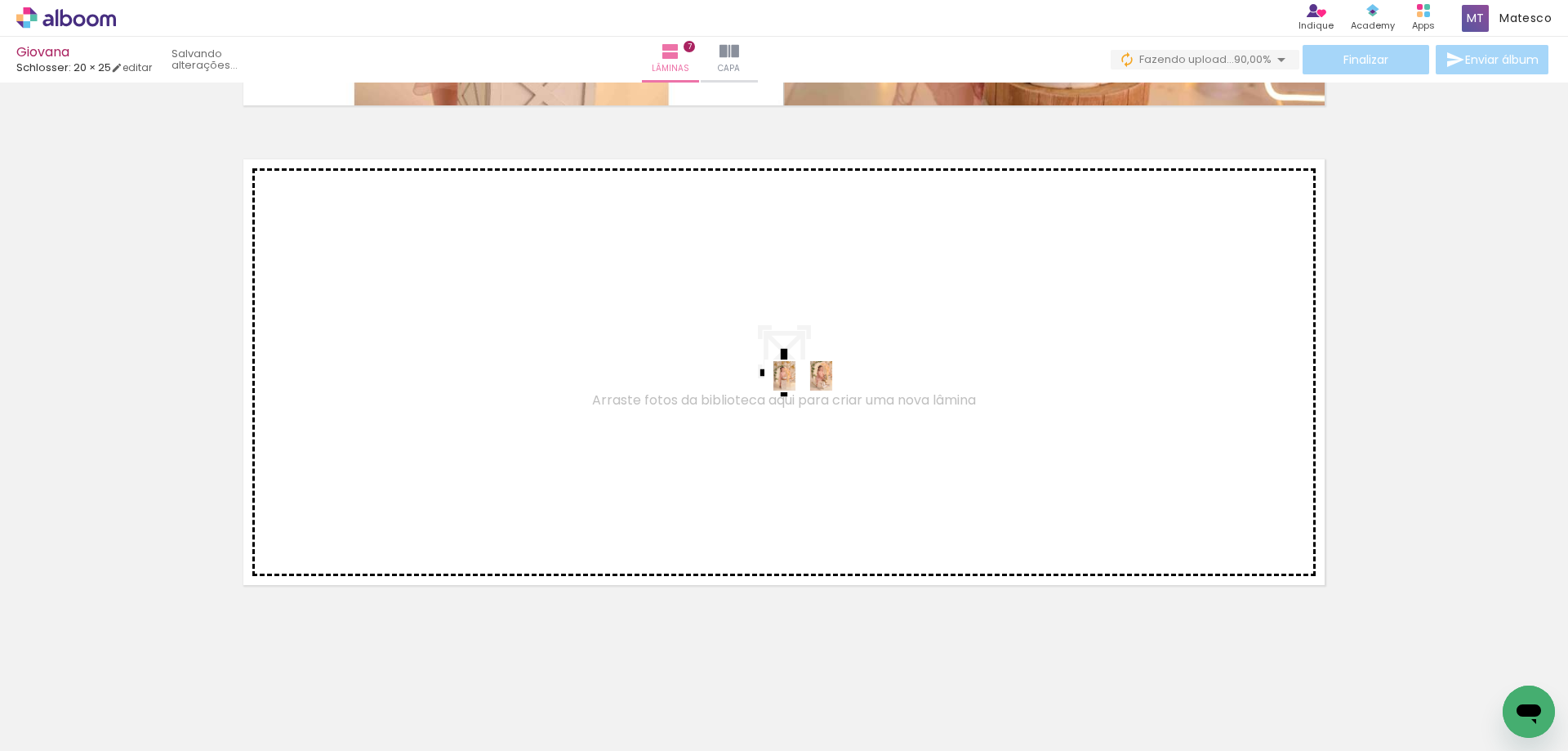
drag, startPoint x: 815, startPoint y: 696, endPoint x: 815, endPoint y: 410, distance: 286.0
click at [815, 410] on quentale-workspace at bounding box center [784, 376] width 1568 height 751
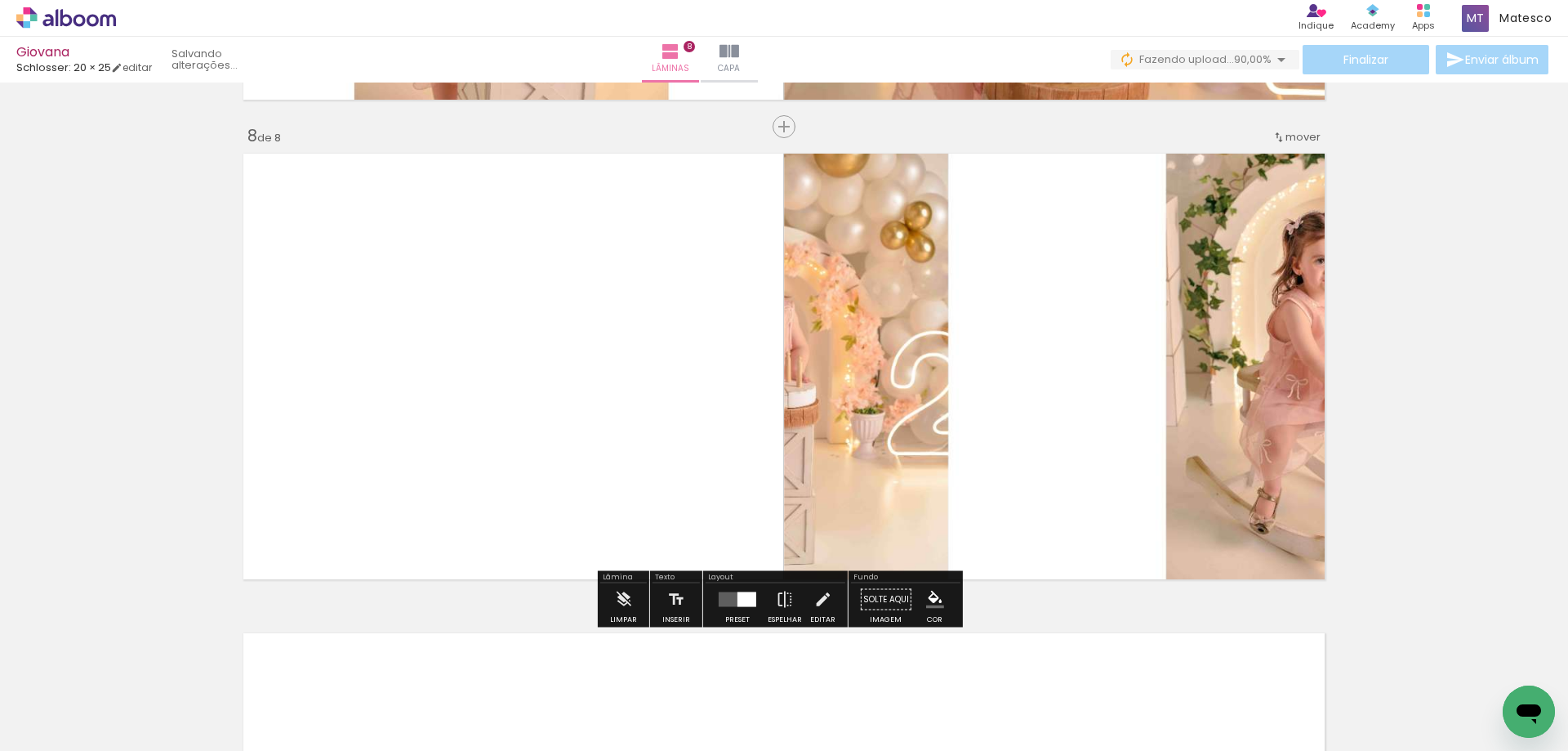
scroll to position [3341, 0]
click at [737, 592] on div at bounding box center [746, 599] width 18 height 15
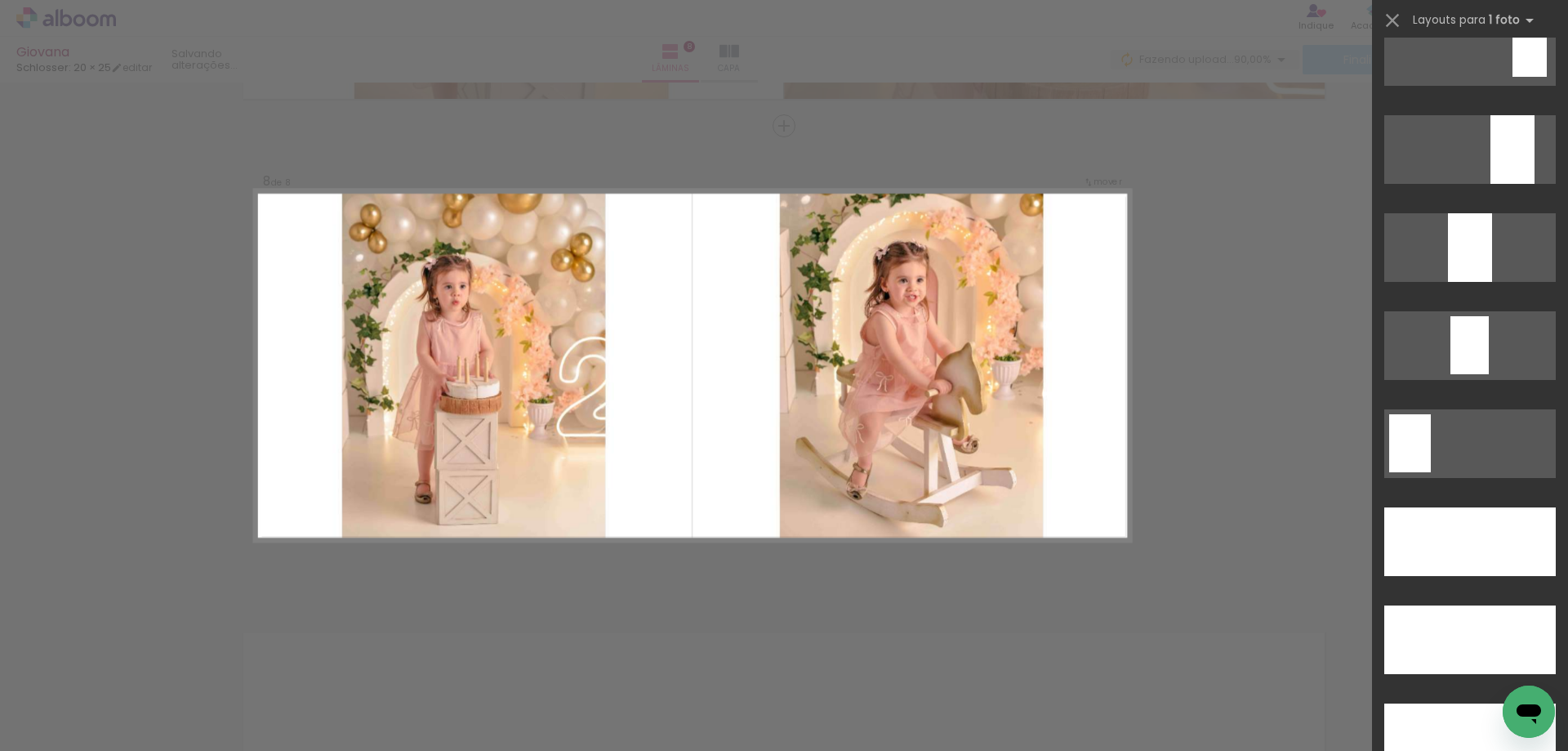
scroll to position [4412, 0]
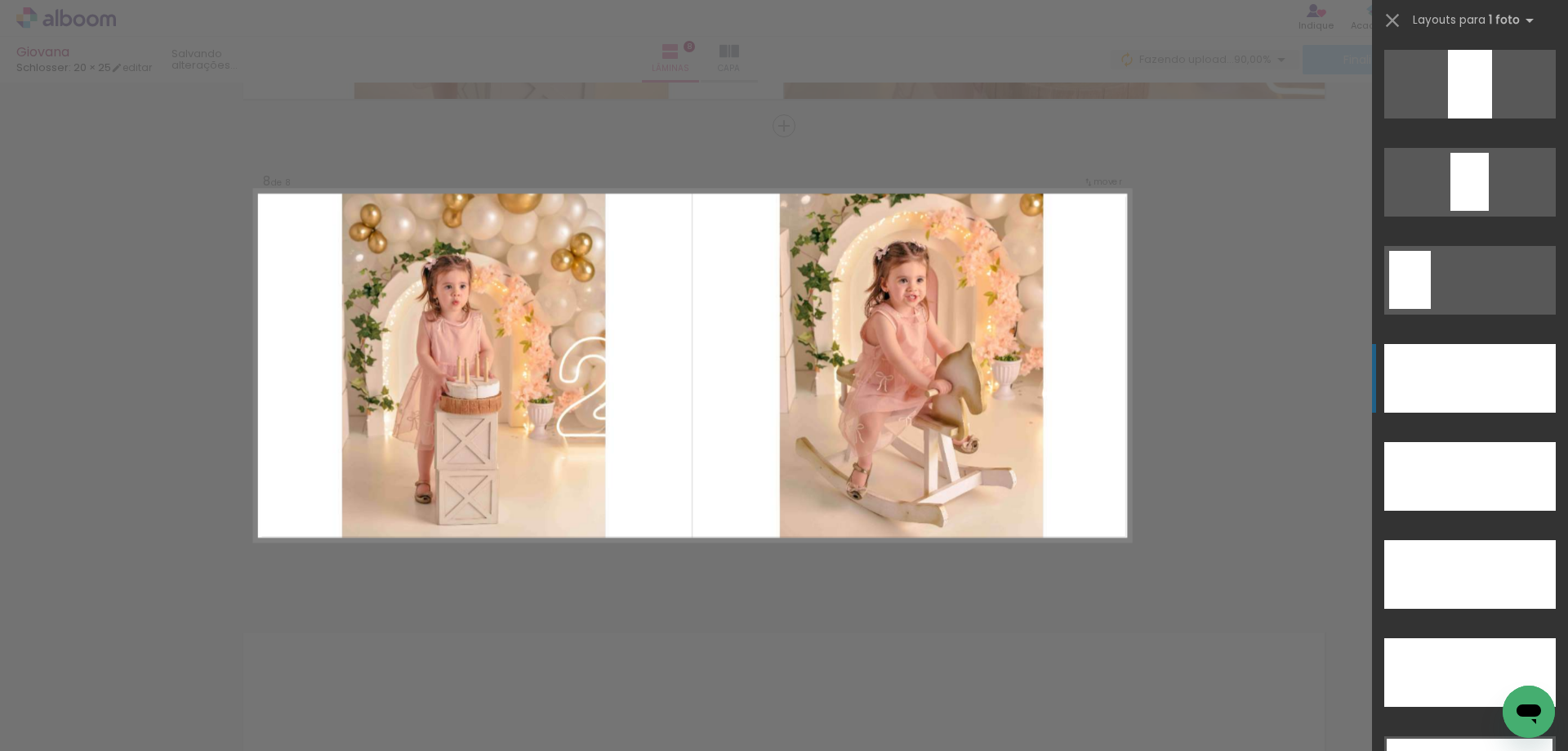
click at [1488, 389] on div at bounding box center [1469, 378] width 172 height 69
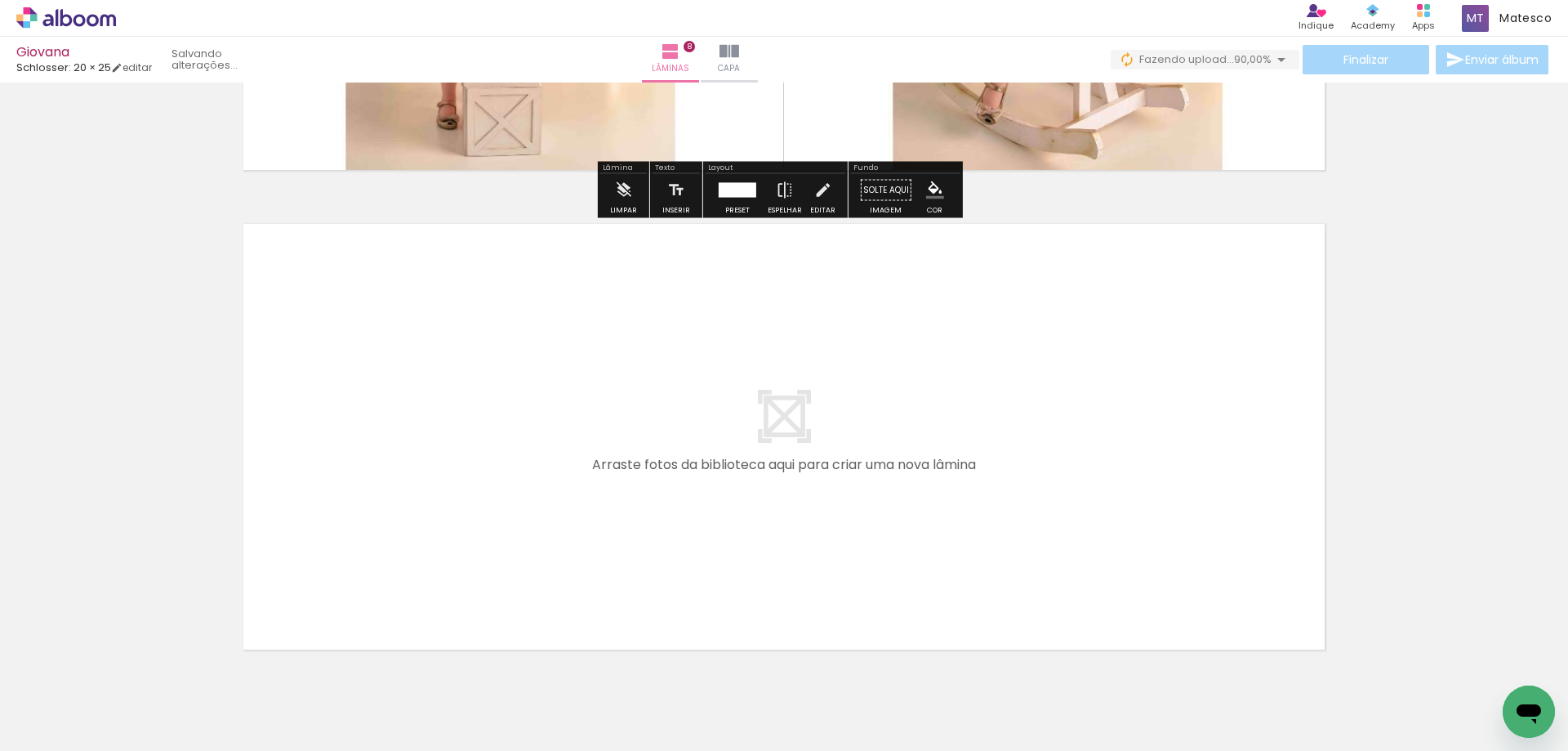
scroll to position [3814, 0]
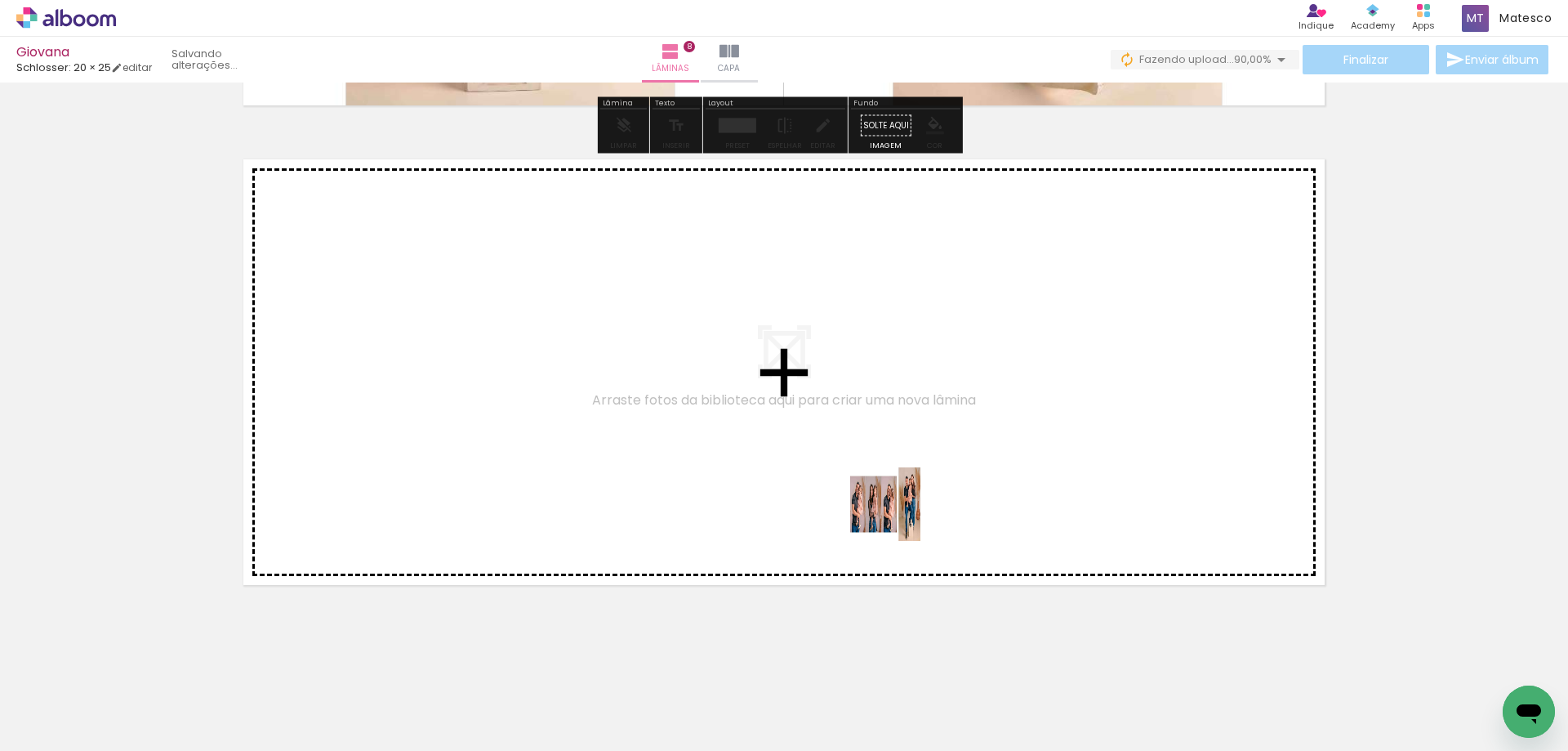
drag, startPoint x: 923, startPoint y: 705, endPoint x: 896, endPoint y: 497, distance: 209.7
click at [896, 497] on quentale-workspace at bounding box center [784, 376] width 1568 height 751
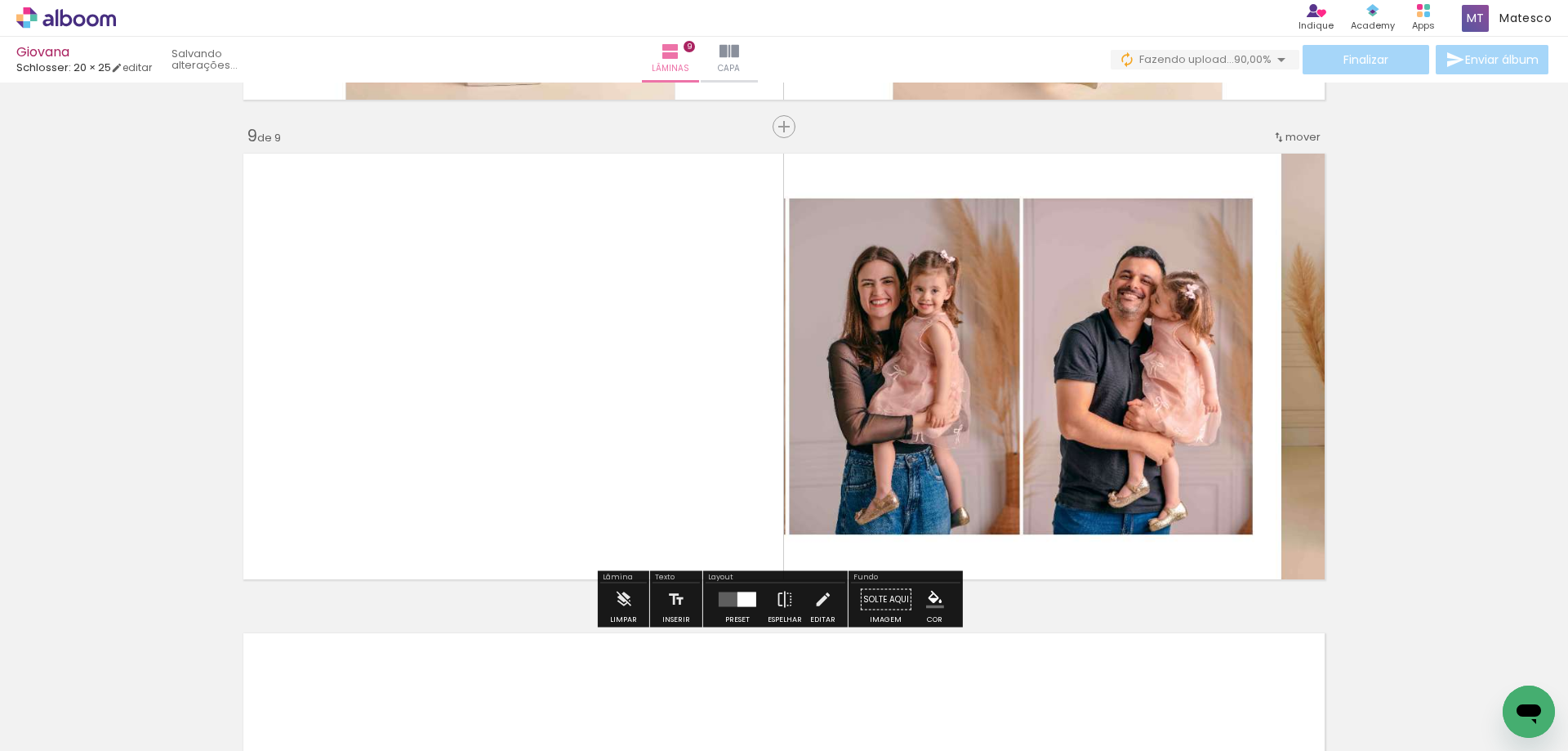
scroll to position [3821, 0]
click at [748, 606] on div at bounding box center [737, 599] width 44 height 33
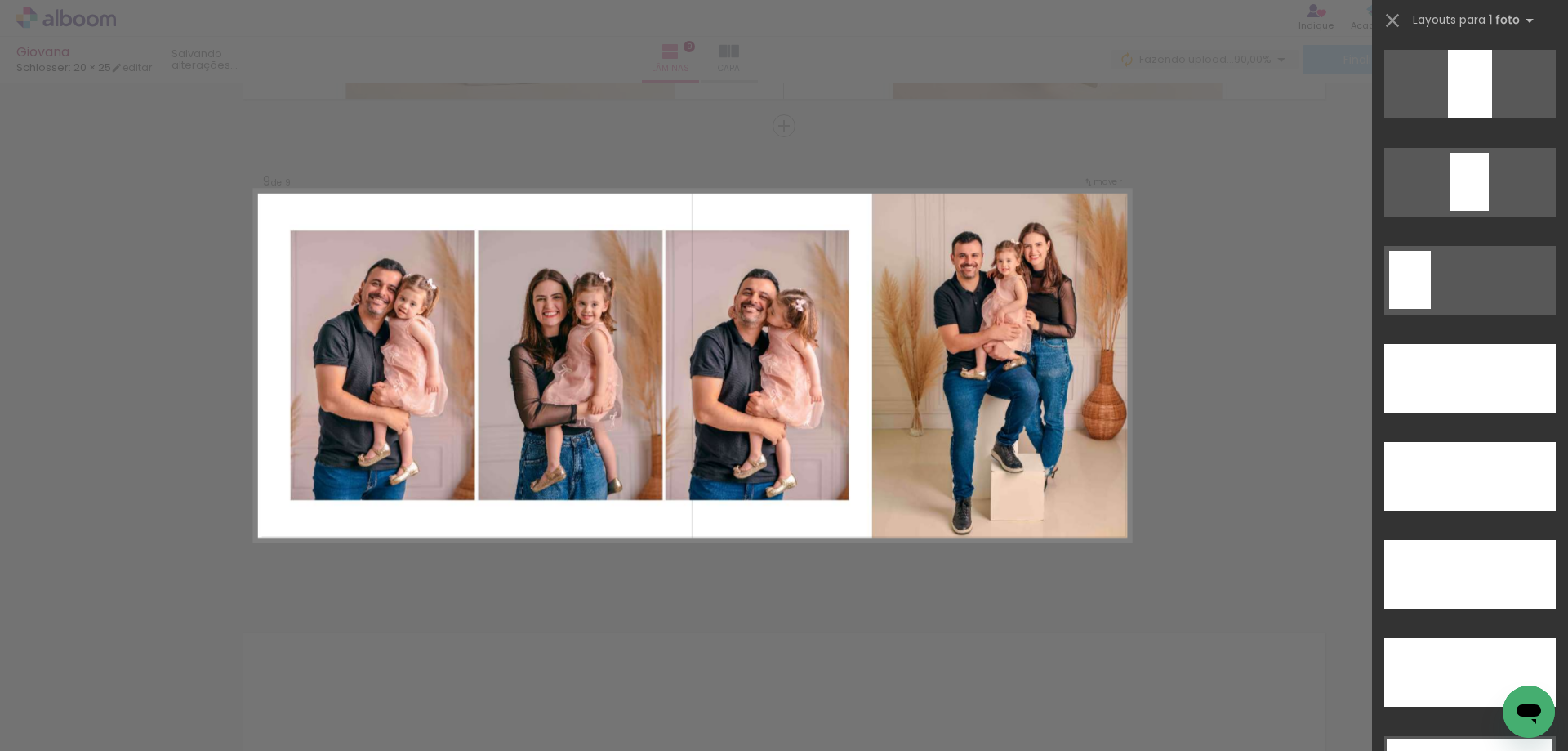
scroll to position [4494, 0]
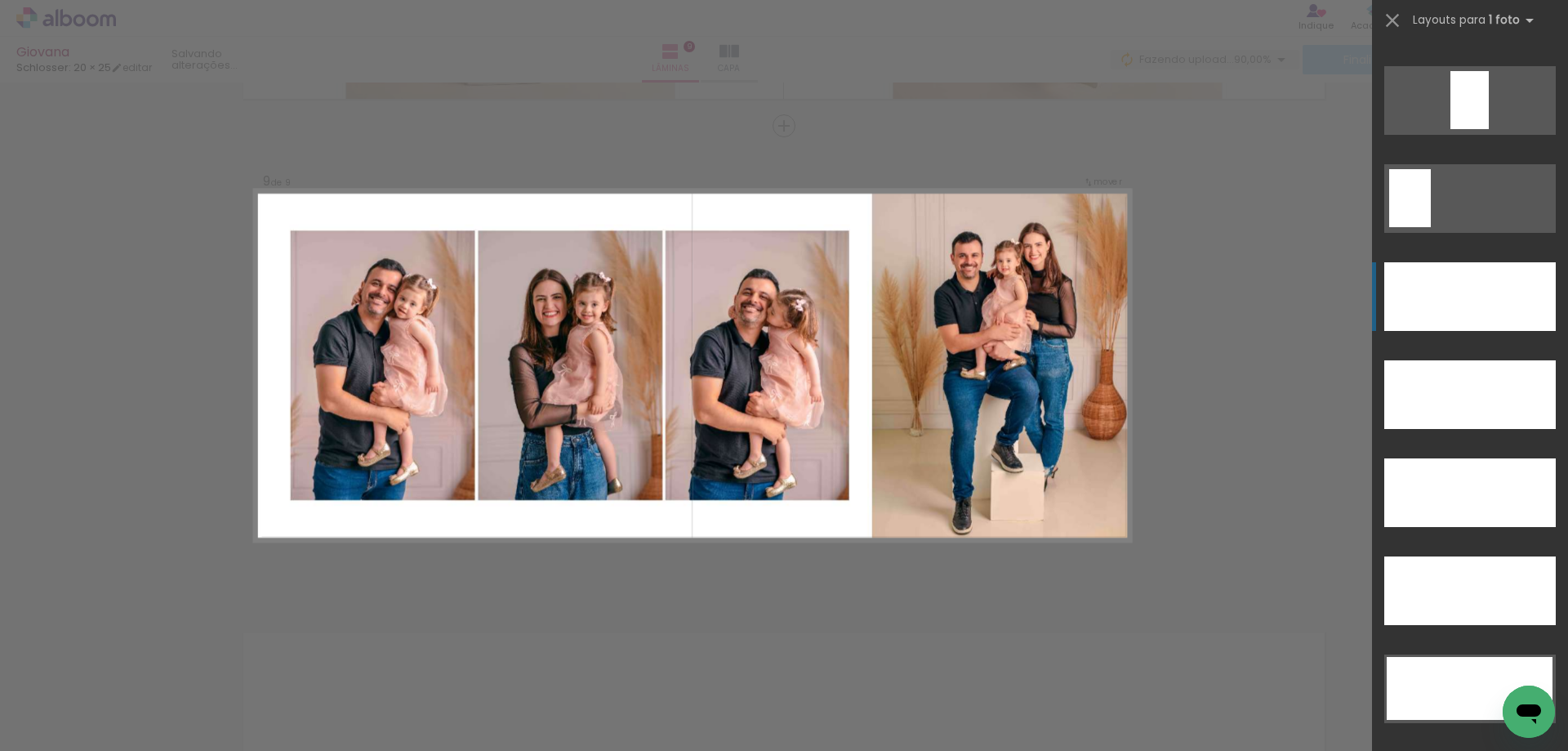
click at [1492, 287] on div at bounding box center [1469, 296] width 172 height 69
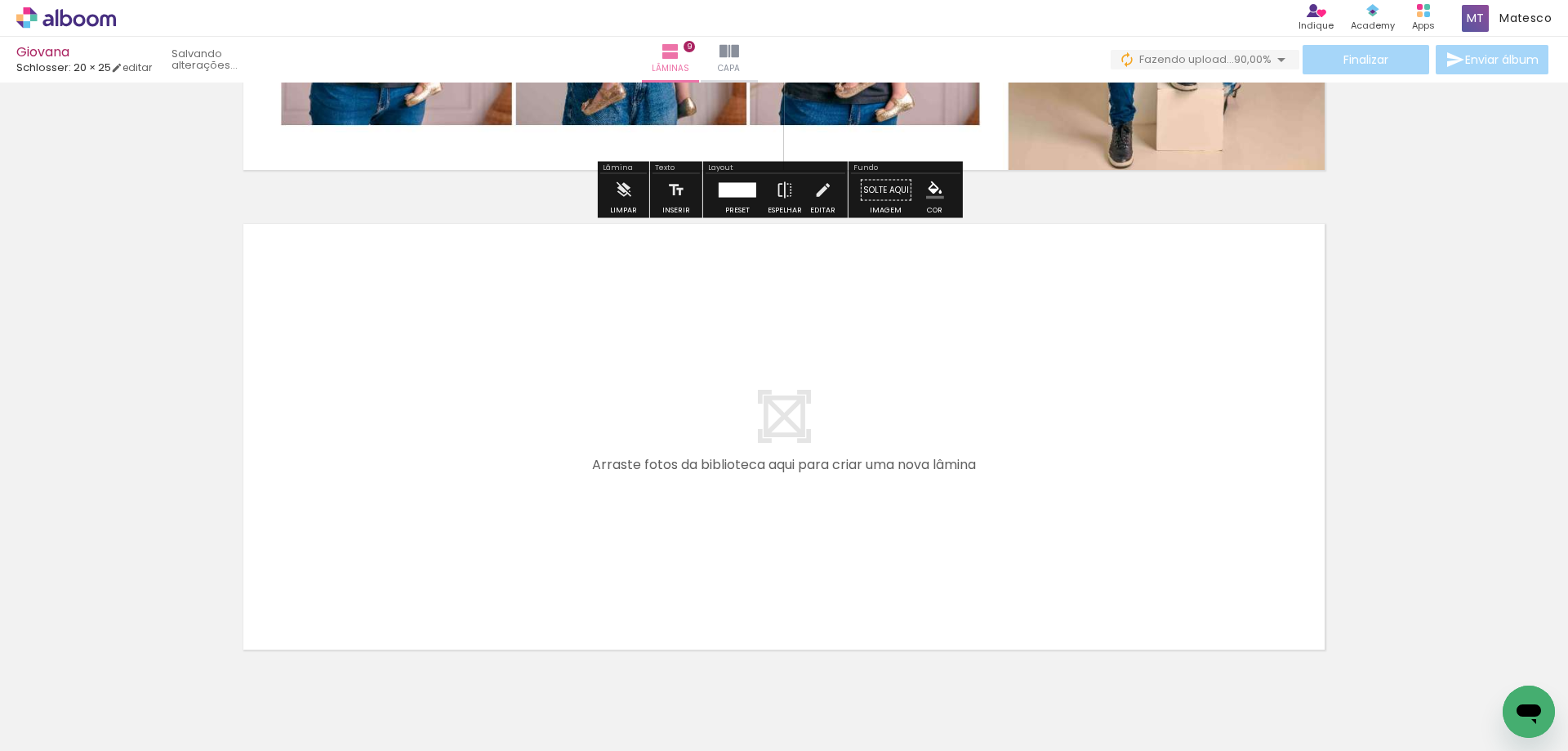
scroll to position [4294, 0]
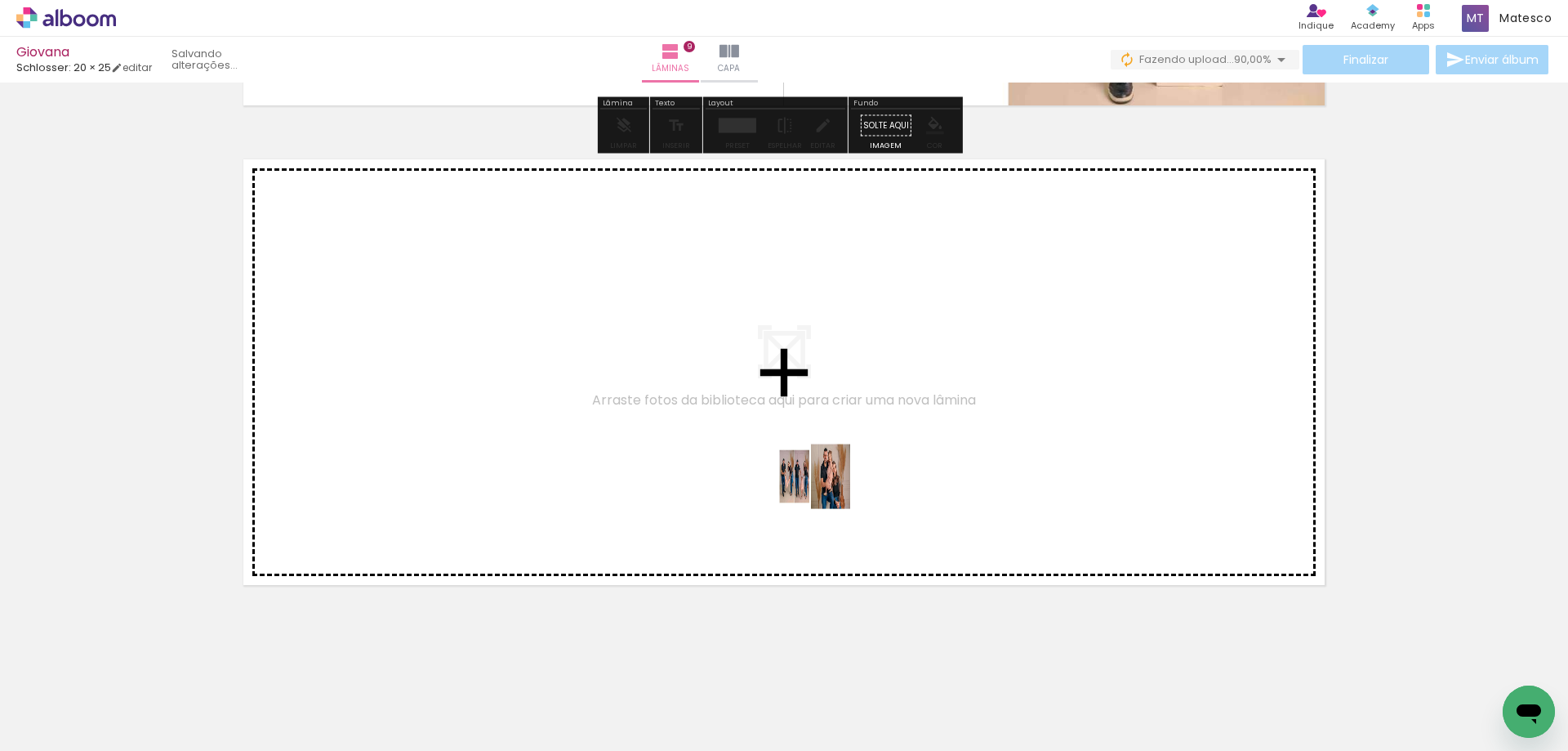
drag, startPoint x: 989, startPoint y: 706, endPoint x: 825, endPoint y: 489, distance: 272.0
click at [825, 489] on quentale-workspace at bounding box center [784, 376] width 1568 height 751
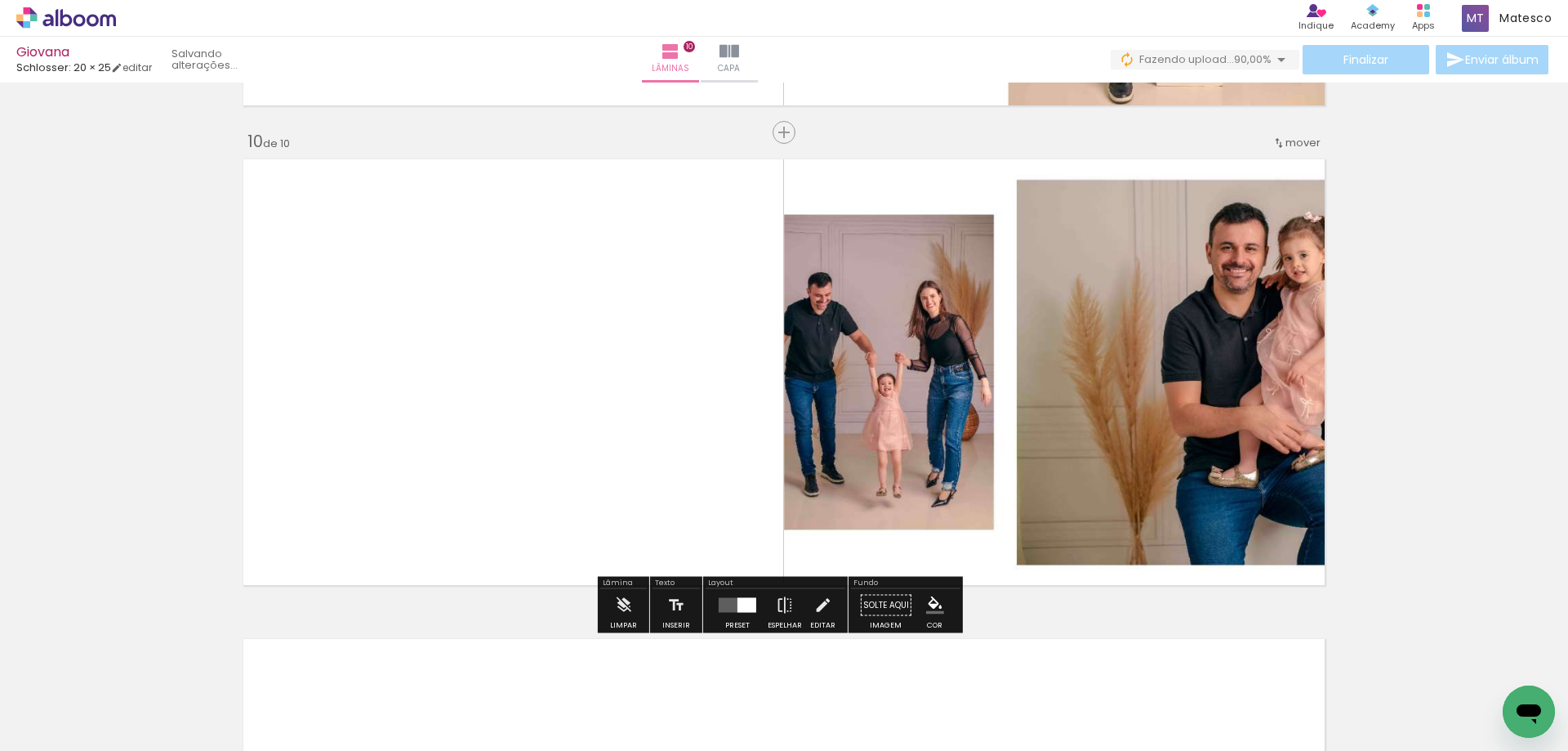
scroll to position [4300, 0]
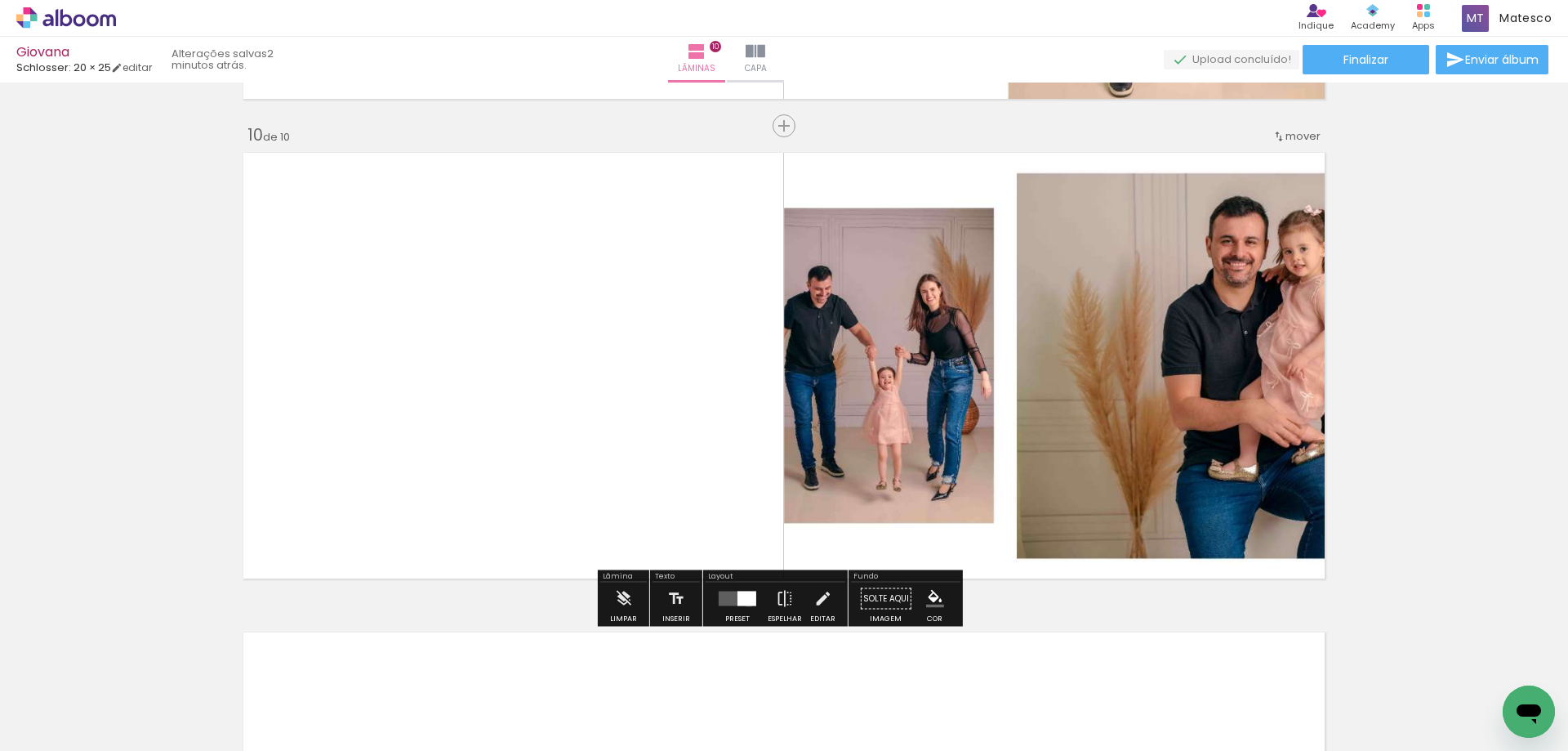
click at [745, 599] on div at bounding box center [746, 599] width 18 height 15
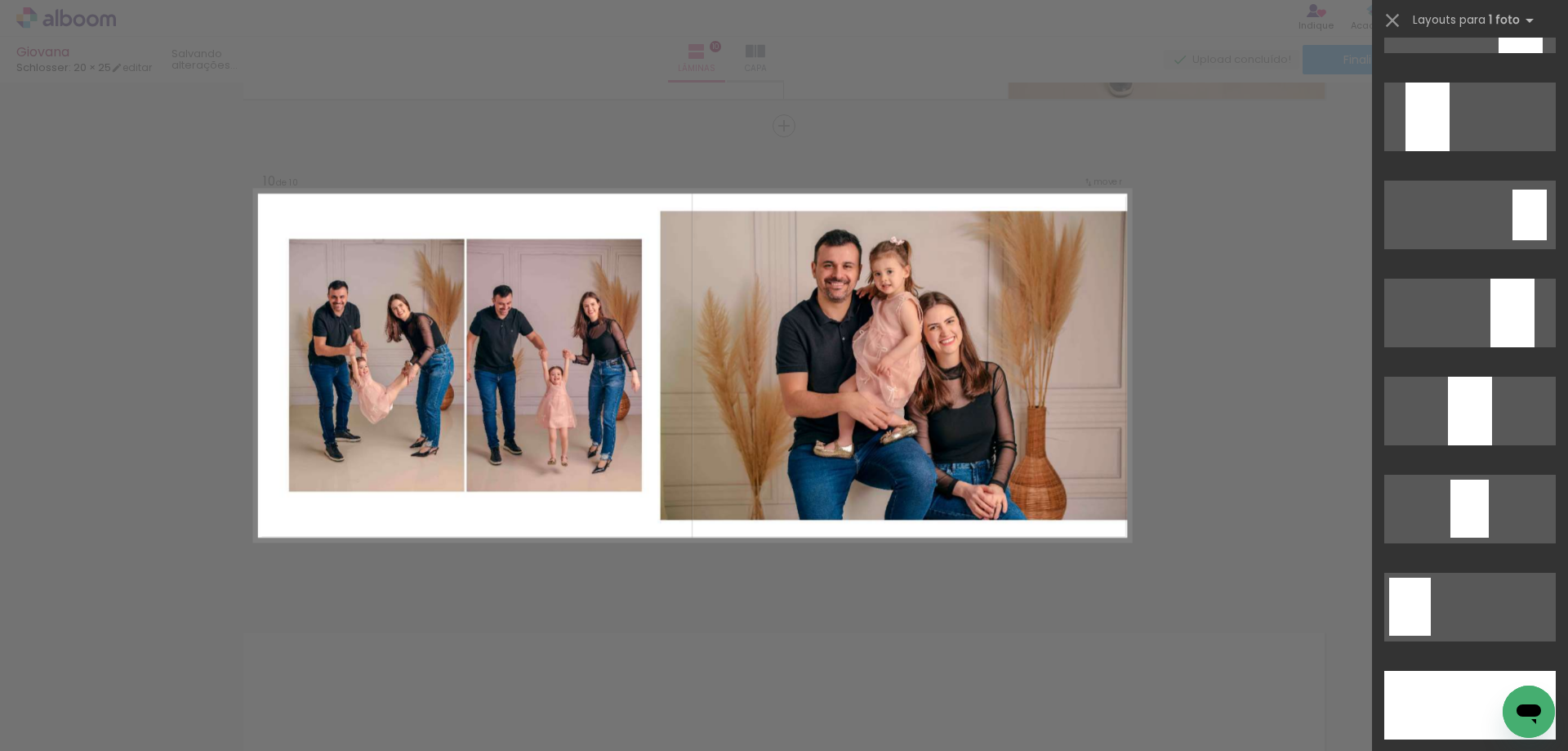
scroll to position [4412, 0]
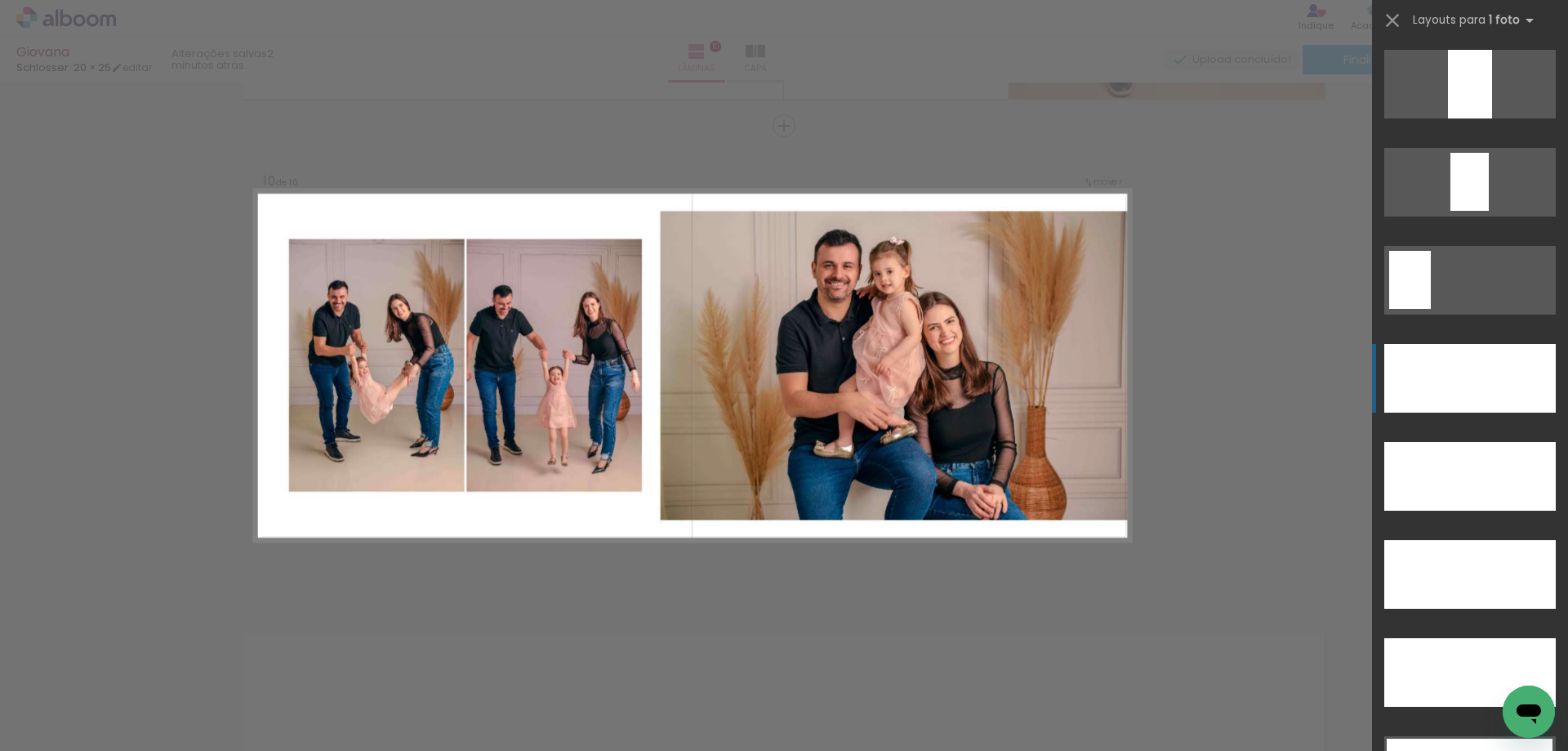
click at [1479, 372] on div at bounding box center [1469, 378] width 172 height 69
